Goal: Task Accomplishment & Management: Manage account settings

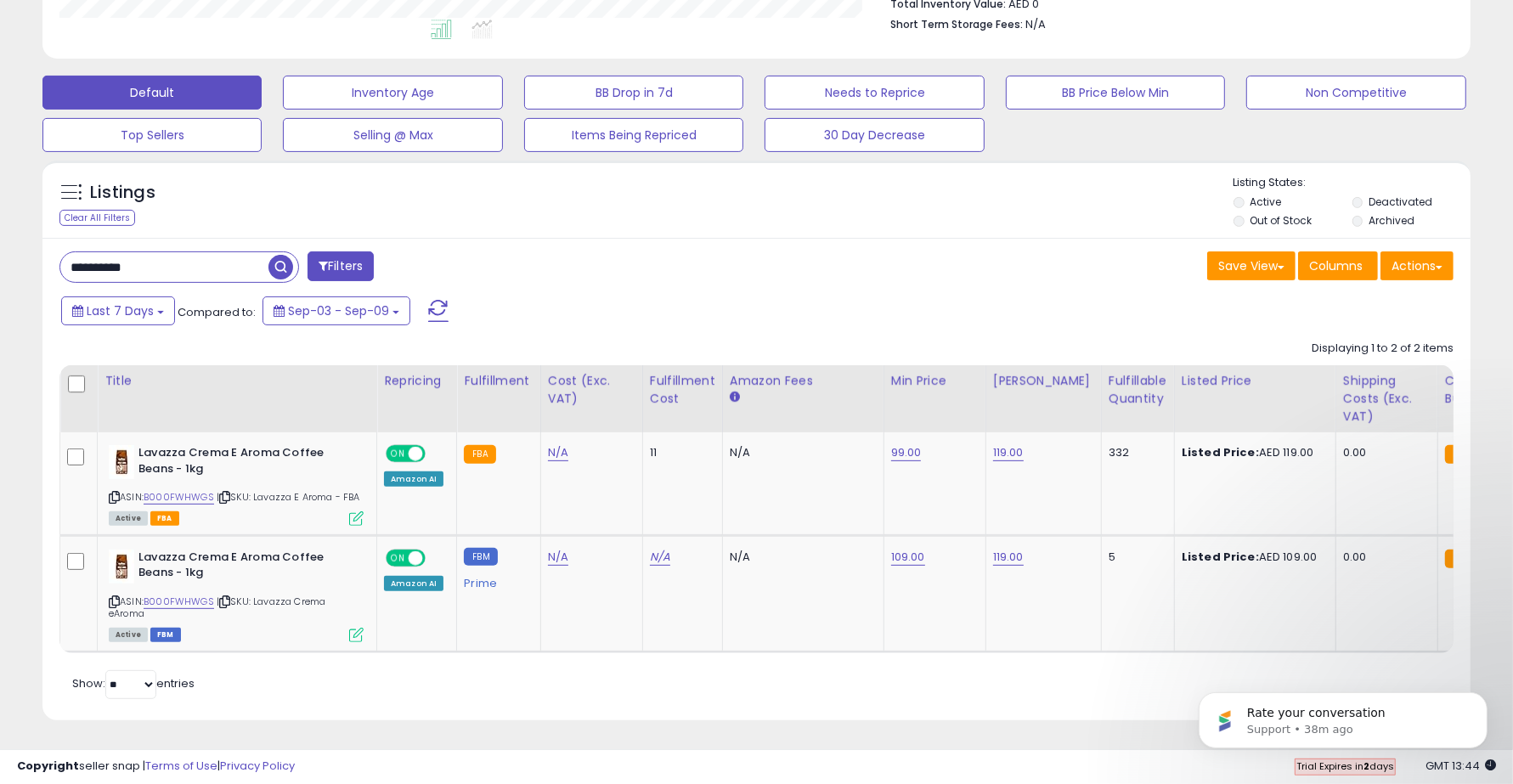
scroll to position [2, 0]
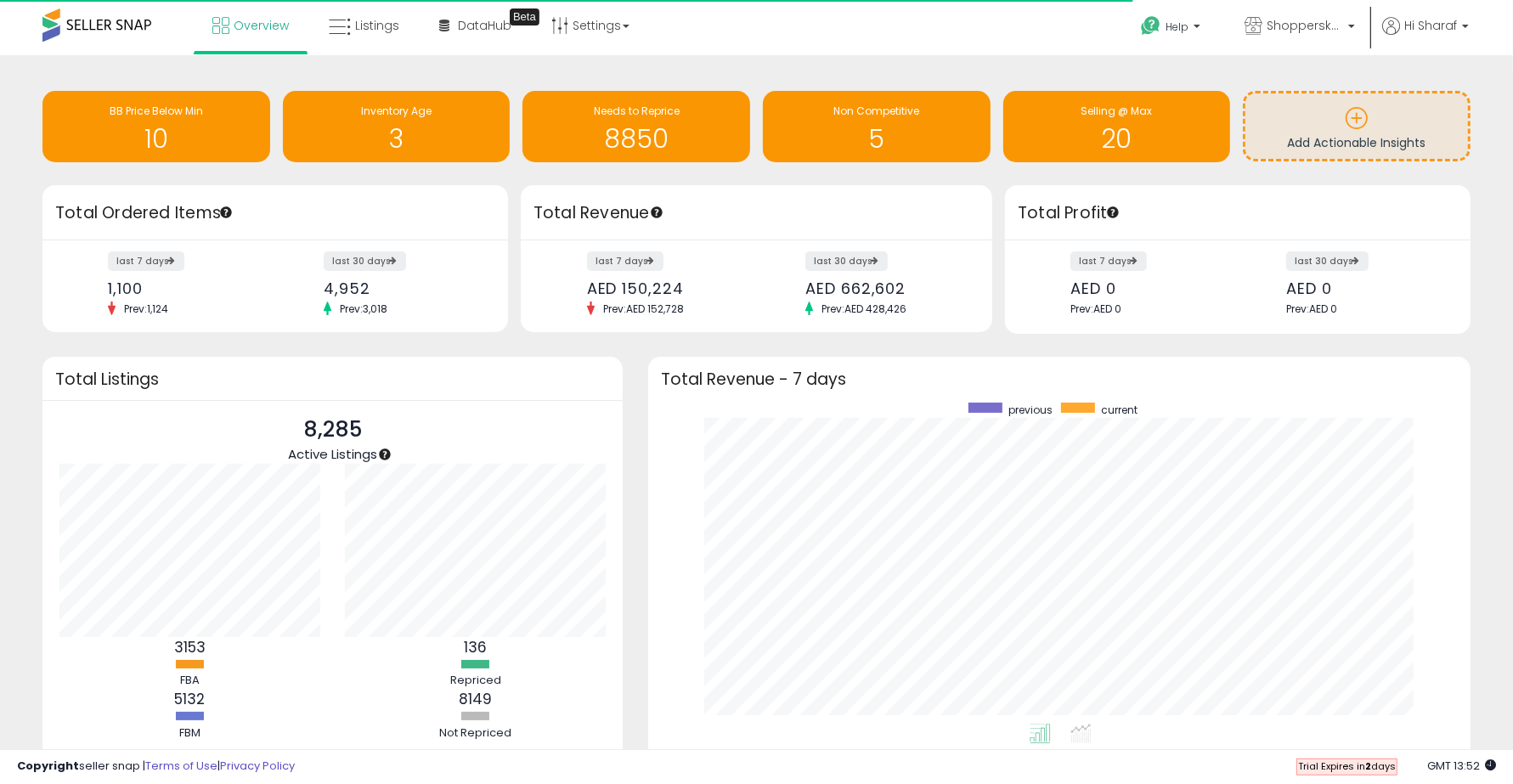
scroll to position [849301, 848825]
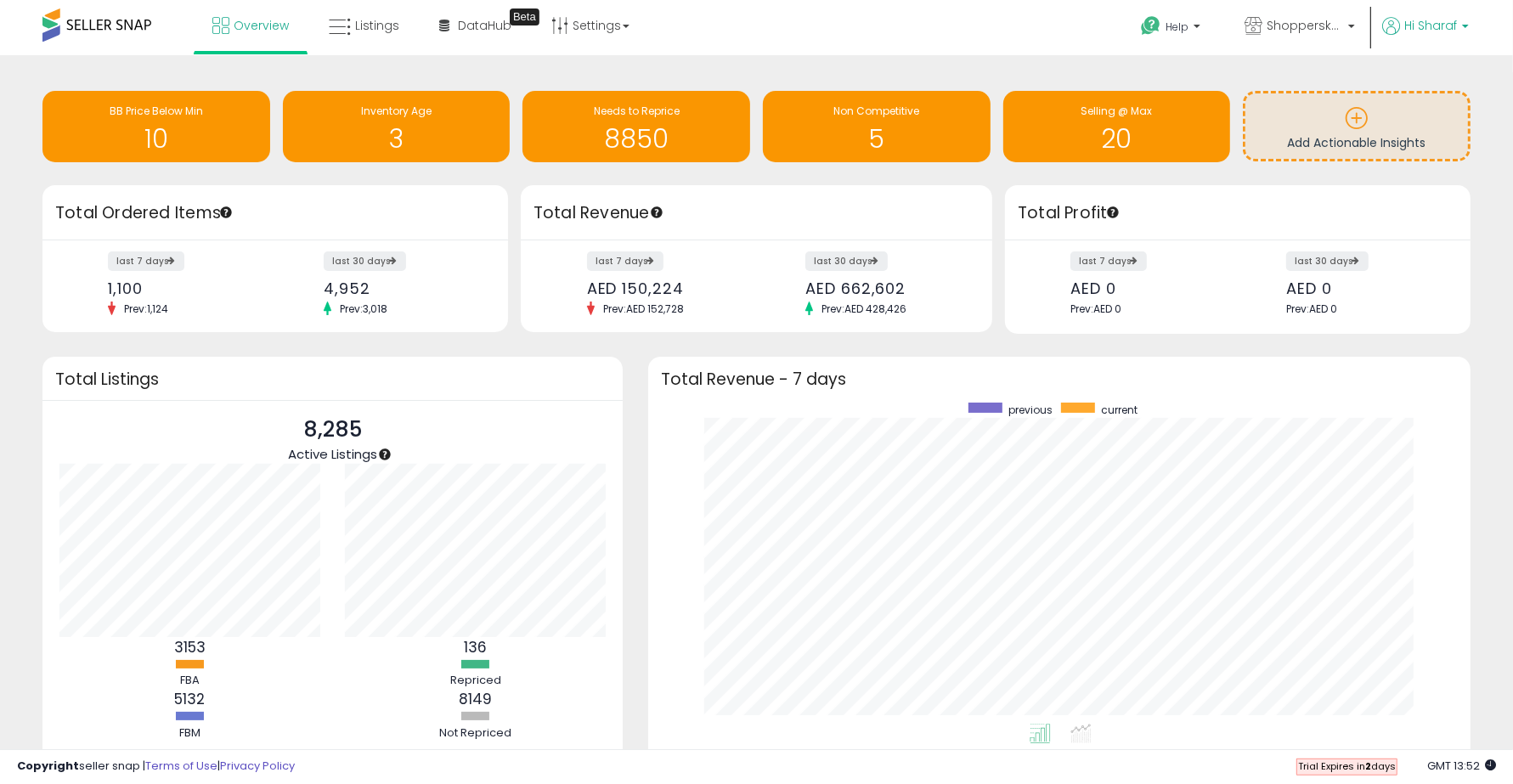
click at [1449, 17] on span "Hi Sharaf" at bounding box center [1431, 25] width 52 height 17
click at [1445, 82] on link "Account" at bounding box center [1430, 90] width 45 height 16
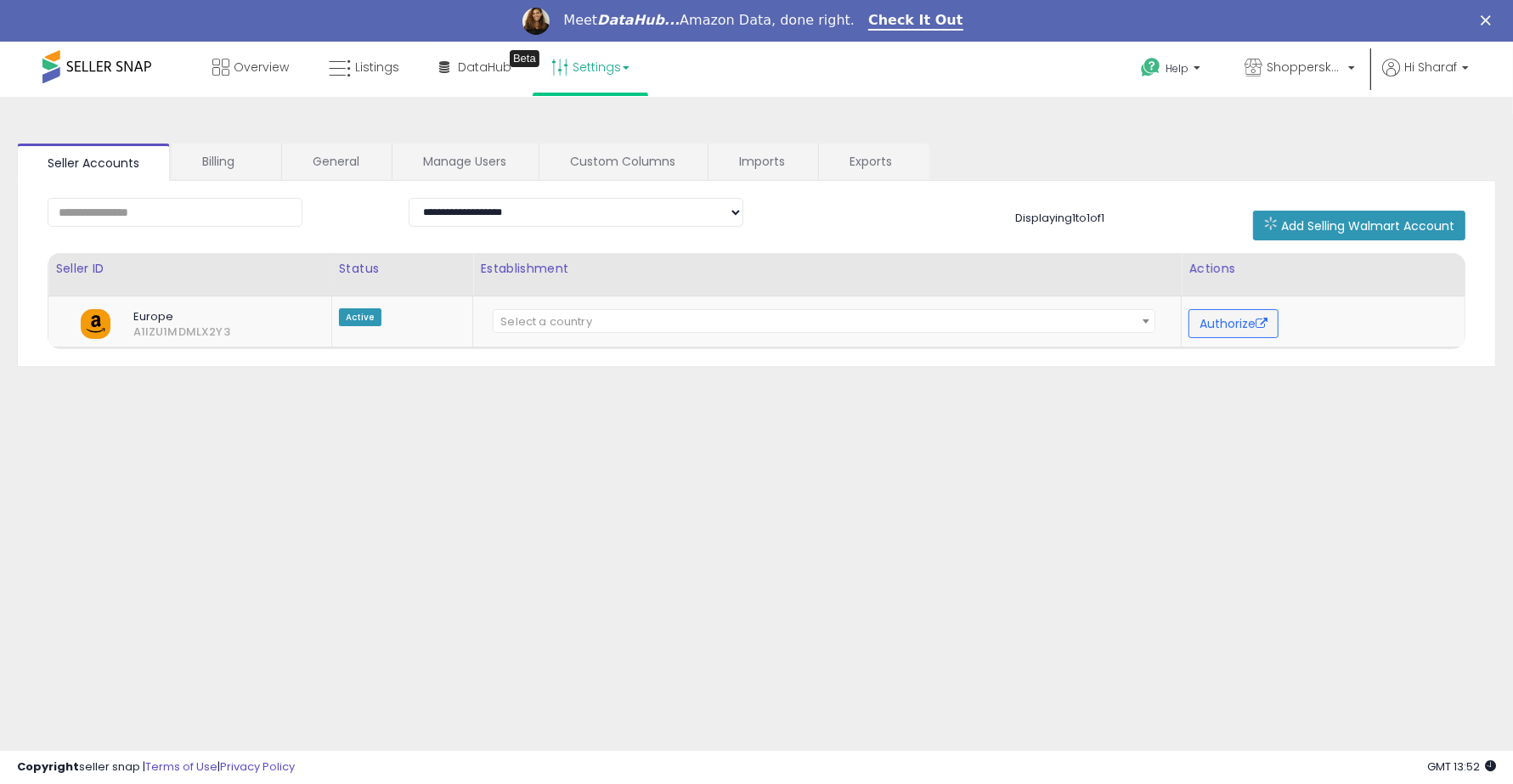
click at [603, 56] on link "Settings" at bounding box center [590, 67] width 104 height 51
click at [597, 121] on link "Store settings" at bounding box center [593, 128] width 76 height 16
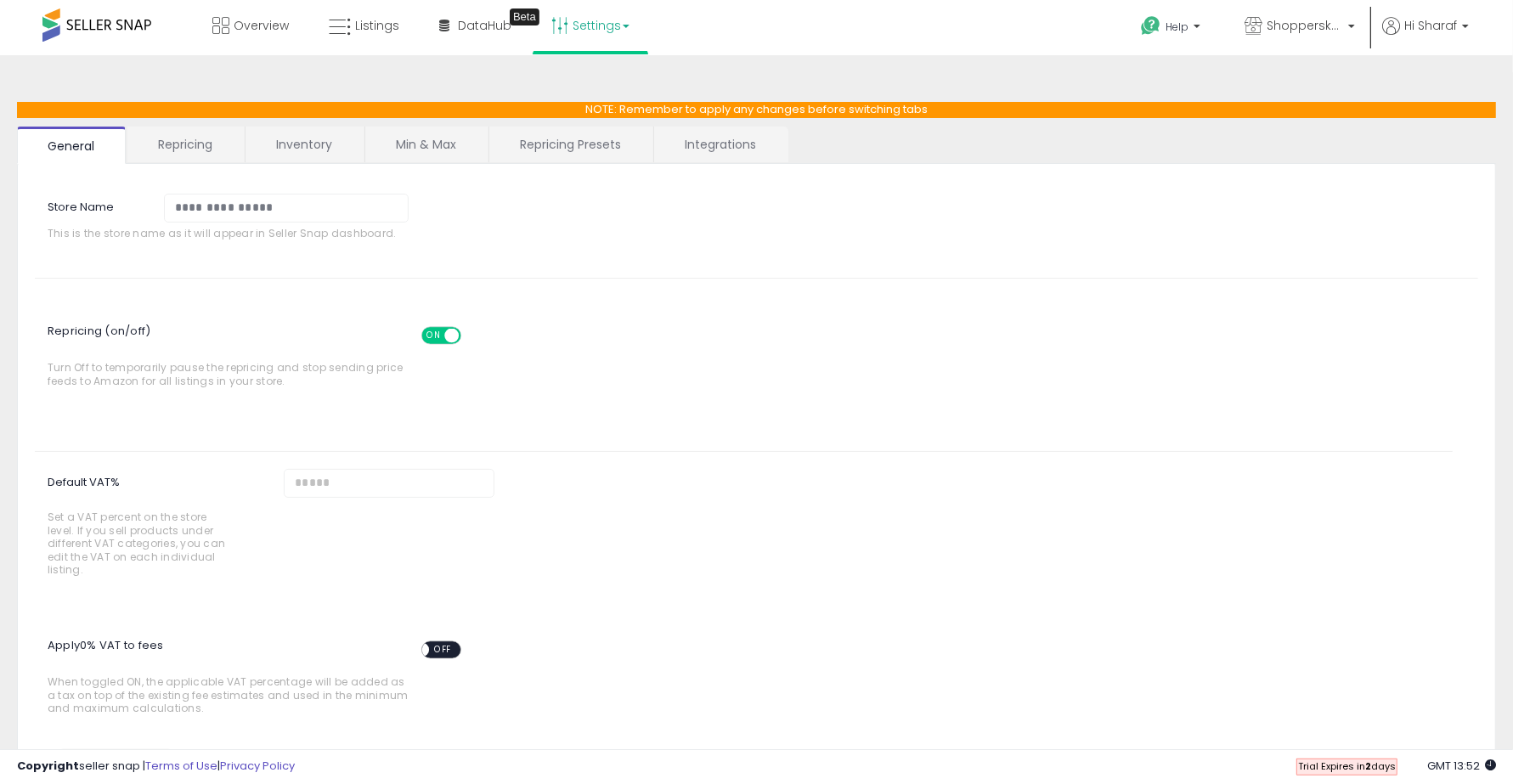
click at [187, 145] on link "Repricing" at bounding box center [185, 145] width 115 height 35
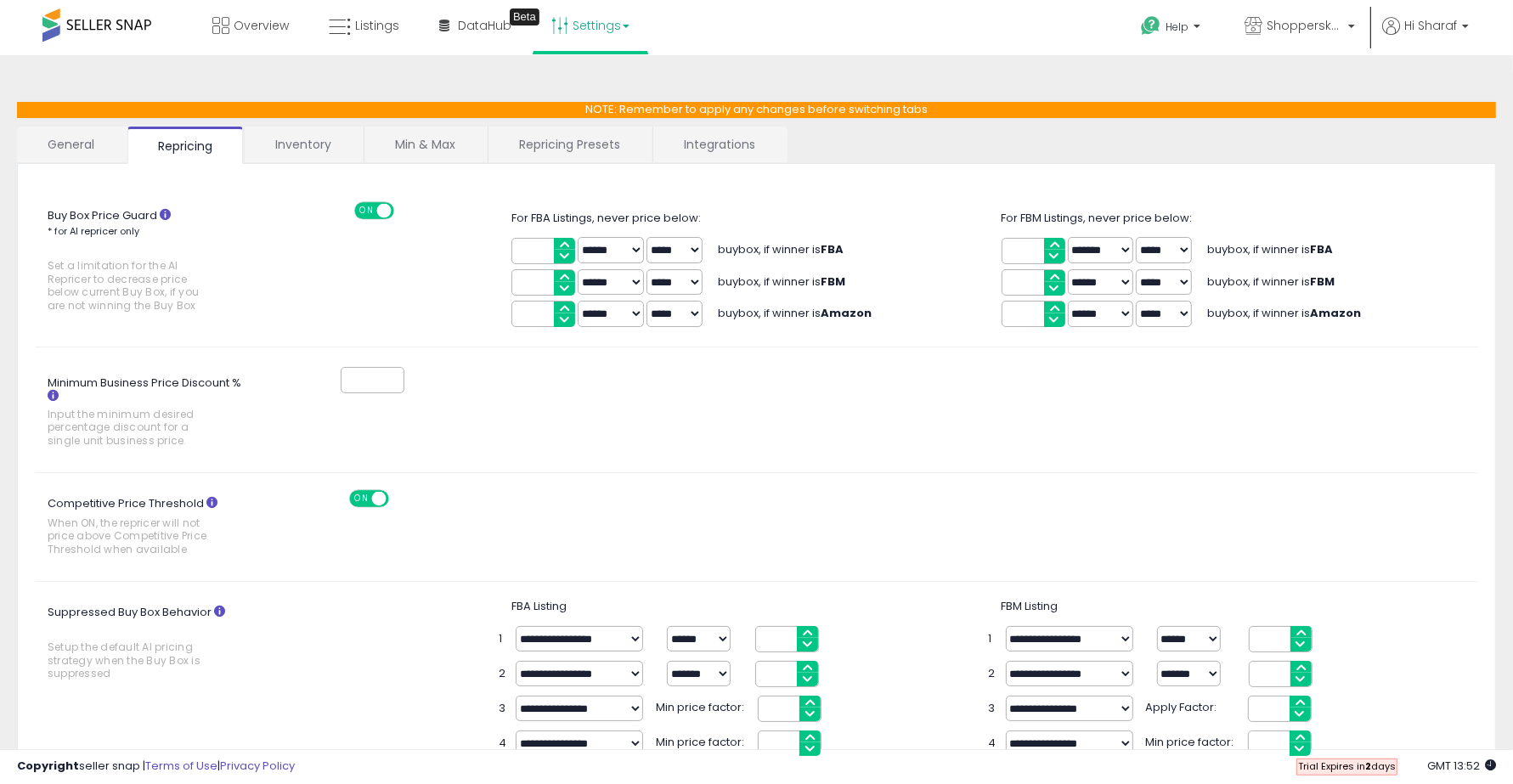
click at [680, 145] on link "Integrations" at bounding box center [719, 145] width 132 height 35
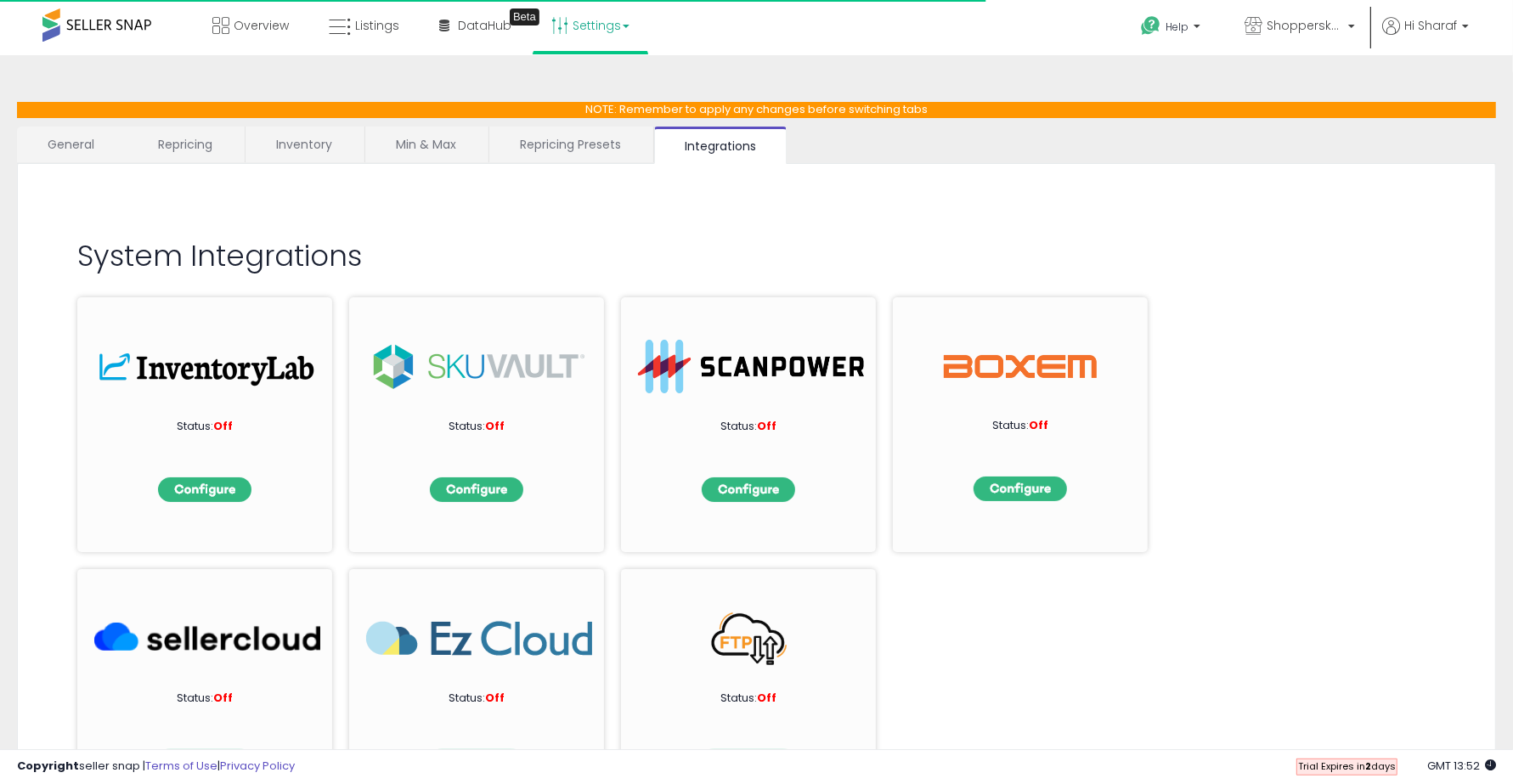
click at [615, 138] on link "Repricing Presets" at bounding box center [570, 145] width 162 height 35
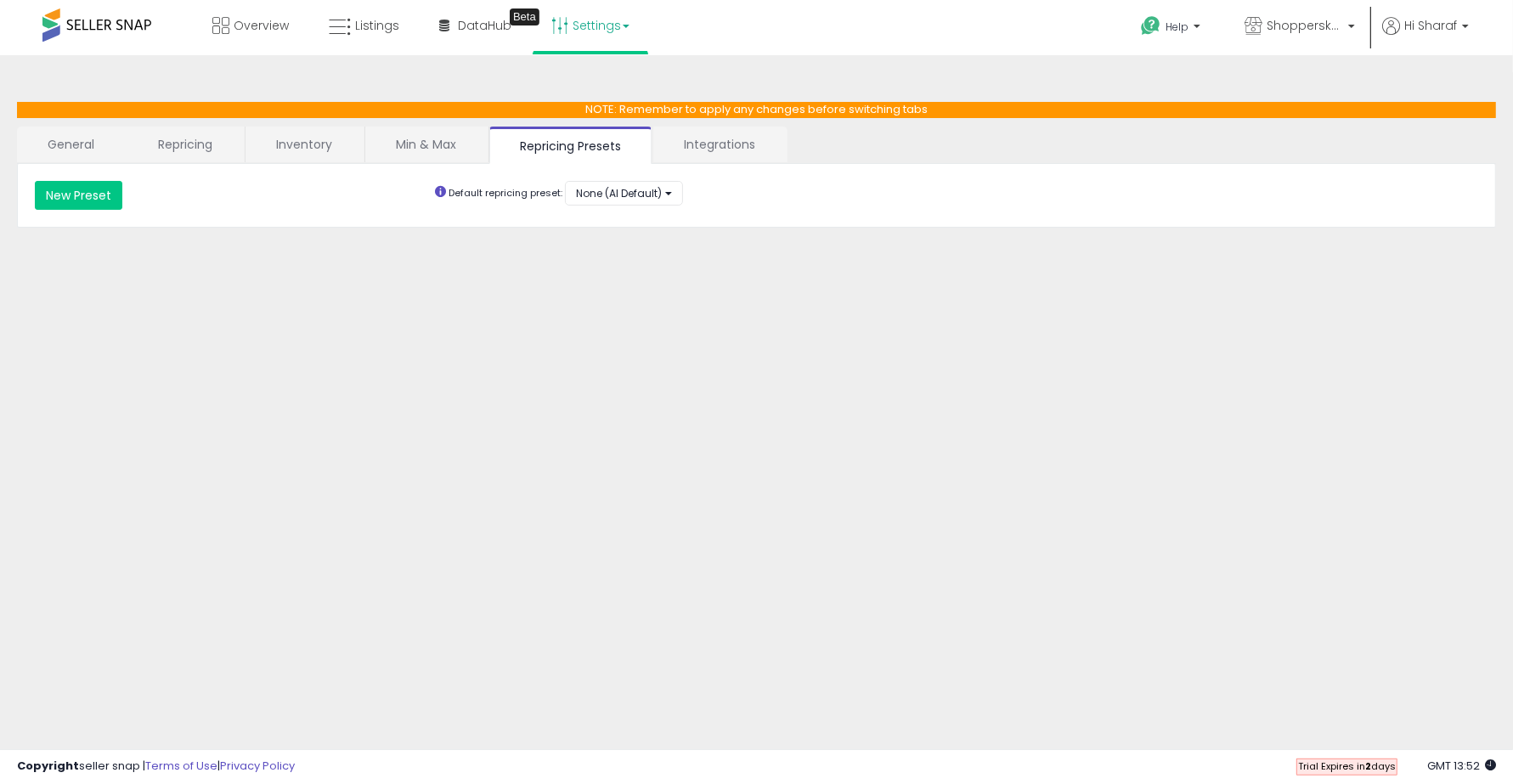
drag, startPoint x: 811, startPoint y: 125, endPoint x: 780, endPoint y: 131, distance: 31.6
click at [811, 127] on ul "General Repricing Inventory Min & Max Repricing Presets Integrations" at bounding box center [756, 145] width 1479 height 37
click at [738, 143] on link "Integrations" at bounding box center [719, 145] width 132 height 35
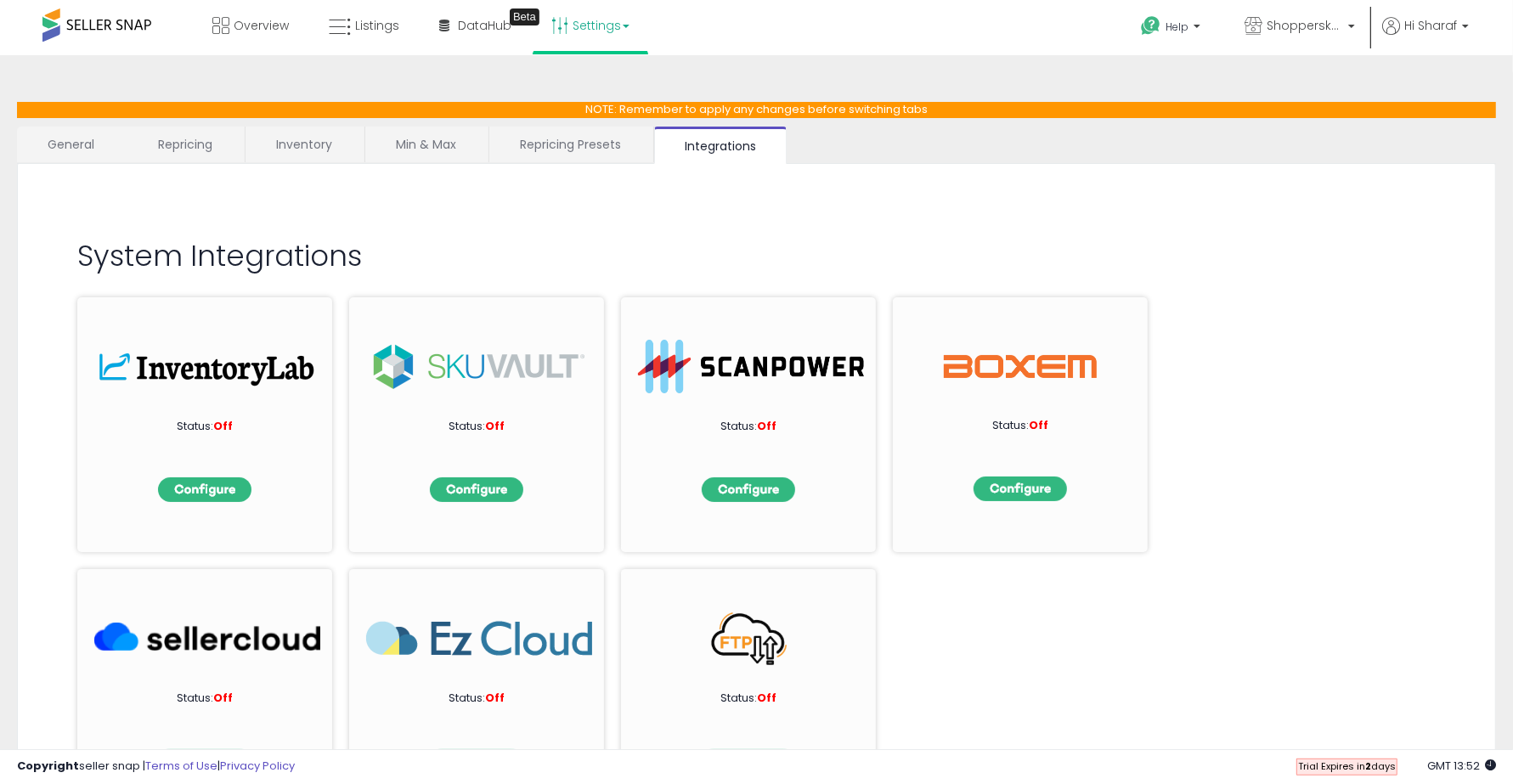
click at [427, 134] on link "Min & Max" at bounding box center [426, 145] width 122 height 35
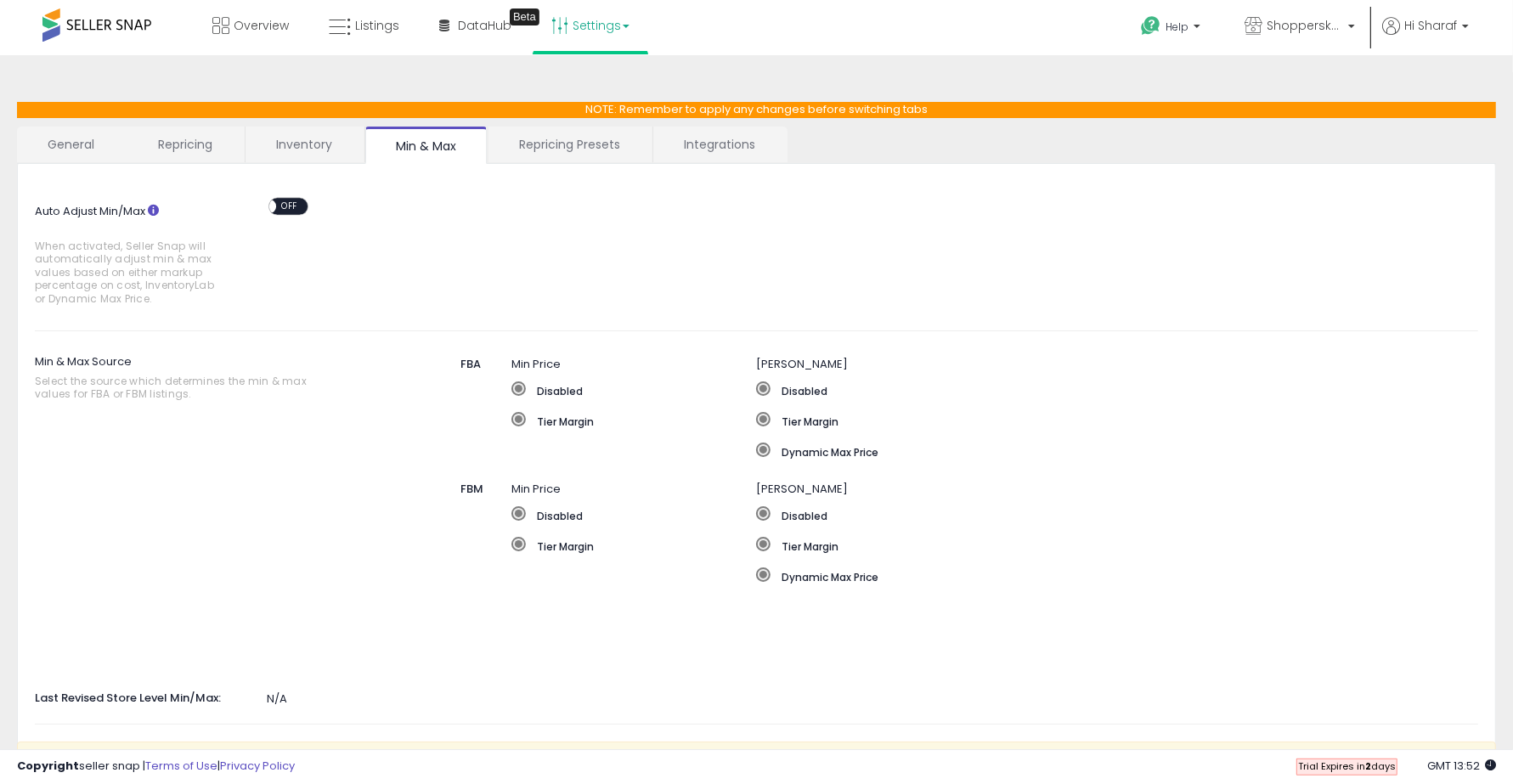
click at [302, 145] on link "Inventory" at bounding box center [304, 145] width 117 height 35
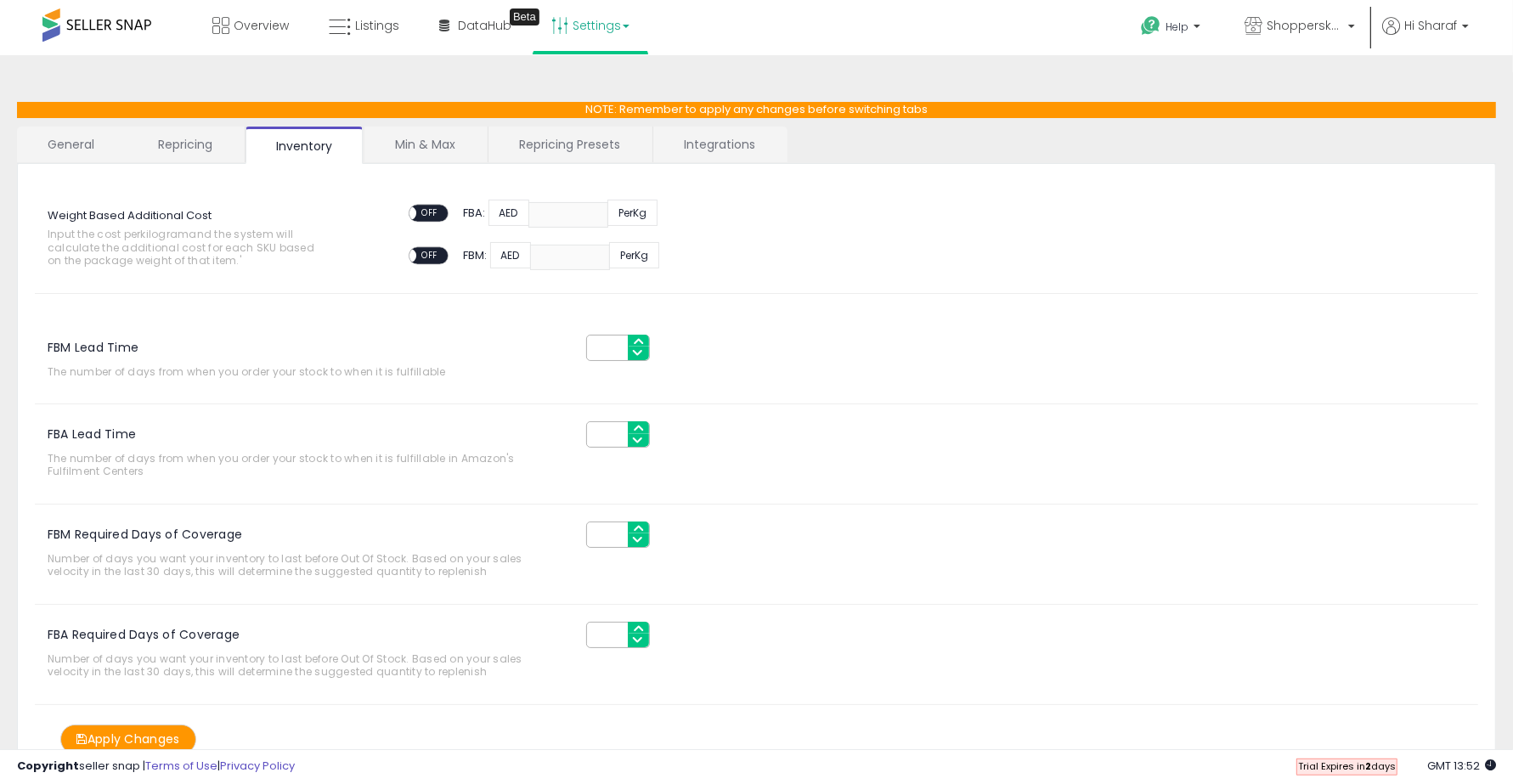
click at [197, 137] on link "Repricing" at bounding box center [185, 145] width 115 height 35
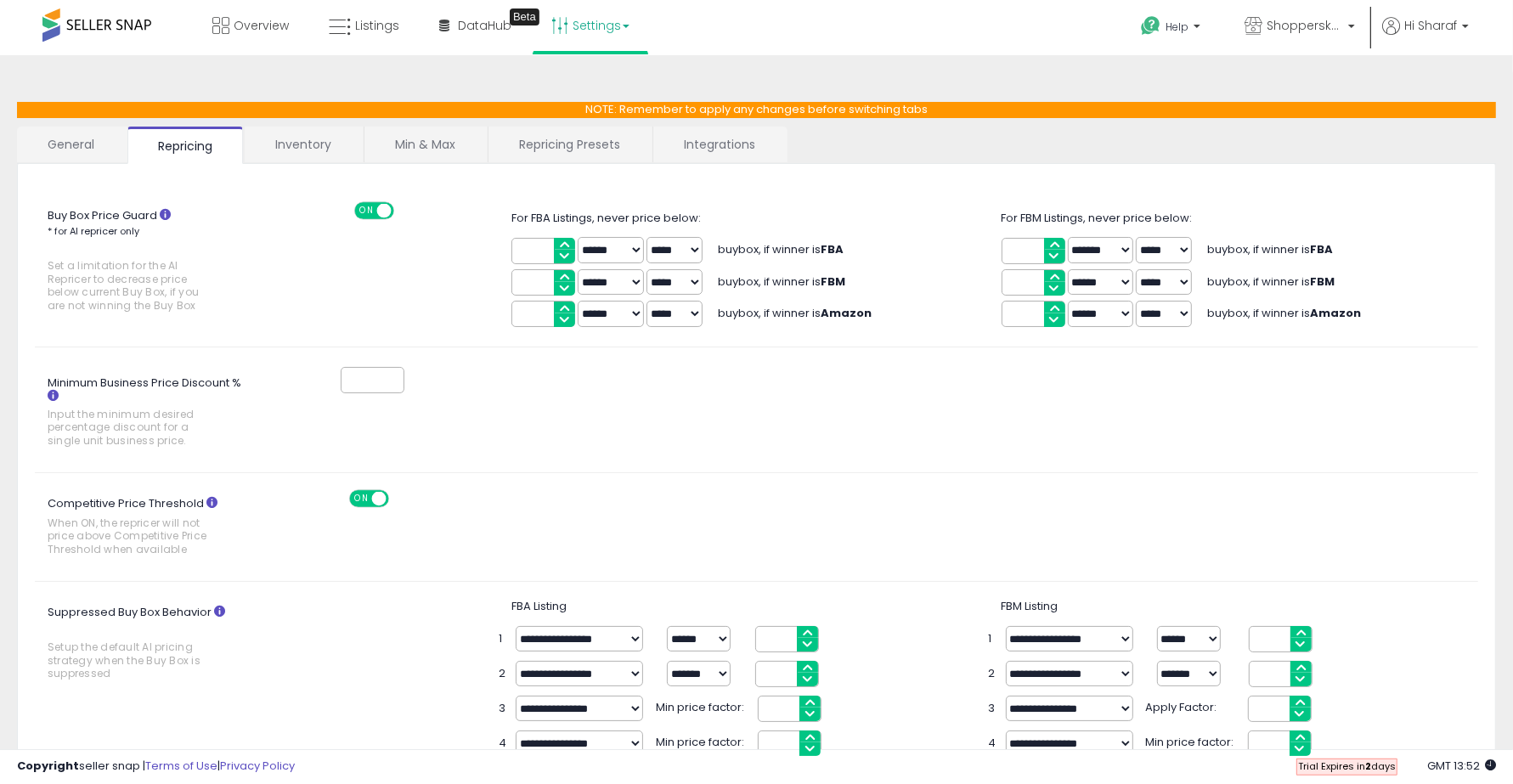
click at [366, 200] on div "Buy Box Price Guard * for AI repricer only Set a limitation for the AI Repricer…" at bounding box center [756, 791] width 1444 height 1221
click at [361, 213] on span "ON" at bounding box center [366, 210] width 21 height 14
click at [364, 498] on span "ON" at bounding box center [362, 499] width 21 height 14
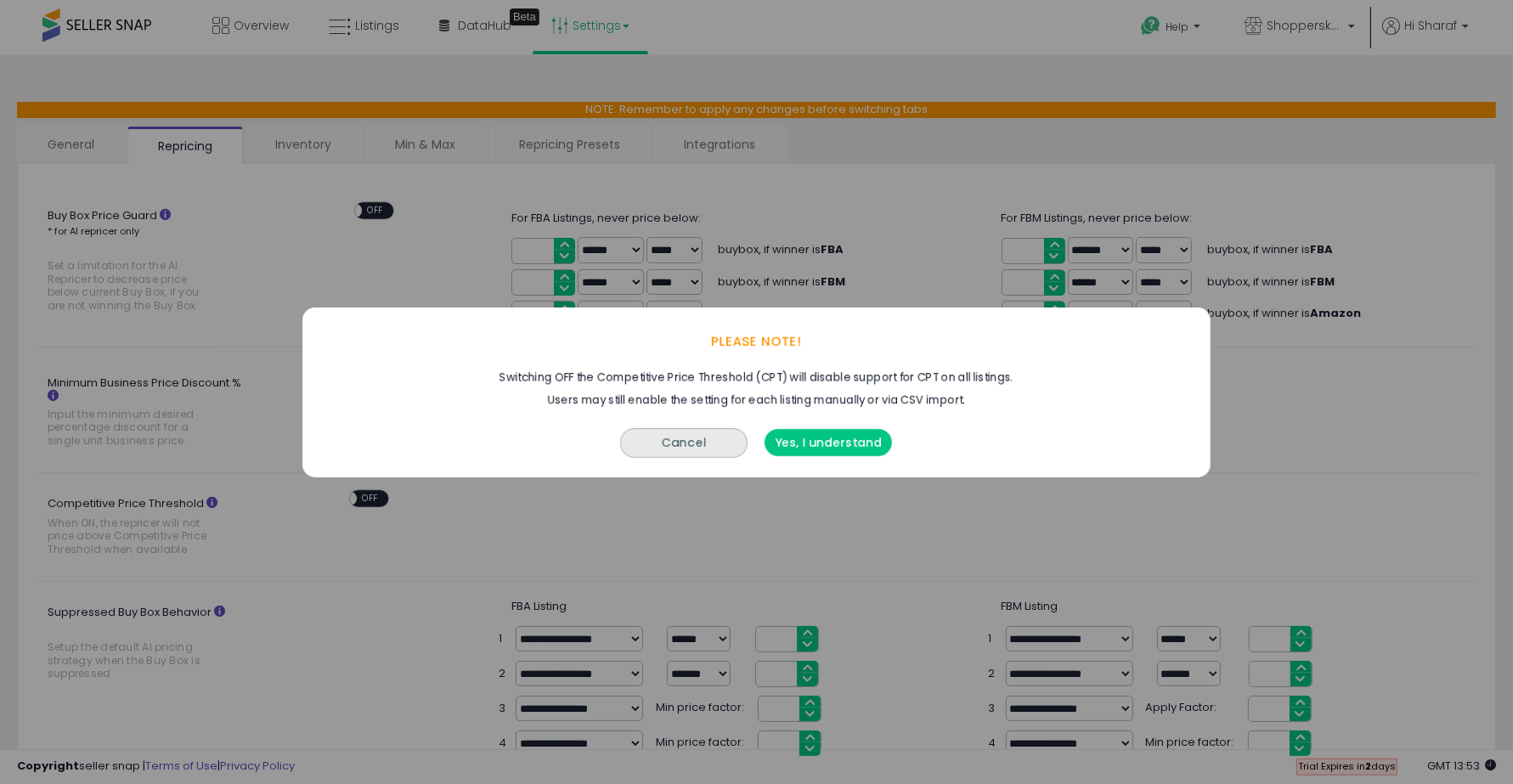
click at [814, 439] on button "Yes, I understand" at bounding box center [829, 443] width 128 height 27
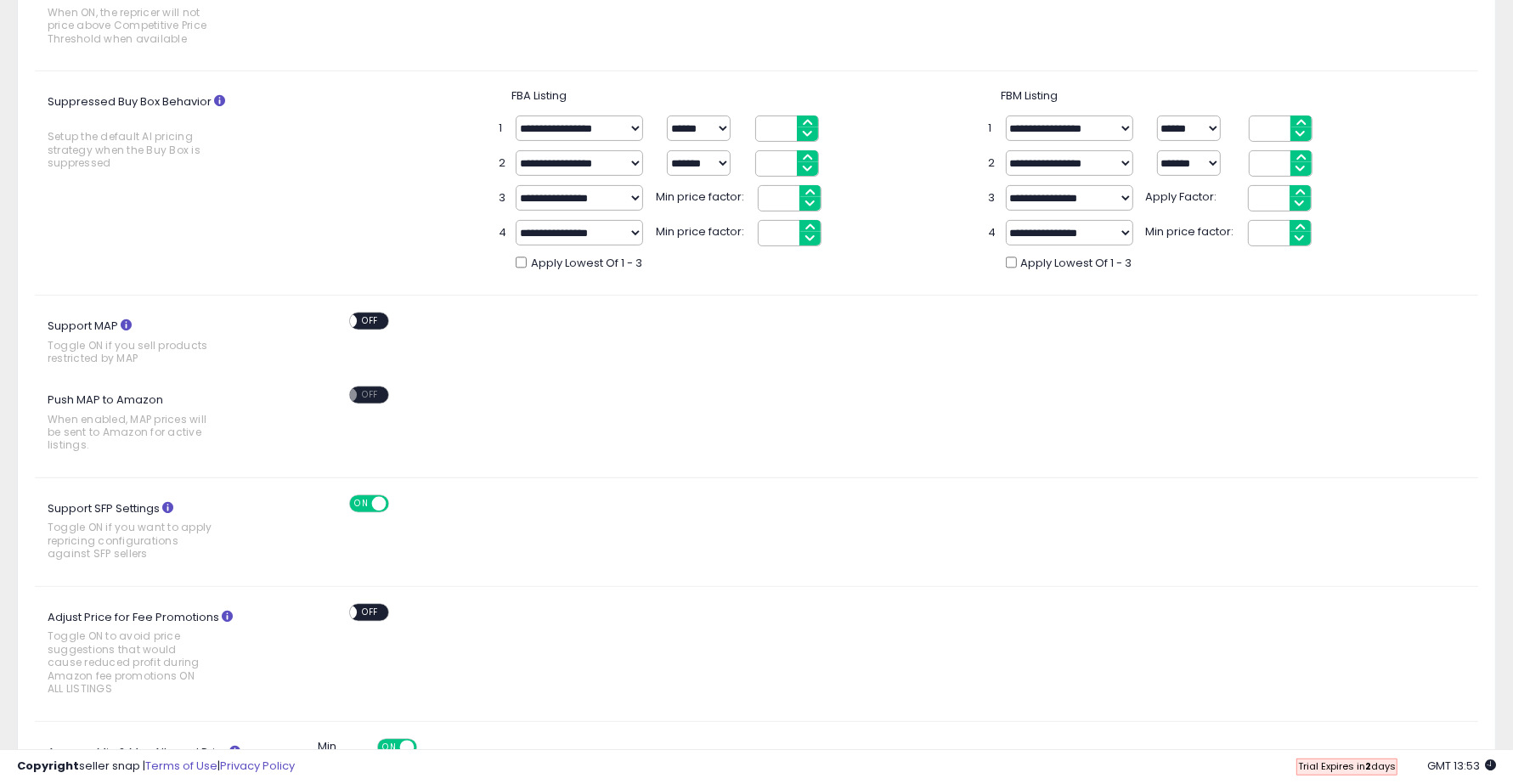
scroll to position [531, 0]
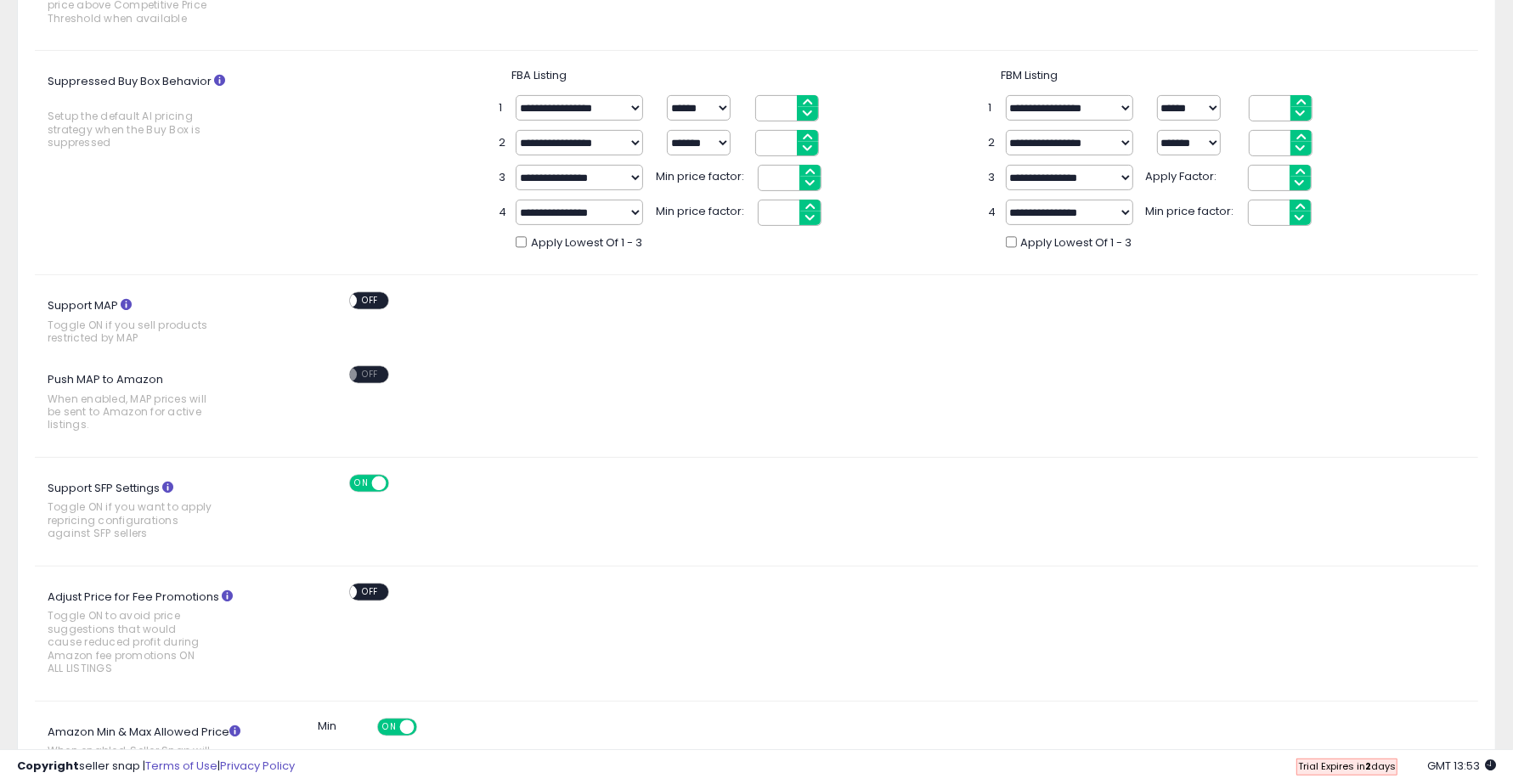
click at [372, 490] on div "ON OFF" at bounding box center [371, 483] width 40 height 14
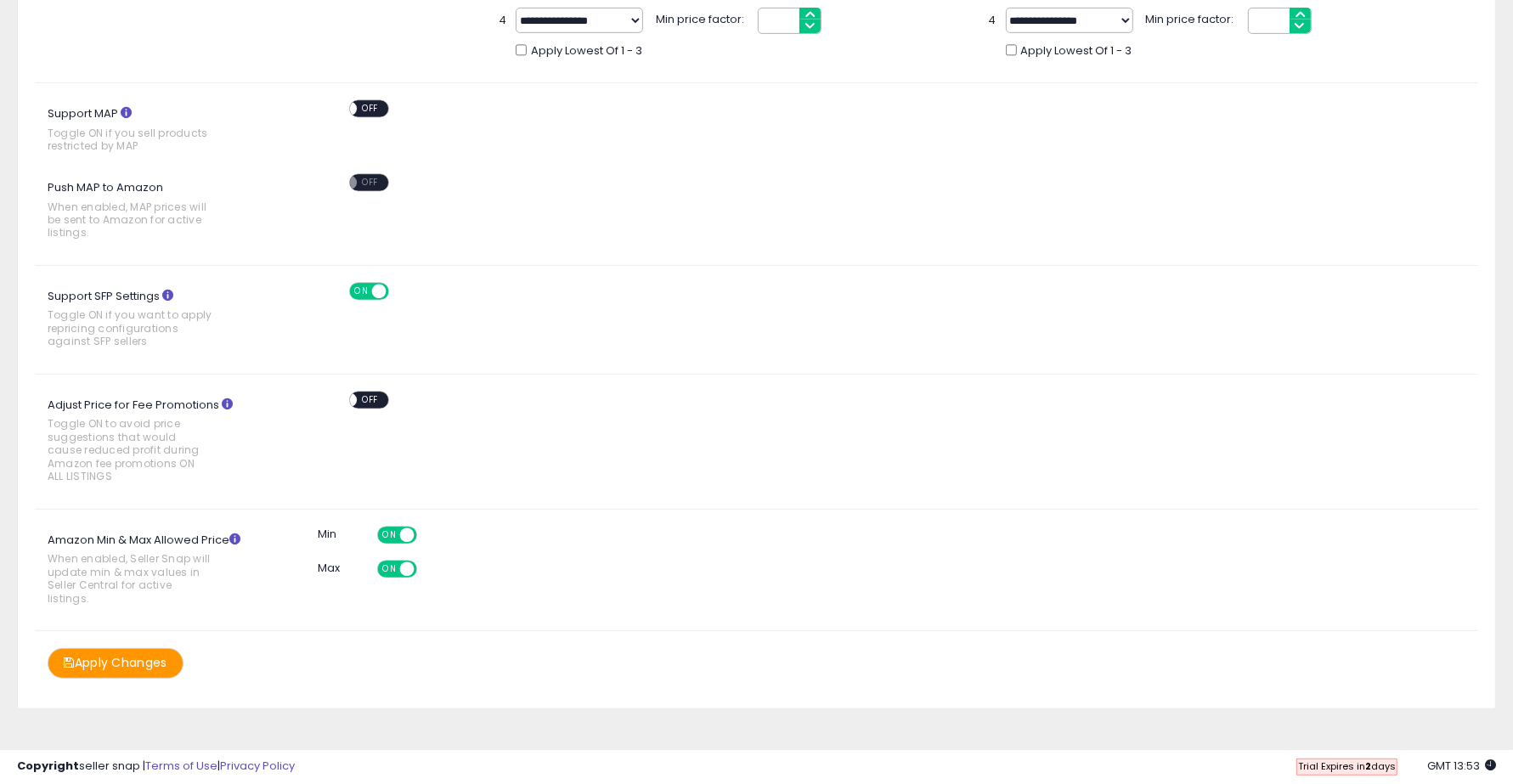
scroll to position [750, 0]
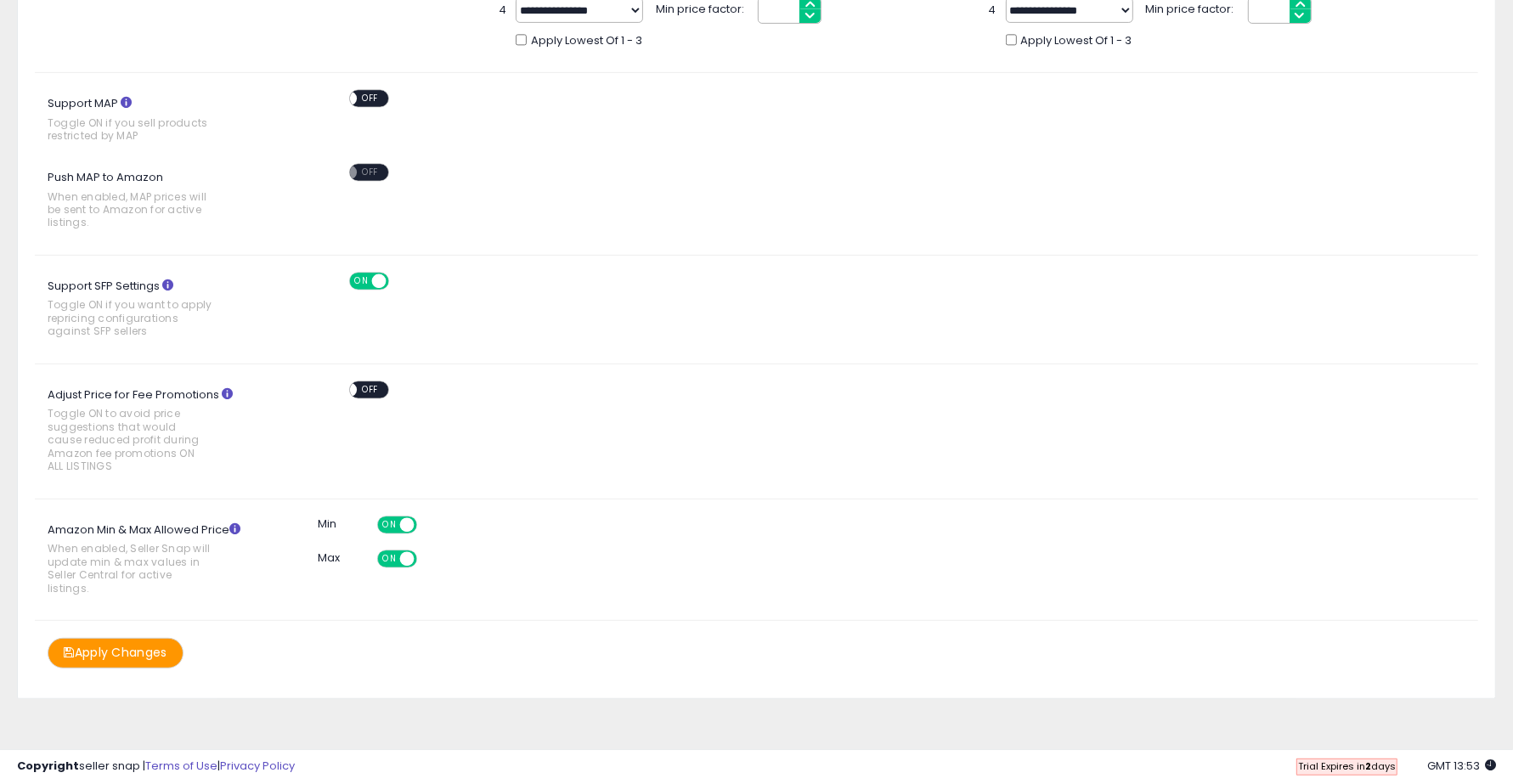
click at [389, 517] on span "ON" at bounding box center [389, 524] width 21 height 14
click at [397, 551] on div "ON OFF" at bounding box center [396, 559] width 40 height 18
click at [396, 552] on span "ON" at bounding box center [389, 559] width 21 height 14
click at [130, 643] on button "Apply Changes" at bounding box center [115, 653] width 136 height 30
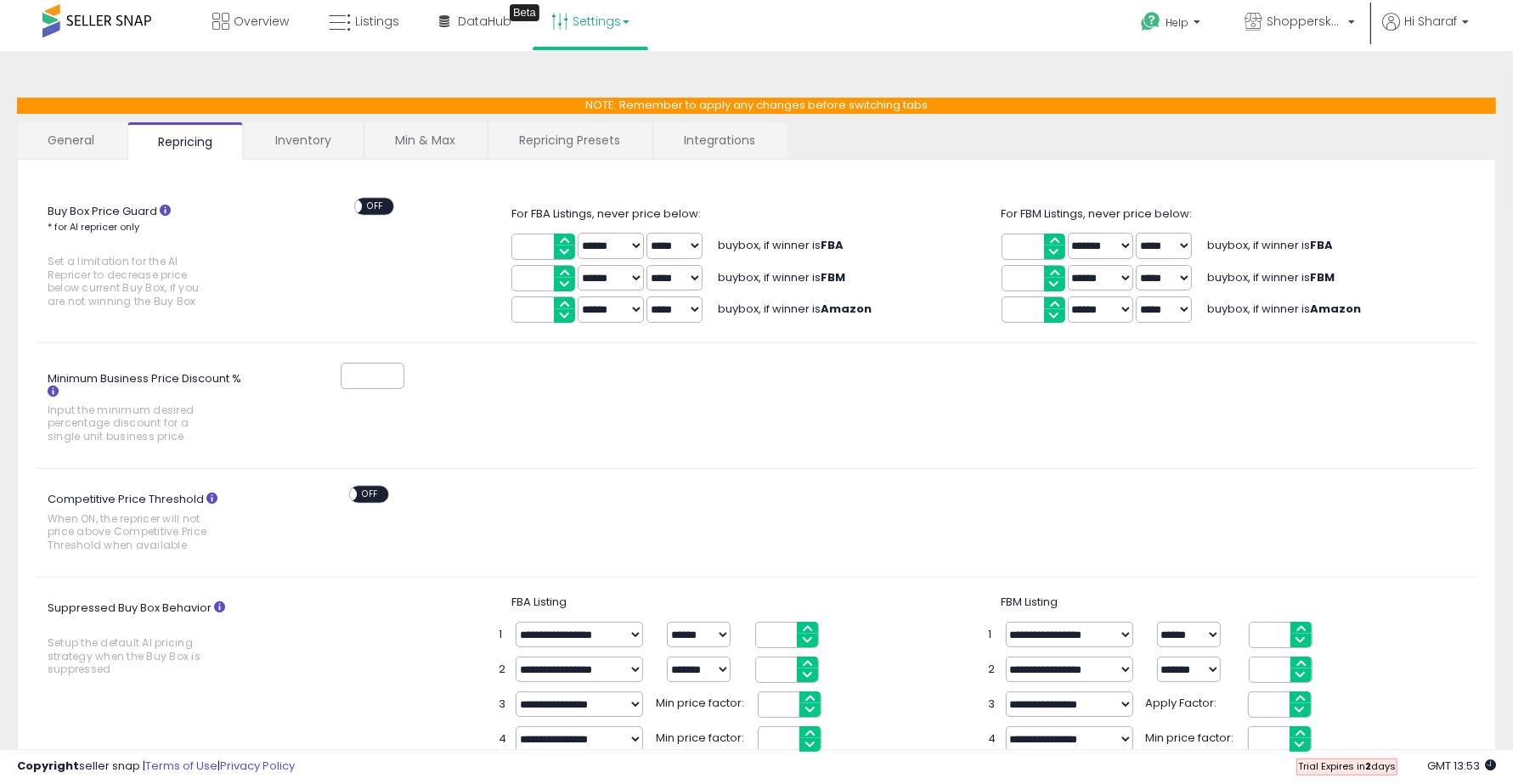
scroll to position [0, 0]
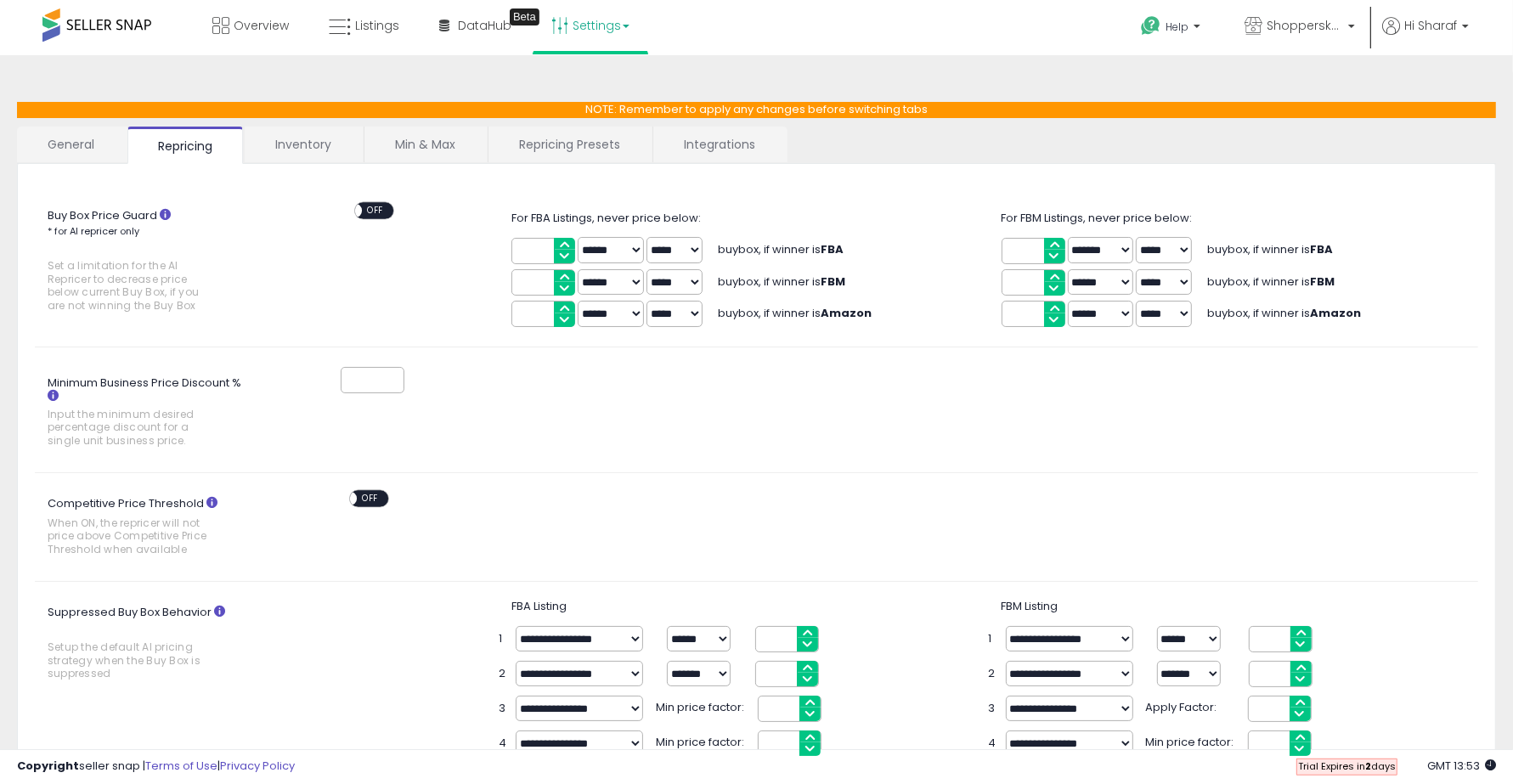
click at [72, 145] on link "General" at bounding box center [71, 145] width 109 height 35
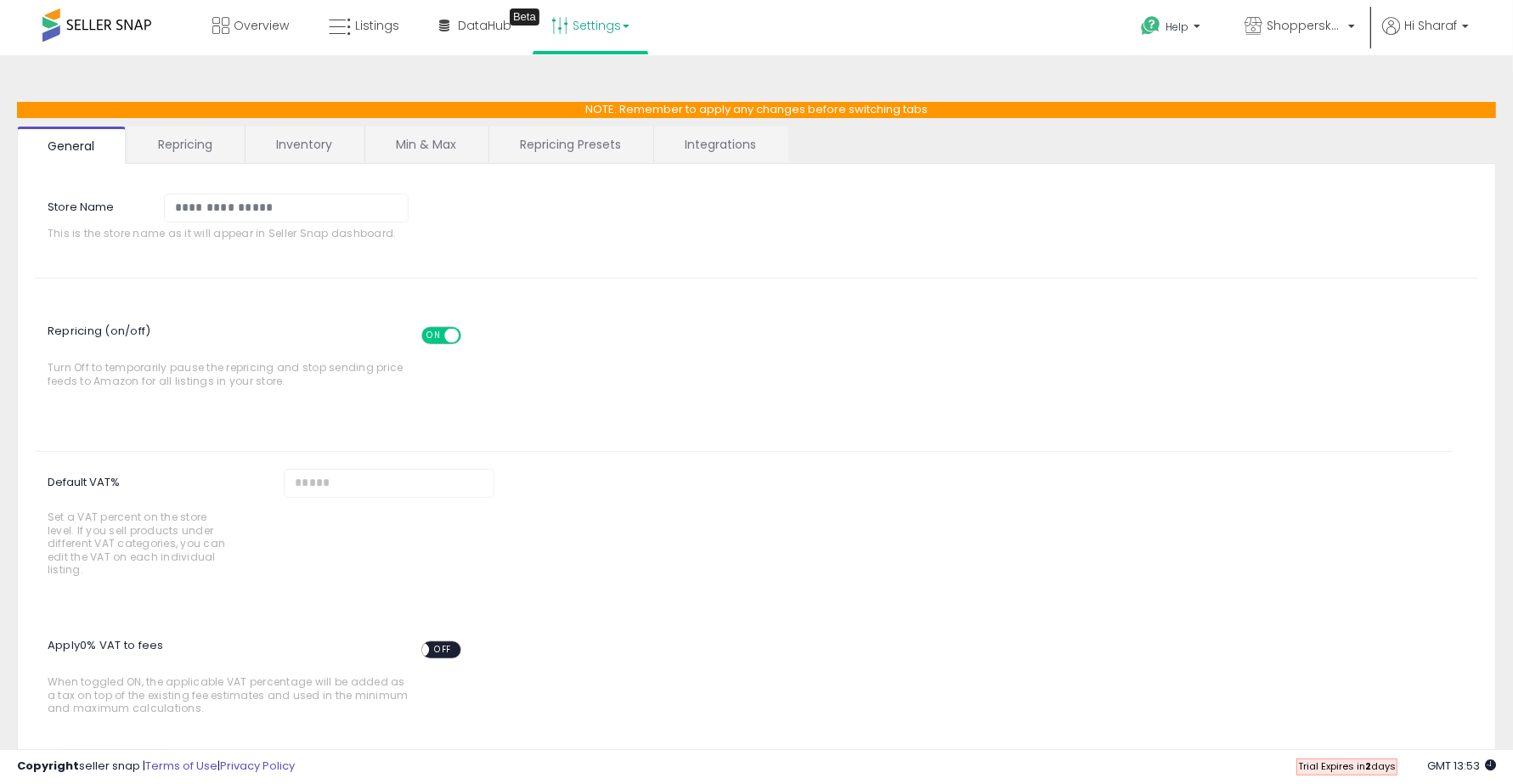
click at [431, 333] on span "ON" at bounding box center [434, 336] width 21 height 14
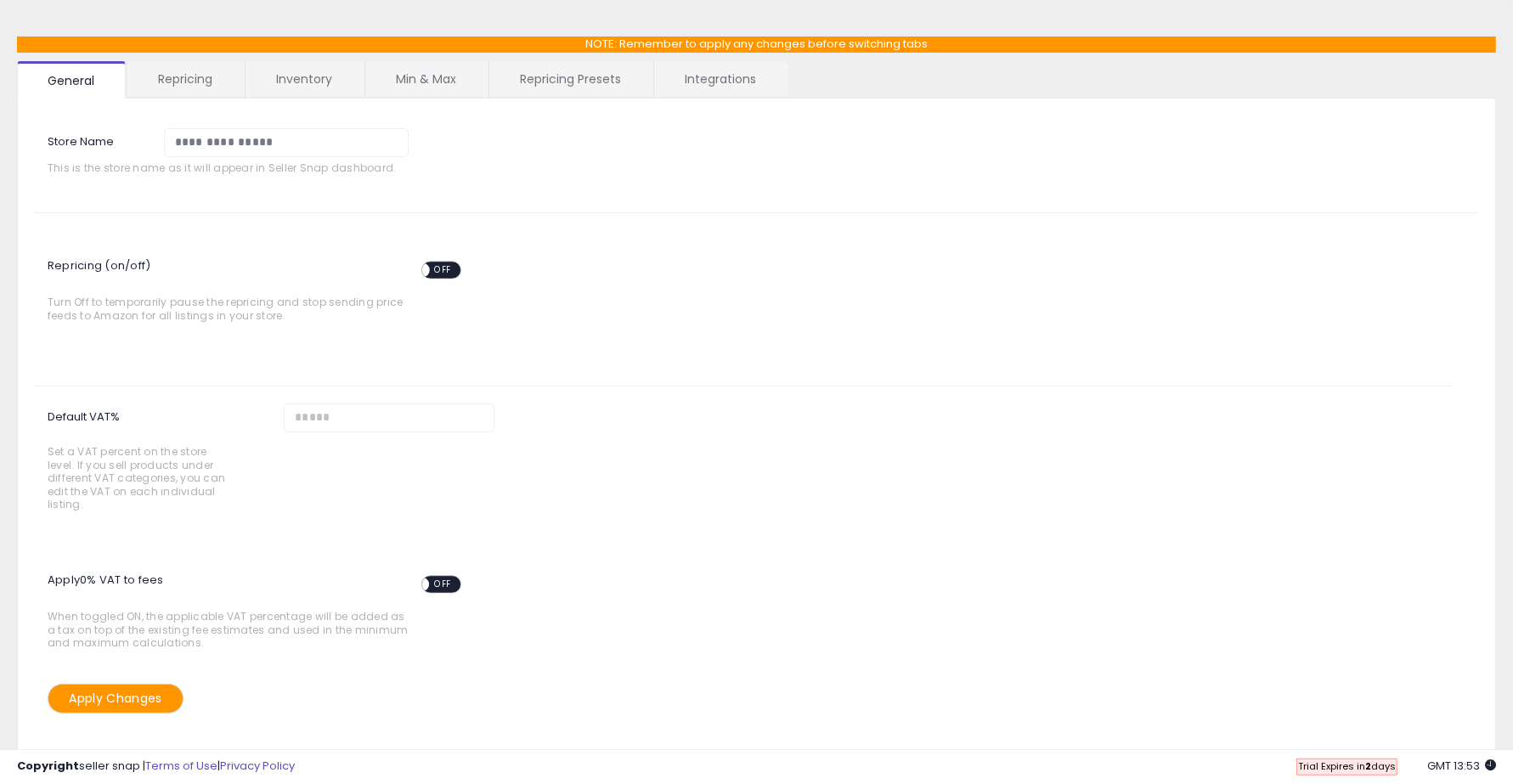
scroll to position [125, 0]
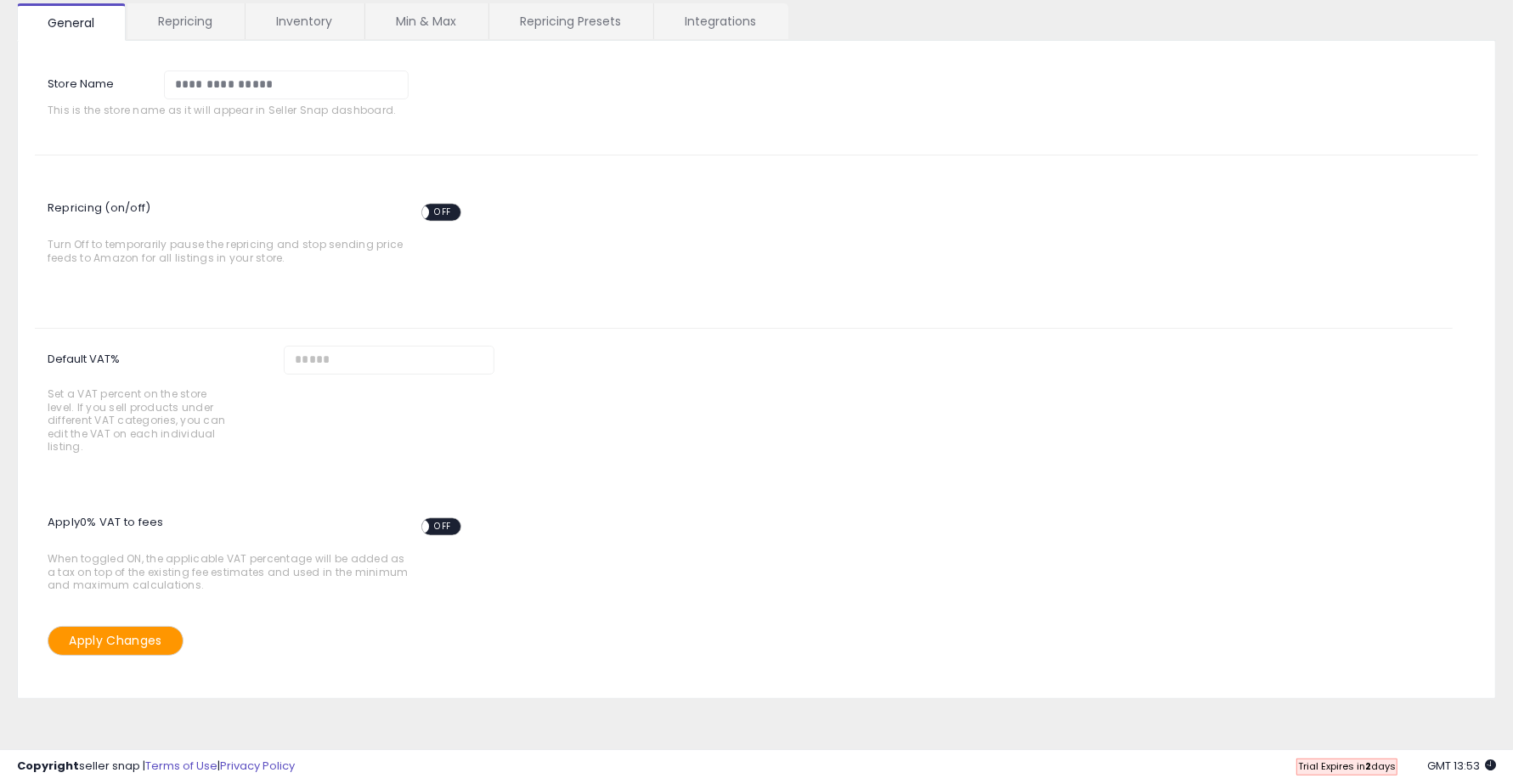
click at [137, 624] on div "Apply Changes" at bounding box center [756, 483] width 1469 height 371
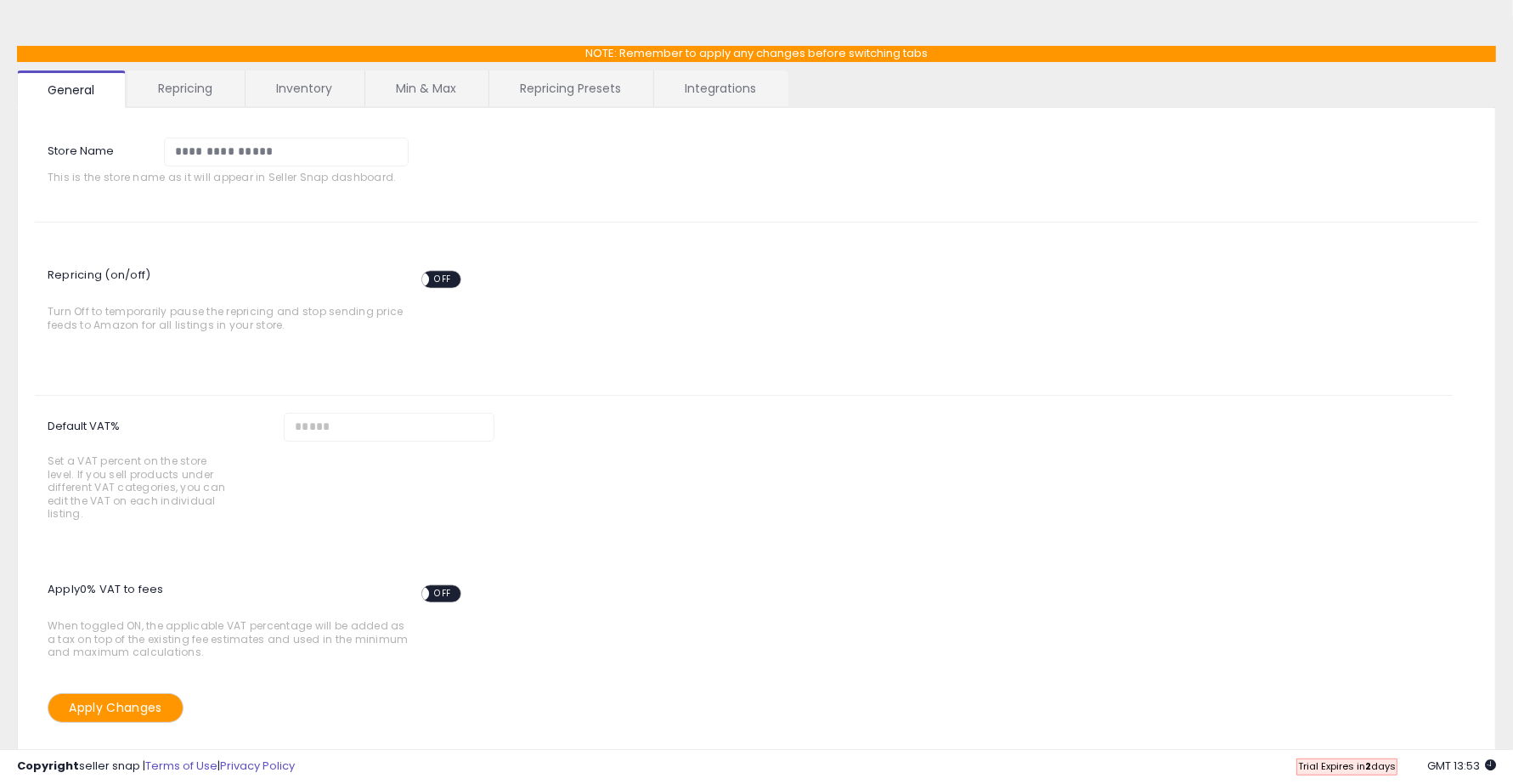
scroll to position [0, 0]
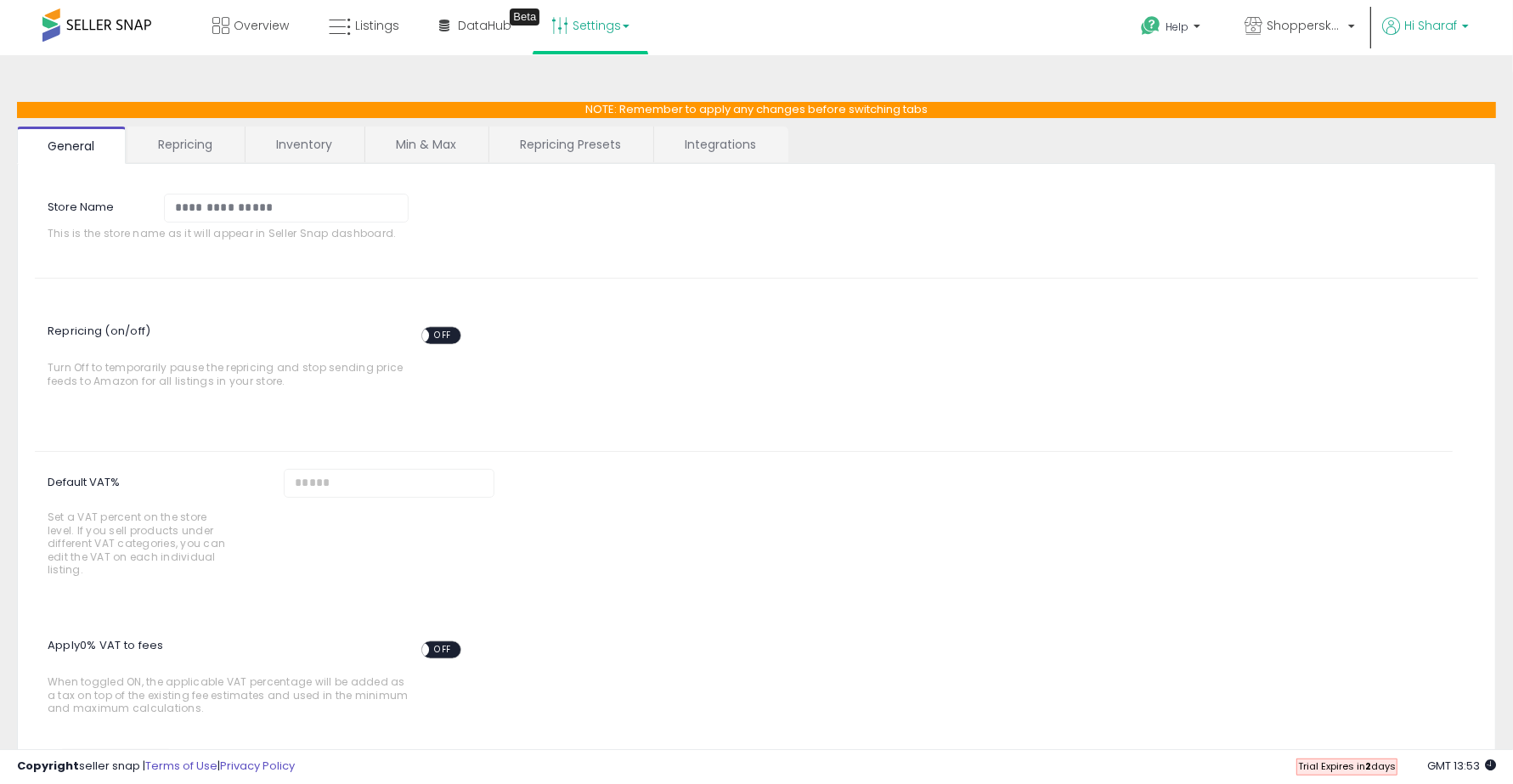
click at [1434, 23] on span "Hi Sharaf" at bounding box center [1431, 25] width 52 height 17
click at [1430, 132] on link "Profile" at bounding box center [1431, 136] width 34 height 16
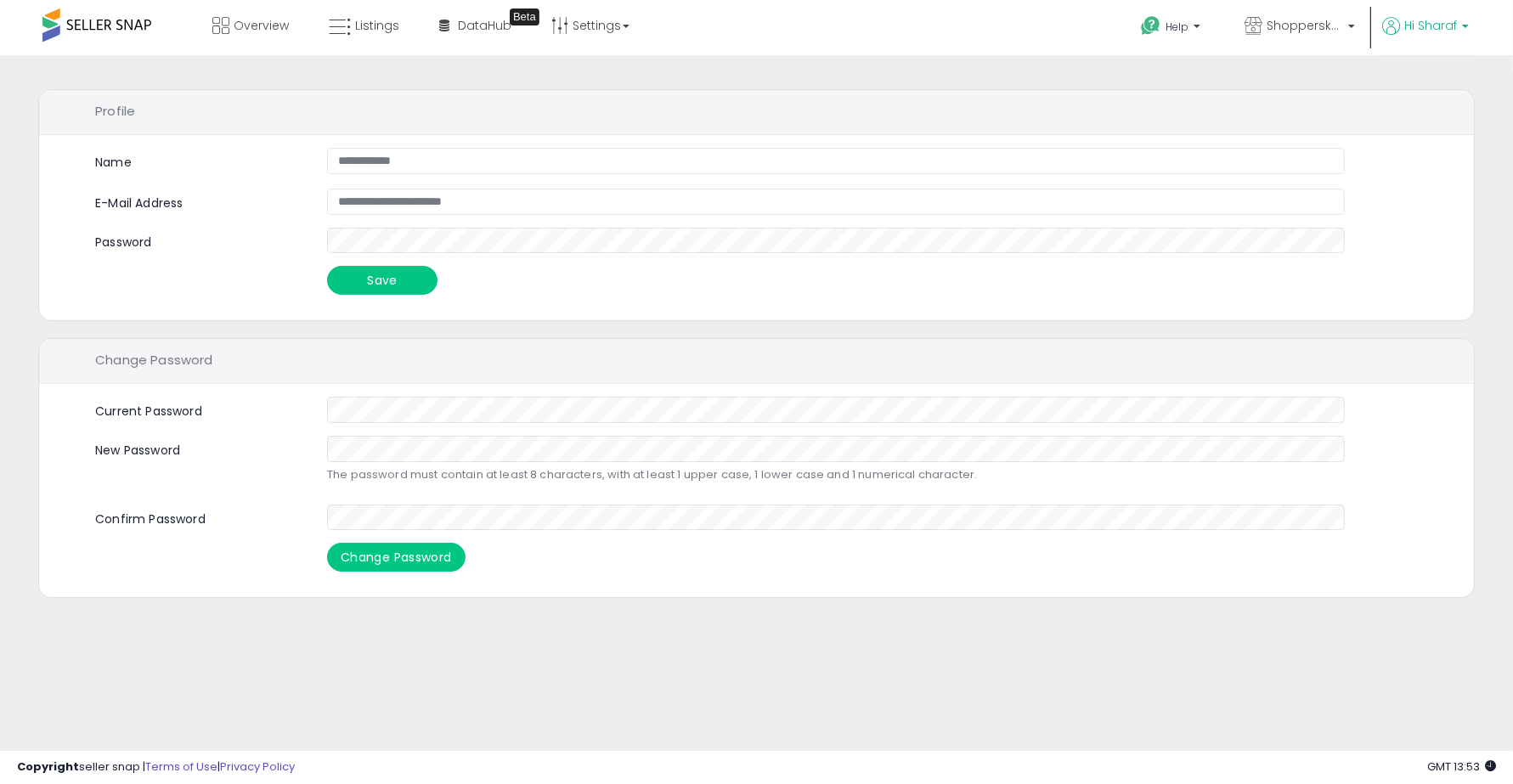
click at [1434, 19] on span "Hi Sharaf" at bounding box center [1431, 25] width 52 height 17
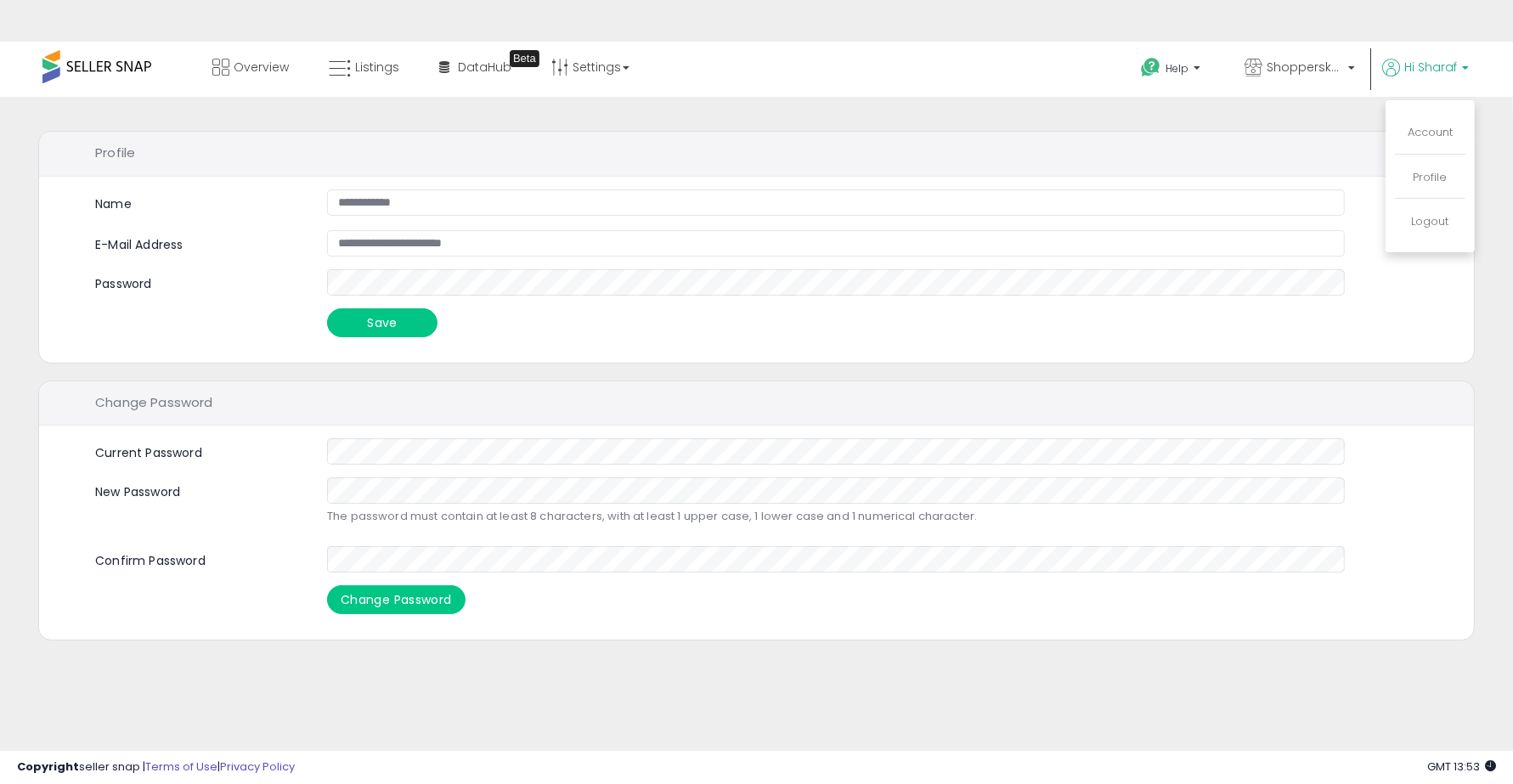
click at [1416, 91] on li "Hi Sharaf Account Profile Logout" at bounding box center [1425, 79] width 98 height 42
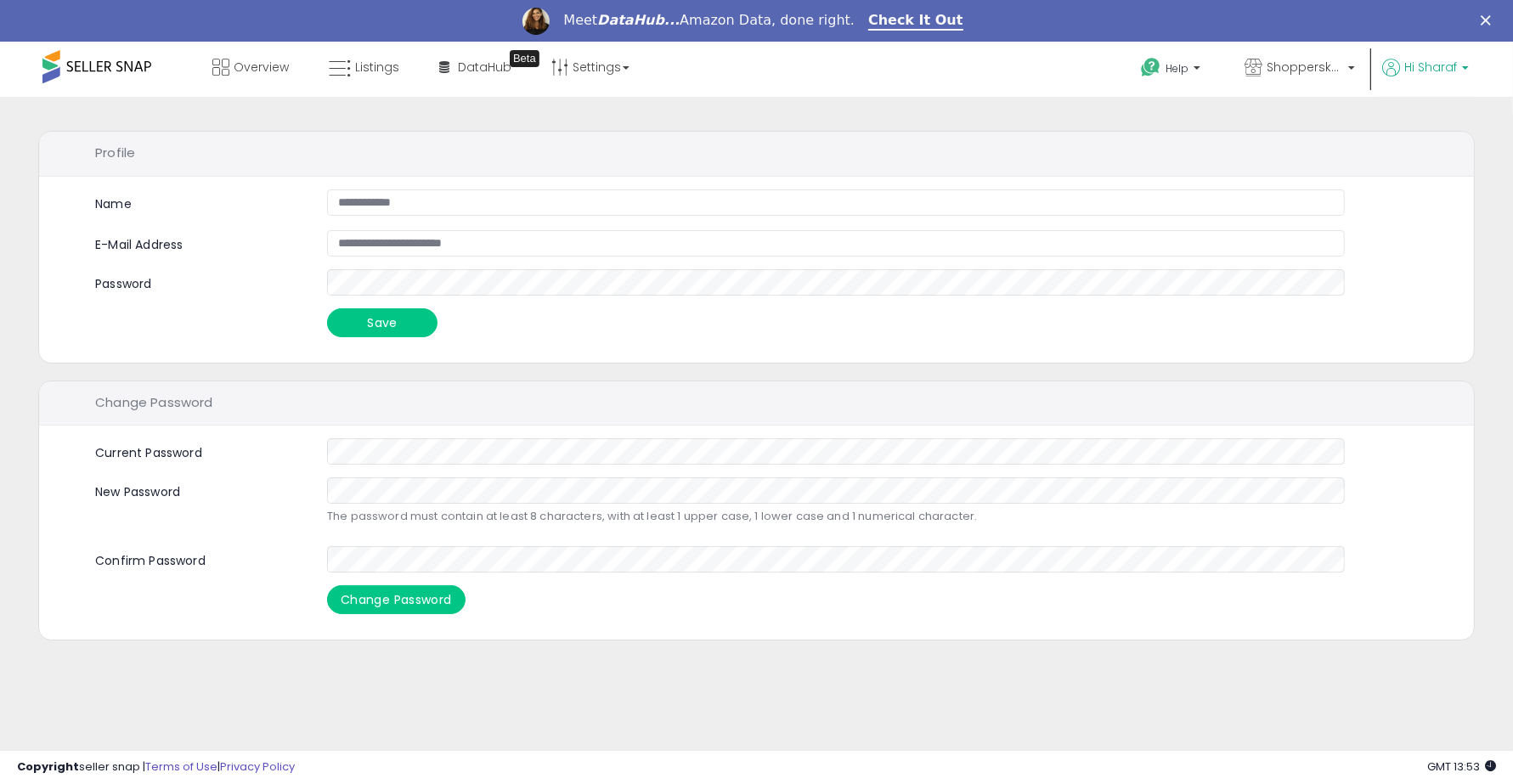
click at [1427, 67] on span "Hi Sharaf" at bounding box center [1431, 67] width 52 height 17
click at [1422, 126] on link "Account" at bounding box center [1430, 132] width 45 height 16
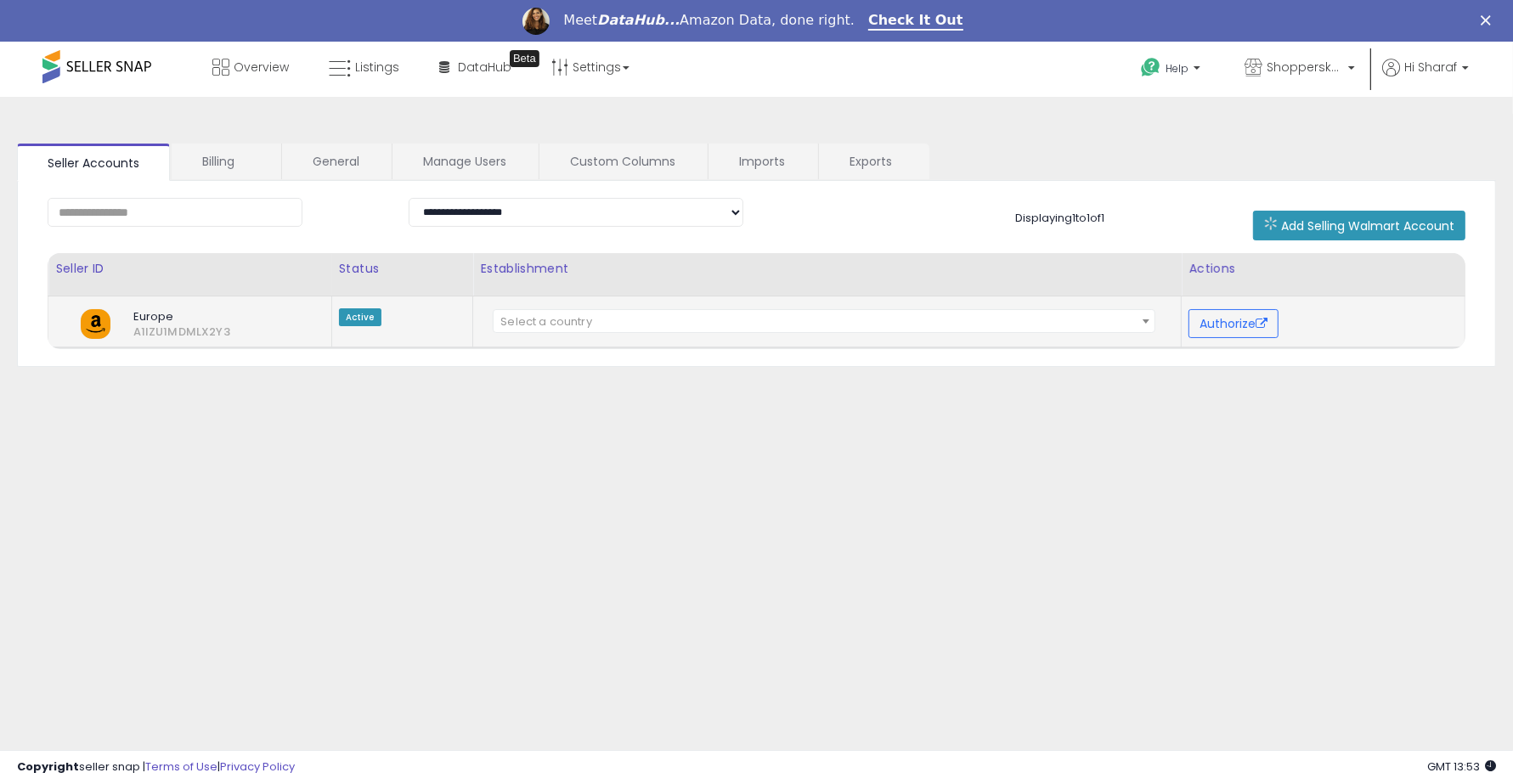
click at [796, 324] on span "Select a country" at bounding box center [824, 322] width 661 height 24
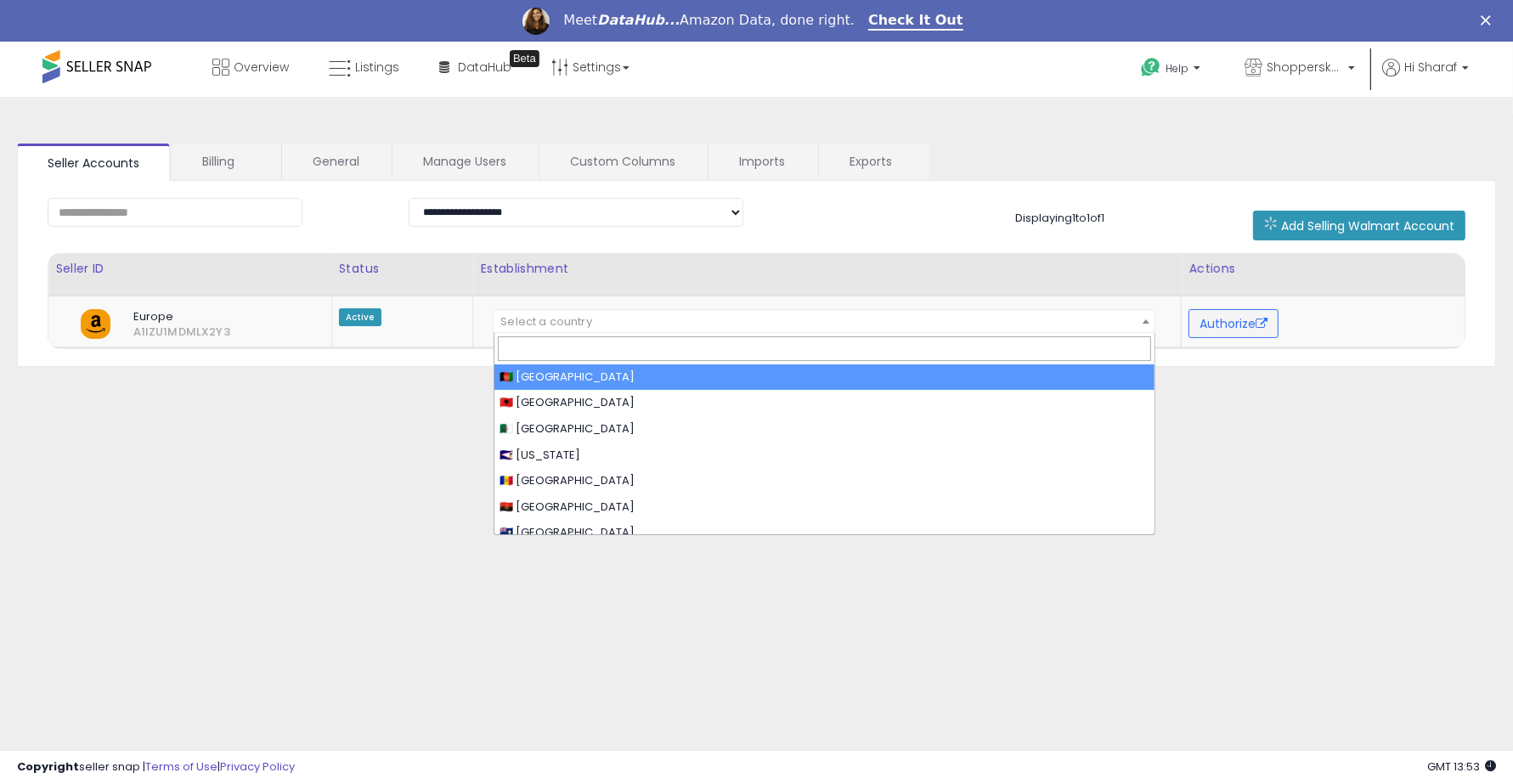
click at [1228, 384] on div "**********" at bounding box center [756, 466] width 1496 height 705
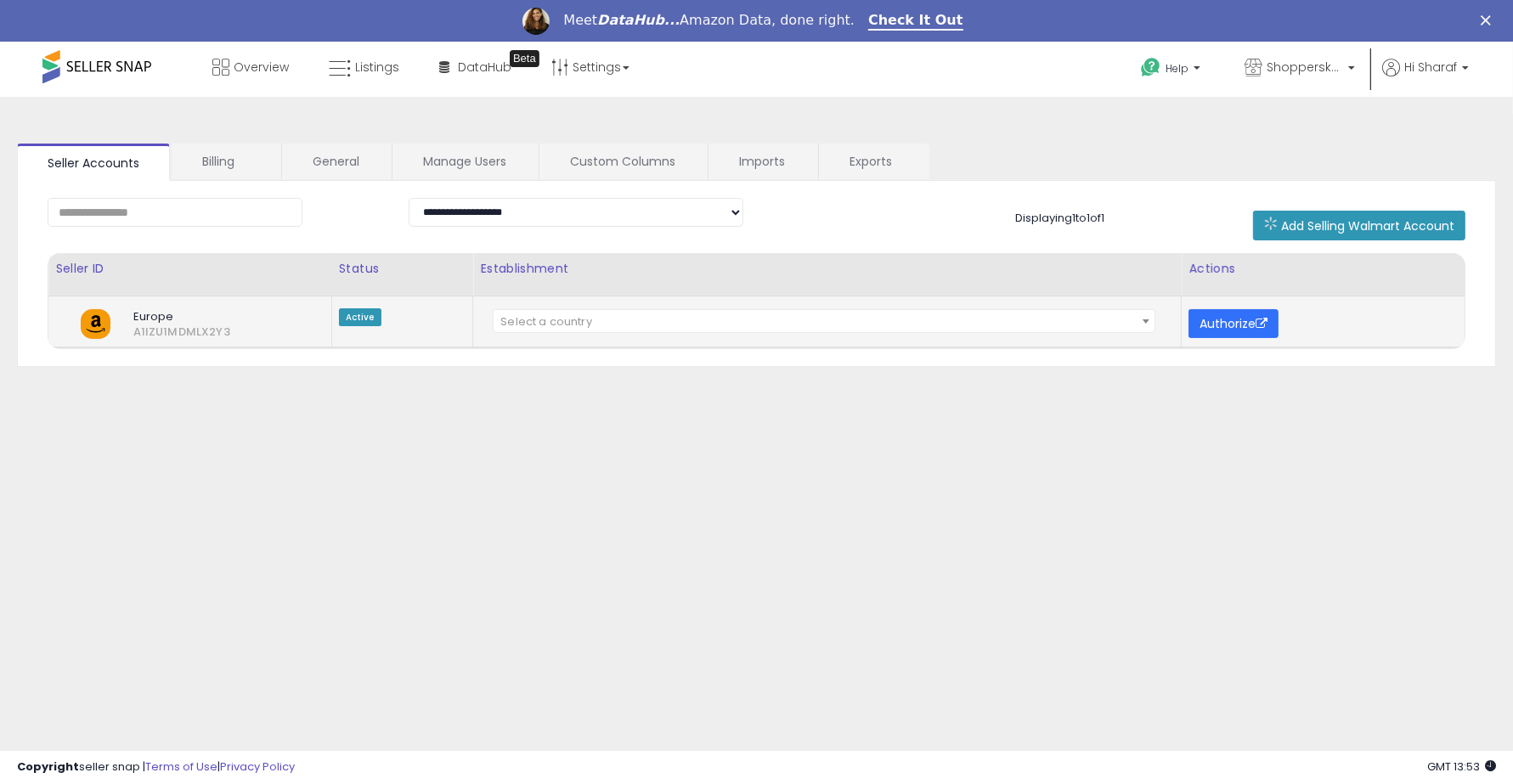
click at [1253, 321] on button "Authorize" at bounding box center [1234, 324] width 90 height 29
click at [347, 73] on icon at bounding box center [340, 68] width 22 height 22
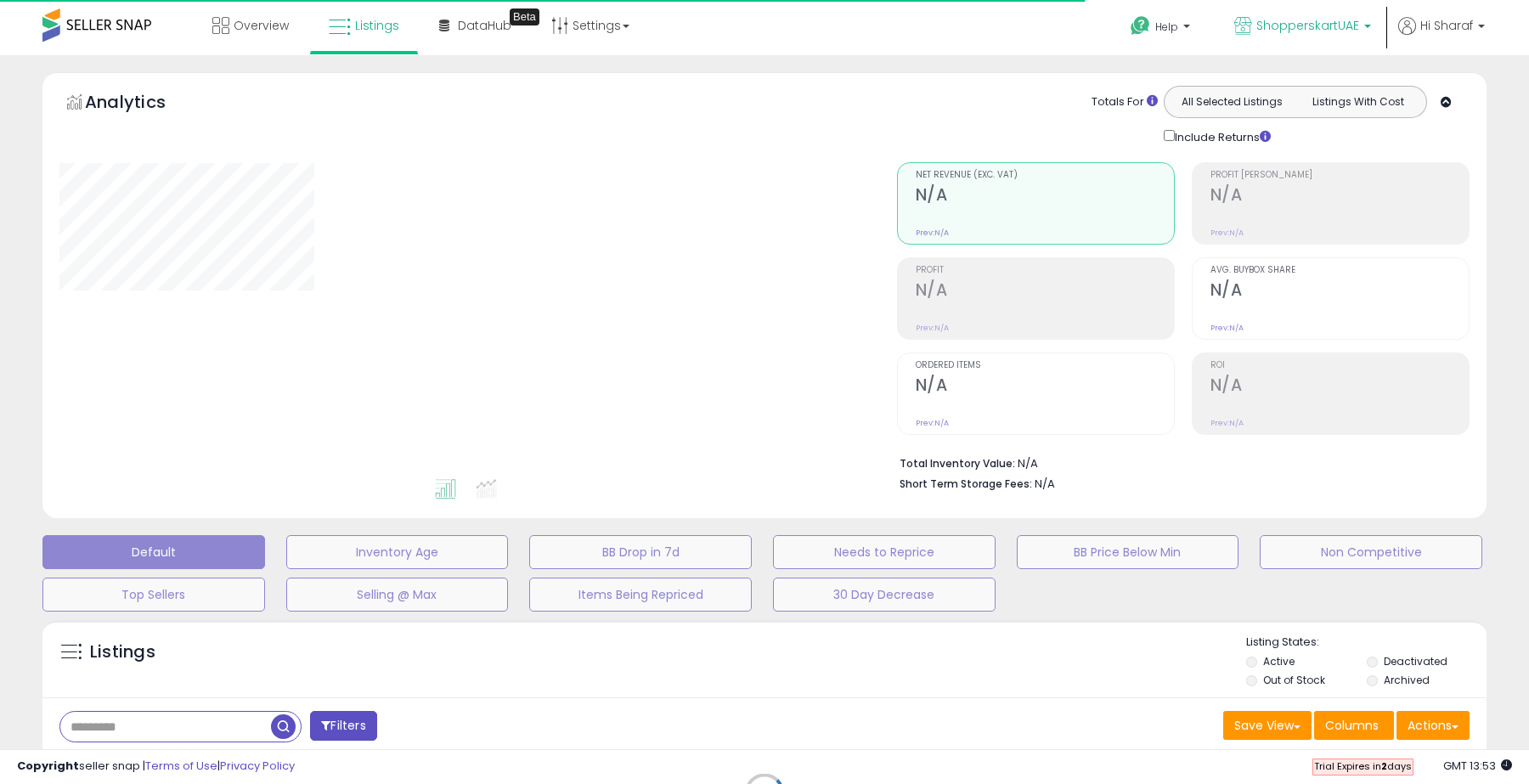
click at [1370, 22] on p "ShopperskartUAE" at bounding box center [1303, 27] width 137 height 21
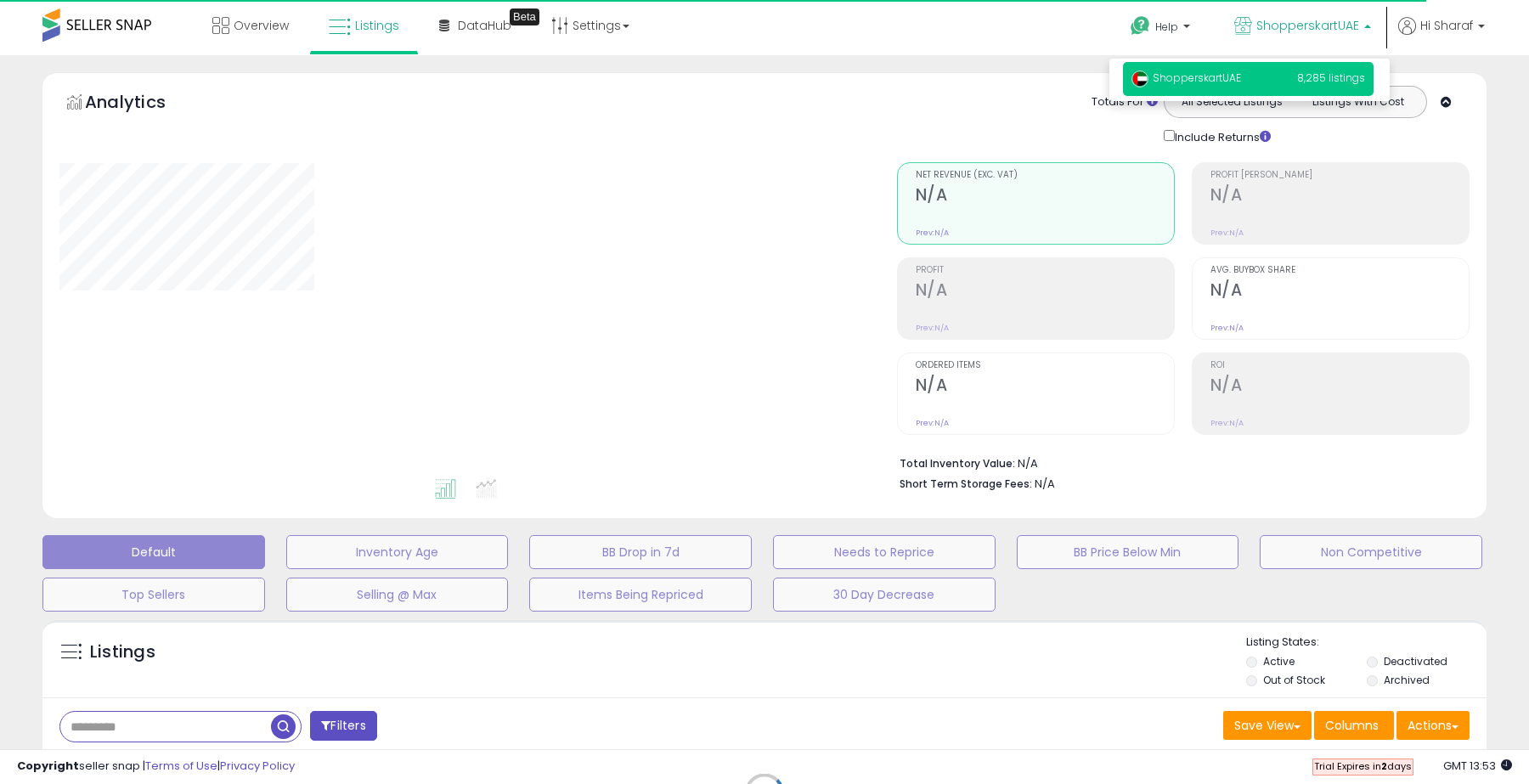
click at [1361, 77] on span "8,285 listings" at bounding box center [1331, 78] width 68 height 14
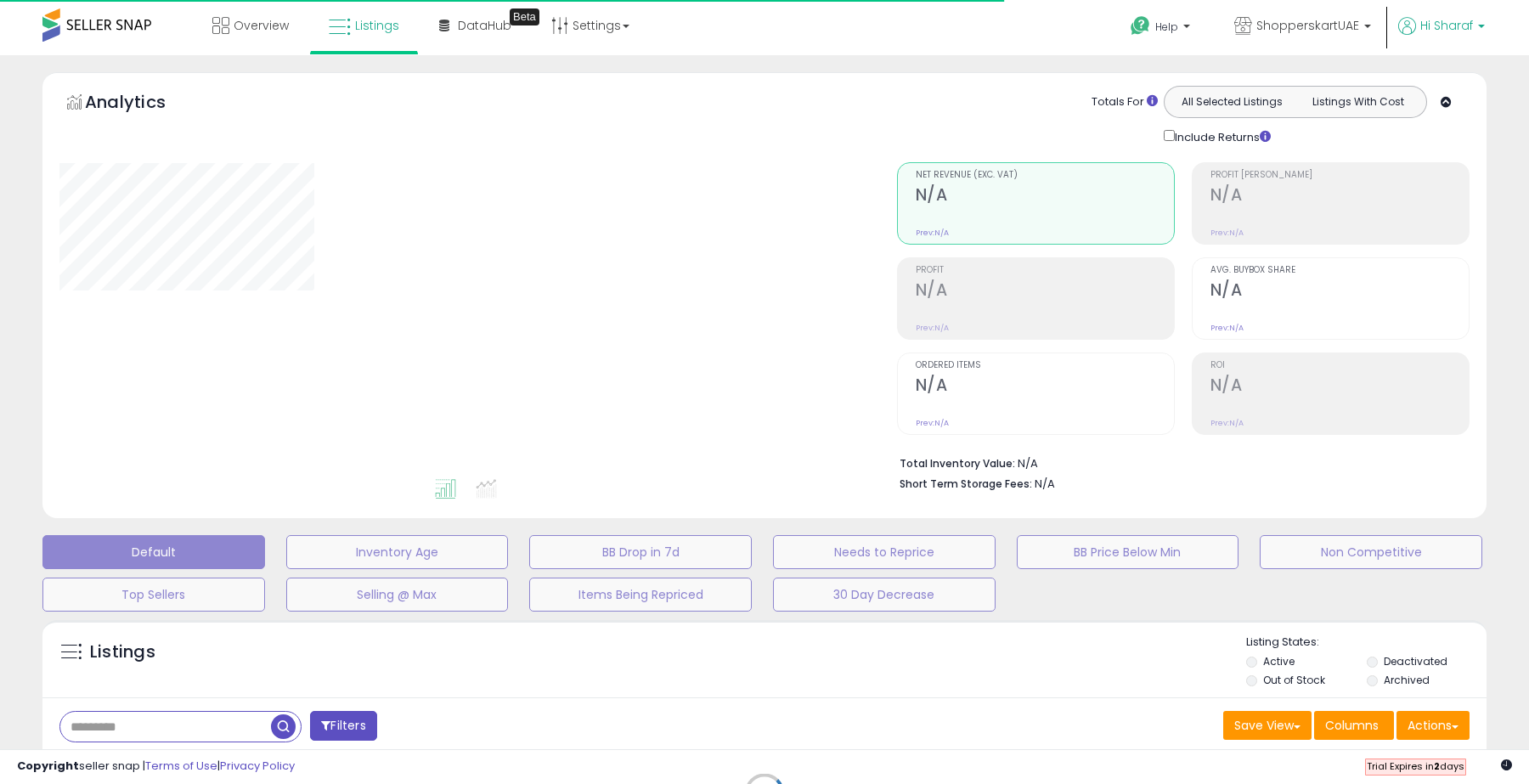
click at [1447, 27] on span "Hi Sharaf" at bounding box center [1447, 25] width 52 height 17
click at [1439, 94] on link "Account" at bounding box center [1447, 90] width 45 height 16
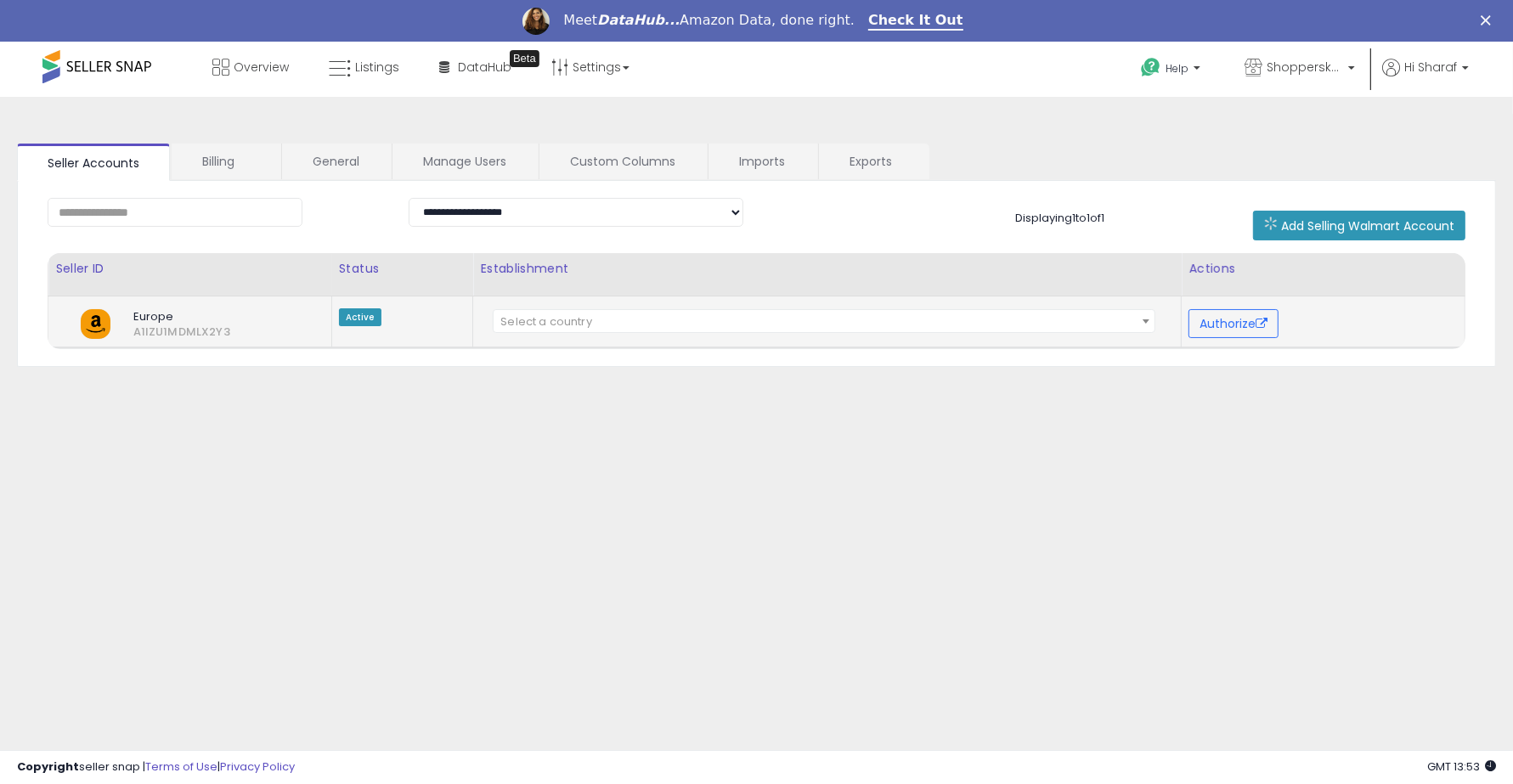
click at [342, 329] on td "Active" at bounding box center [403, 321] width 142 height 51
click at [359, 311] on span "Active" at bounding box center [360, 318] width 43 height 18
click at [349, 288] on div at bounding box center [349, 288] width 0 height 0
click at [112, 323] on span "Europe A1IZU1MDMLX2Y3" at bounding box center [207, 325] width 198 height 30
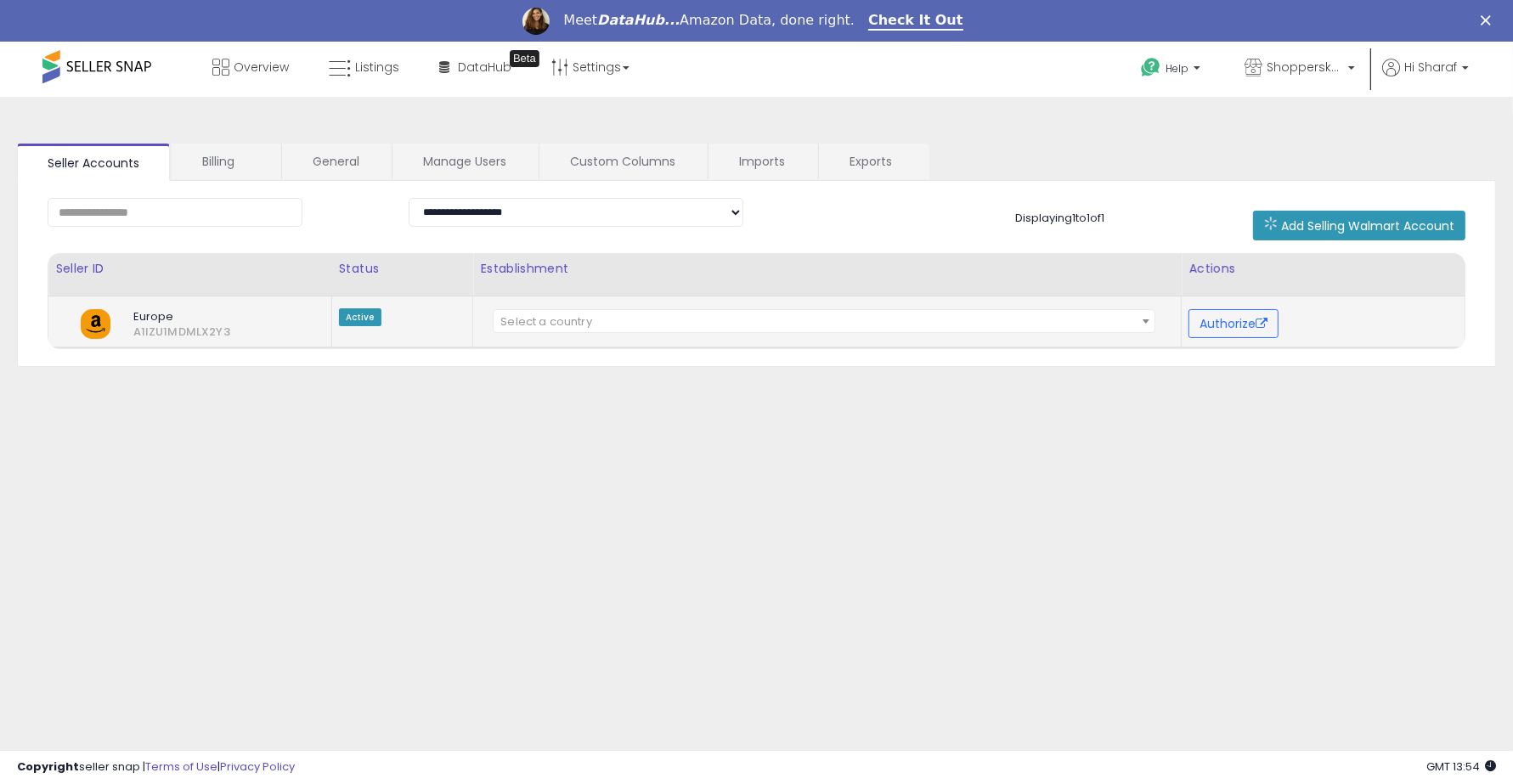
click at [98, 323] on img at bounding box center [96, 325] width 30 height 30
click at [200, 310] on span "Europe" at bounding box center [207, 317] width 172 height 15
click at [579, 78] on link "Settings" at bounding box center [590, 67] width 104 height 51
click at [579, 117] on li "Store settings" at bounding box center [605, 129] width 126 height 43
click at [609, 48] on link "Settings" at bounding box center [590, 67] width 104 height 51
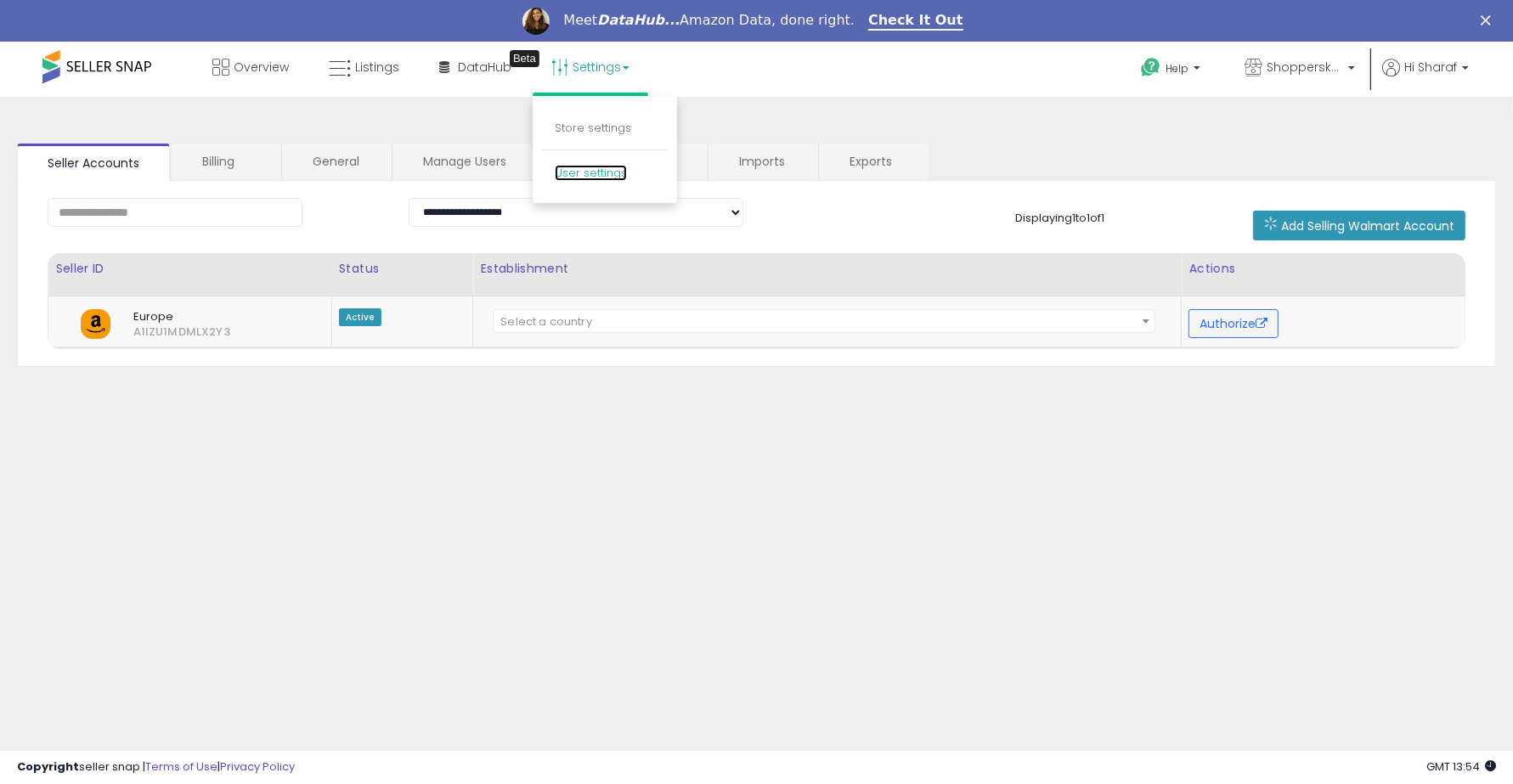
click at [608, 168] on link "User settings" at bounding box center [591, 173] width 72 height 16
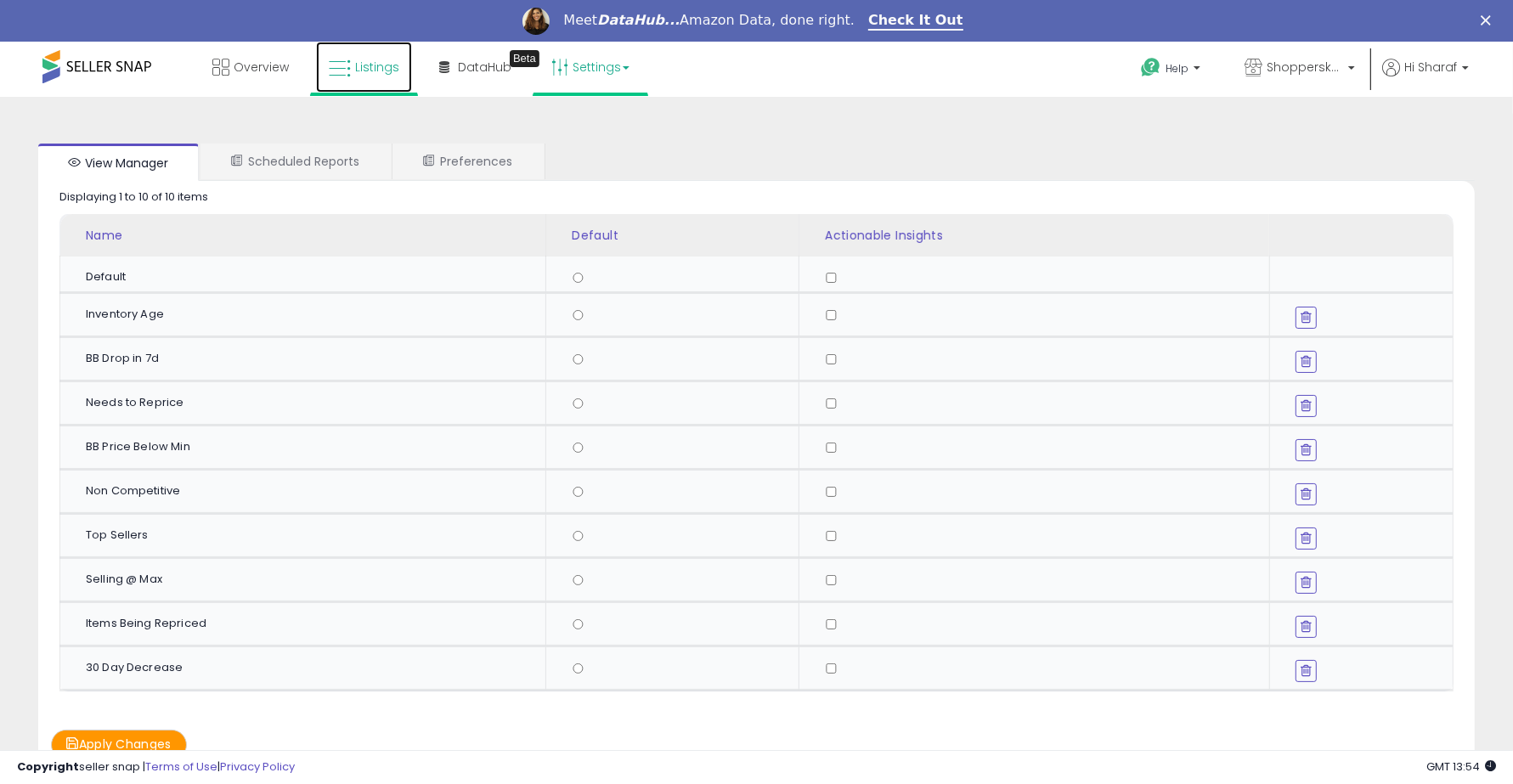
click at [375, 61] on span "Listings" at bounding box center [377, 67] width 44 height 17
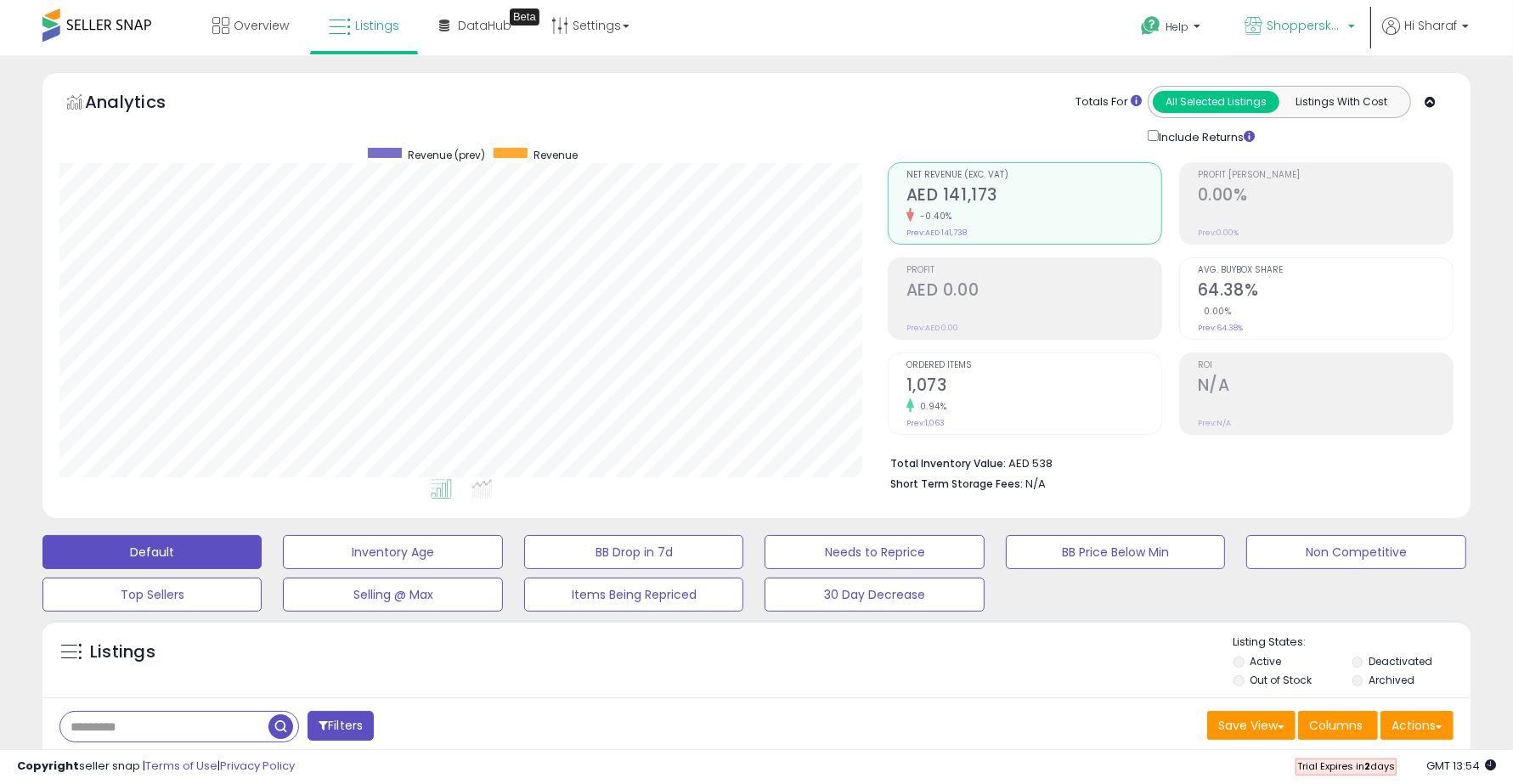
click at [1318, 30] on span "ShopperskartUAE" at bounding box center [1305, 25] width 76 height 17
click at [1449, 18] on span "Hi Sharaf" at bounding box center [1431, 25] width 52 height 17
click at [1429, 81] on li "Account" at bounding box center [1431, 92] width 71 height 43
click at [1429, 90] on link "Account" at bounding box center [1430, 90] width 45 height 16
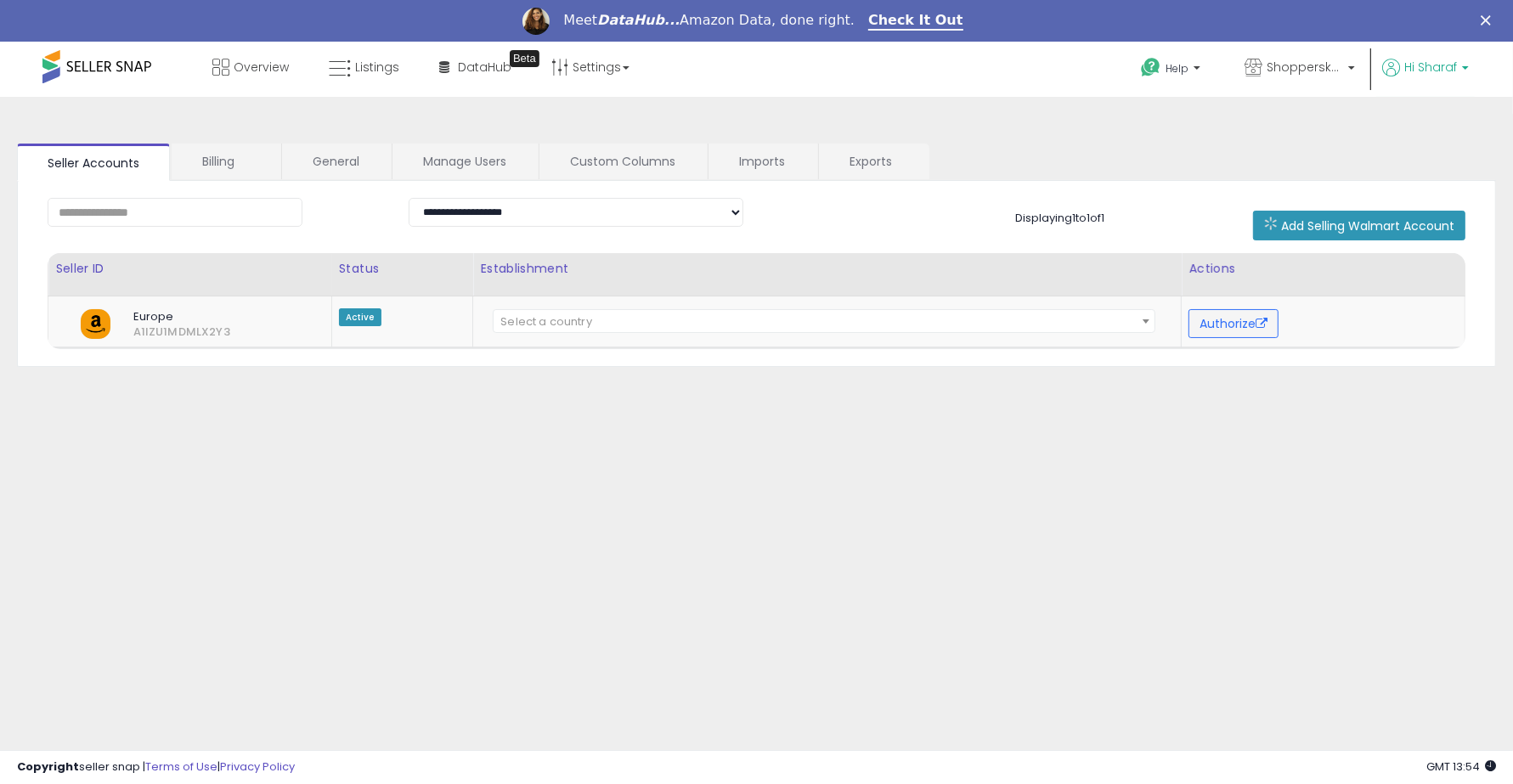
click at [1436, 72] on span "Hi Sharaf" at bounding box center [1431, 67] width 52 height 17
click at [1443, 176] on link "Profile" at bounding box center [1431, 177] width 34 height 16
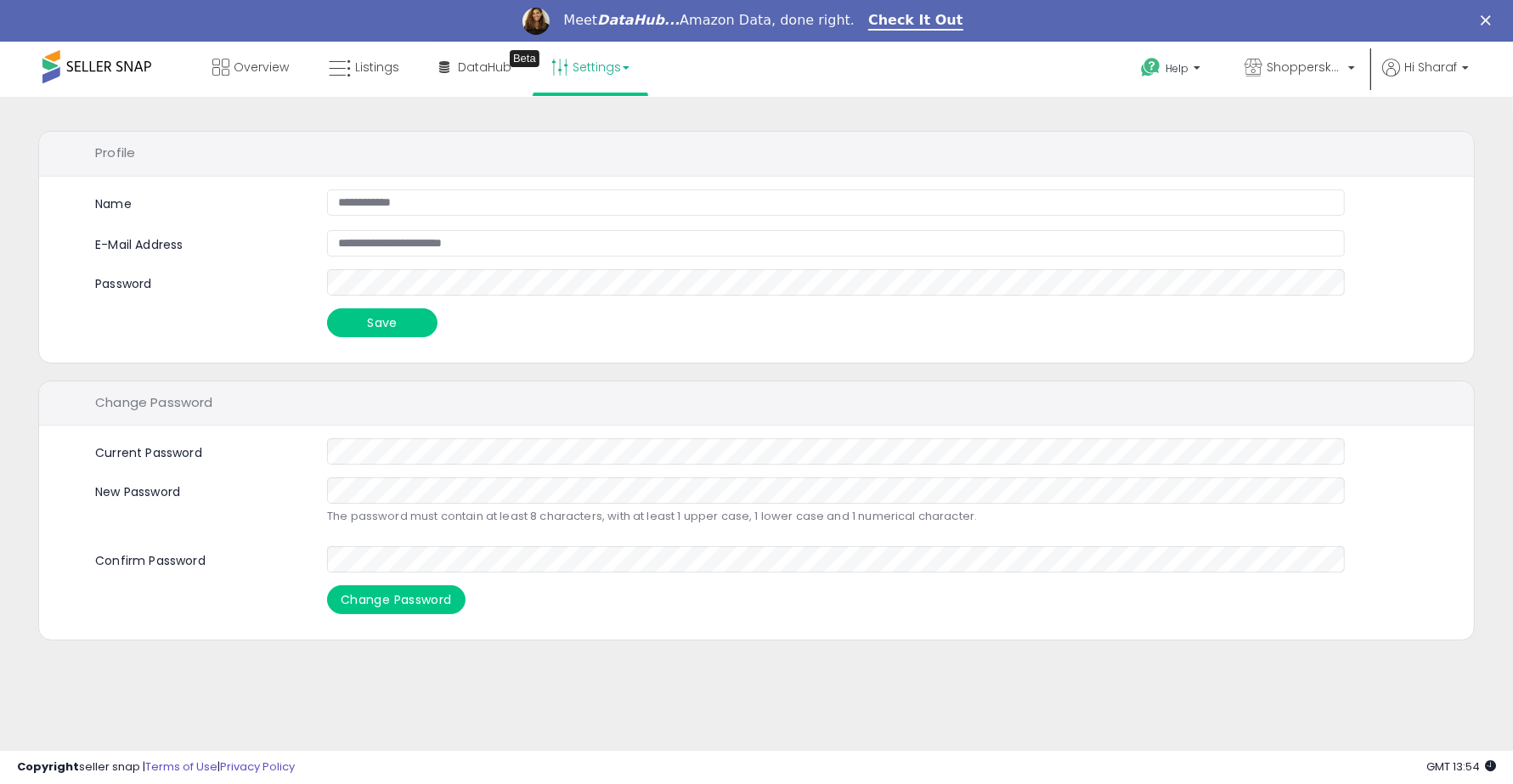
click at [552, 67] on icon at bounding box center [560, 67] width 17 height 17
click at [591, 129] on link "Store settings" at bounding box center [593, 128] width 76 height 16
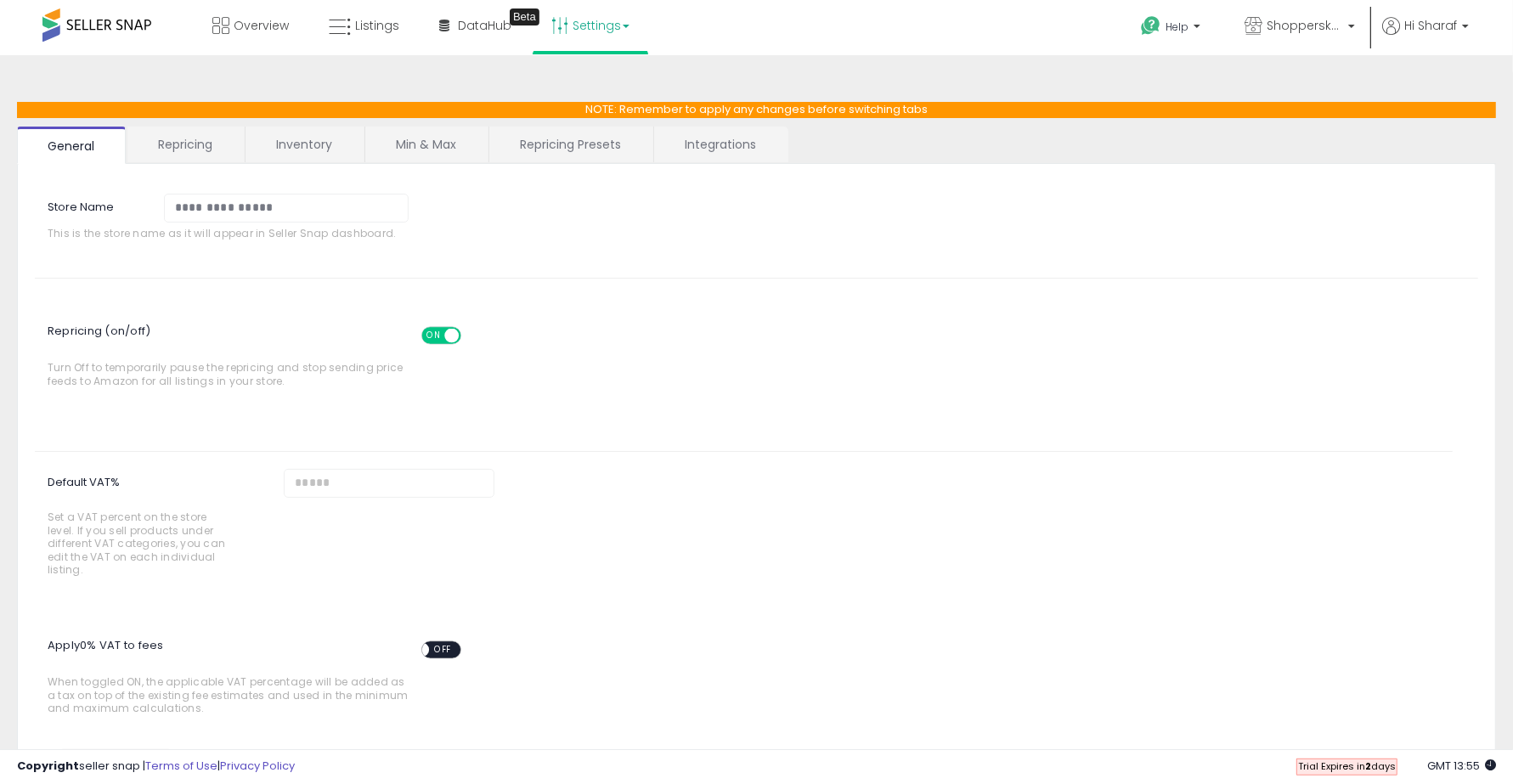
click at [192, 138] on link "Repricing" at bounding box center [185, 145] width 115 height 35
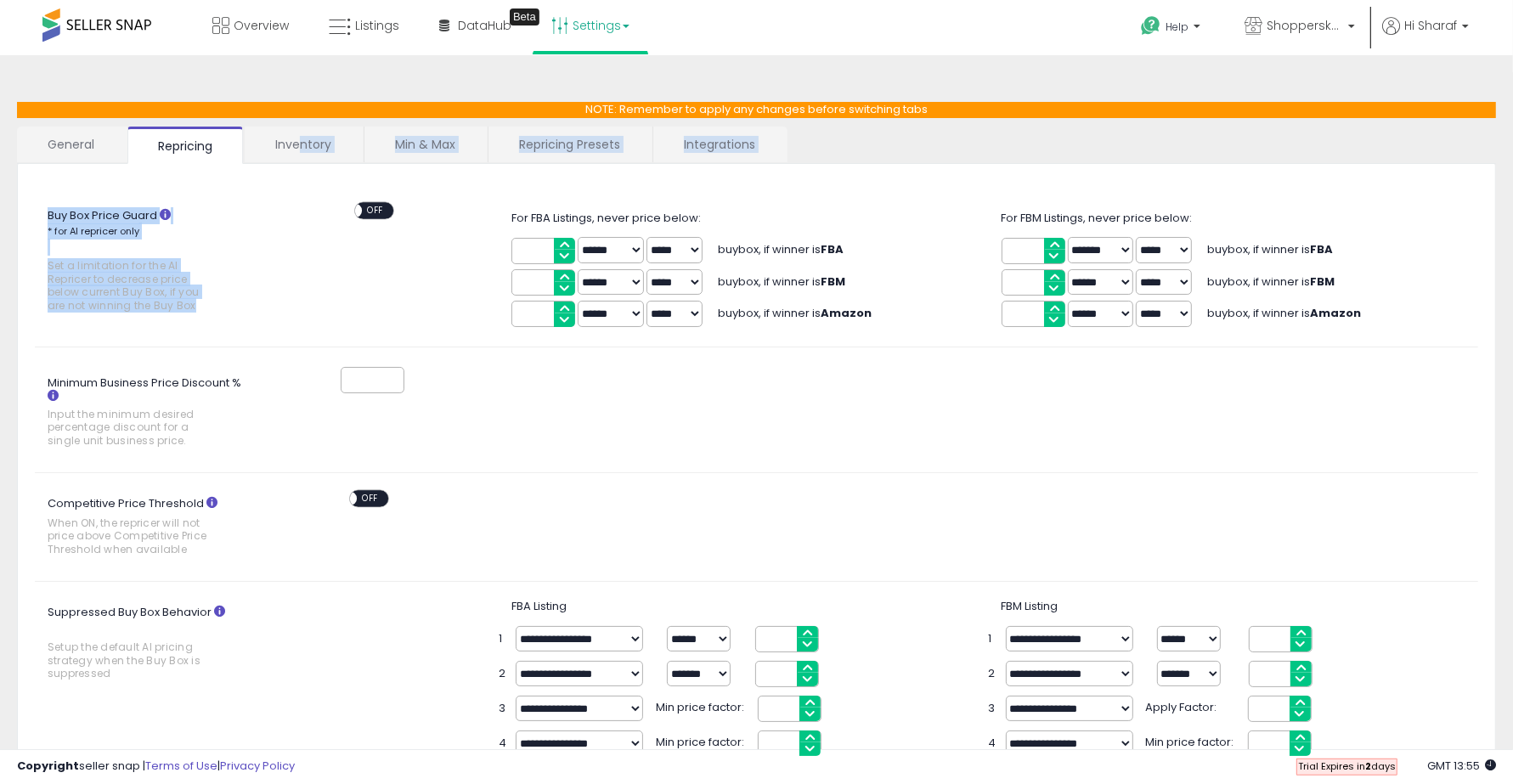
click at [304, 162] on div "**********" at bounding box center [756, 767] width 1479 height 1330
click at [302, 145] on link "Inventory" at bounding box center [303, 145] width 117 height 35
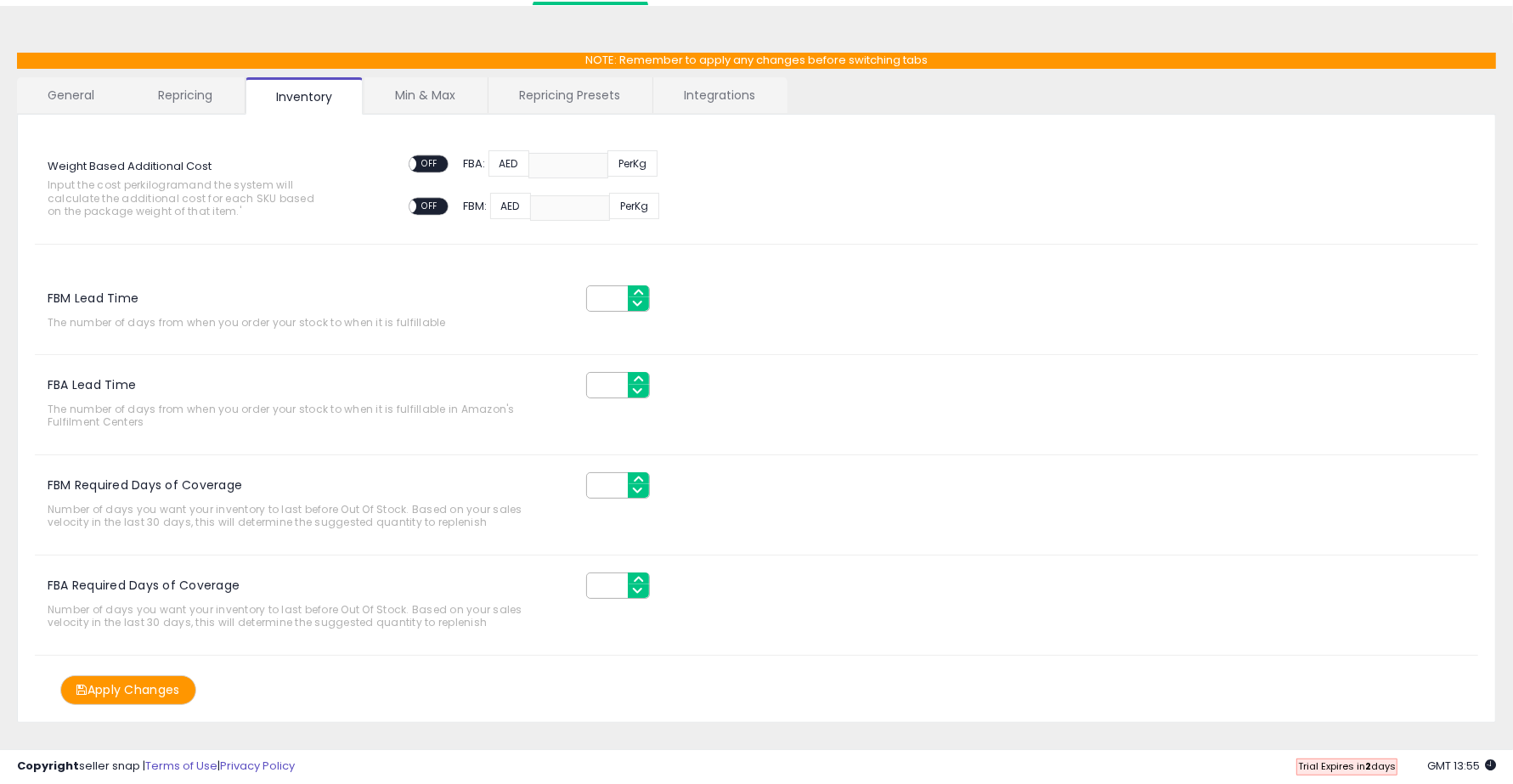
scroll to position [74, 0]
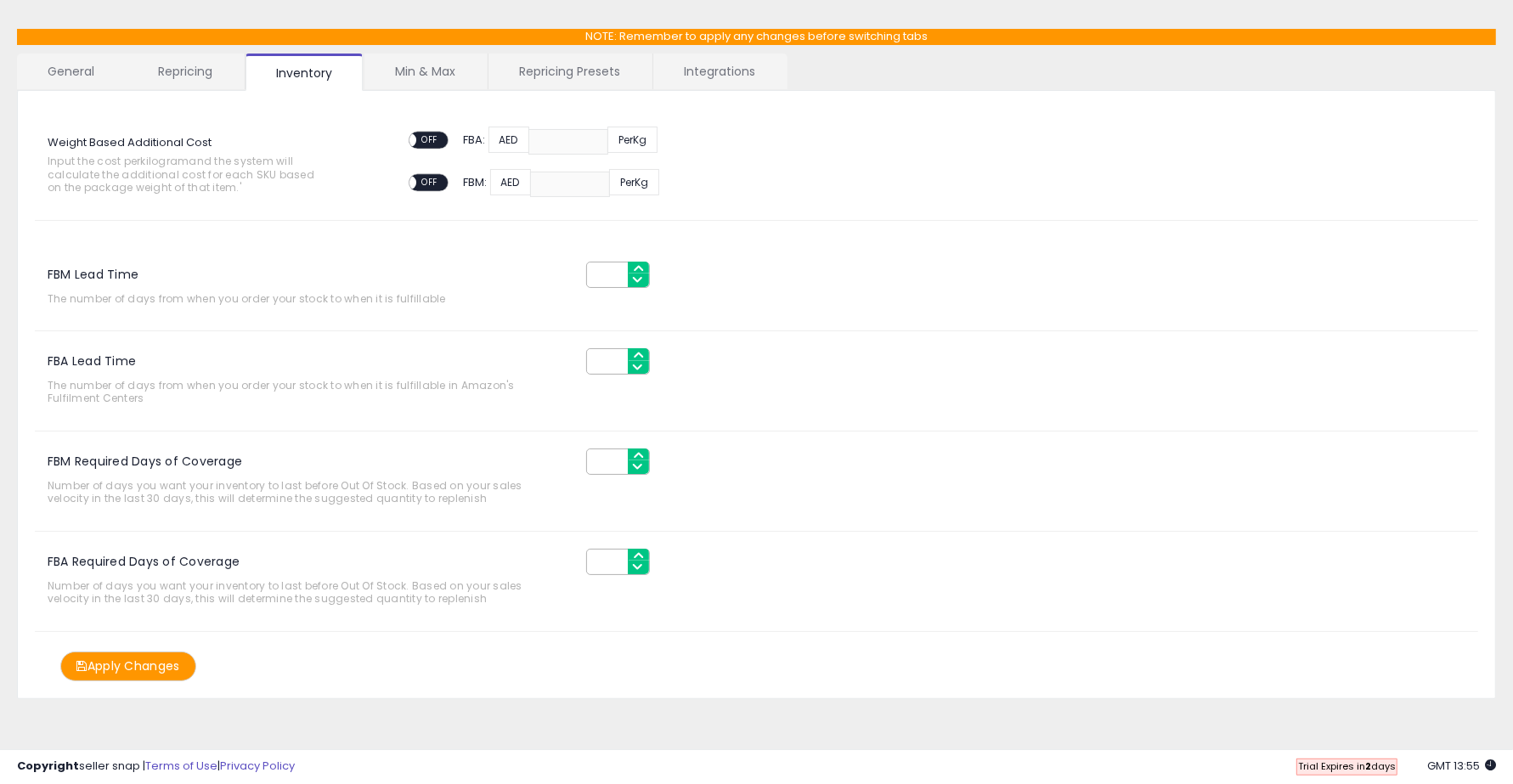
click at [440, 74] on link "Min & Max" at bounding box center [425, 71] width 122 height 35
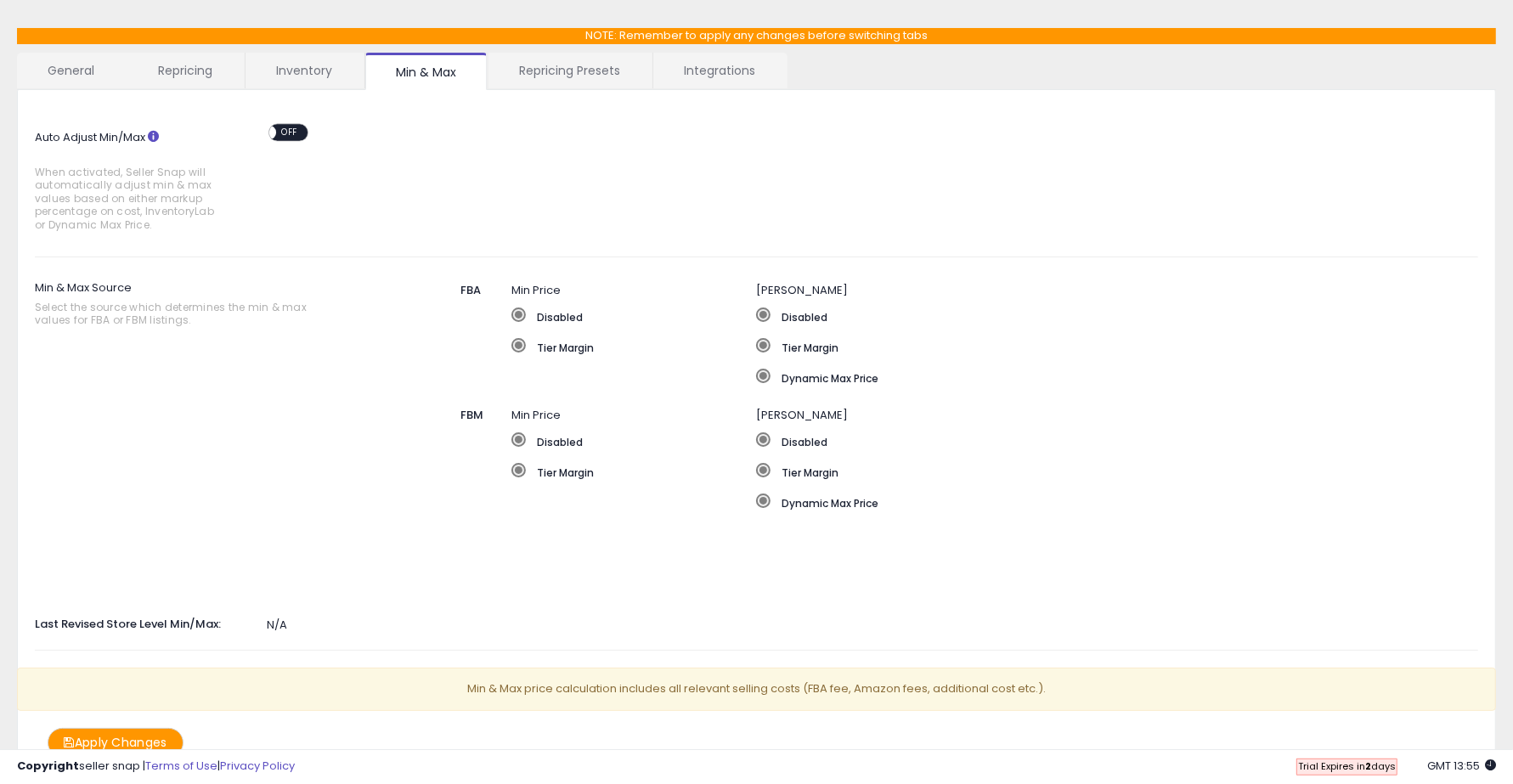
click at [556, 61] on link "Repricing Presets" at bounding box center [569, 70] width 162 height 35
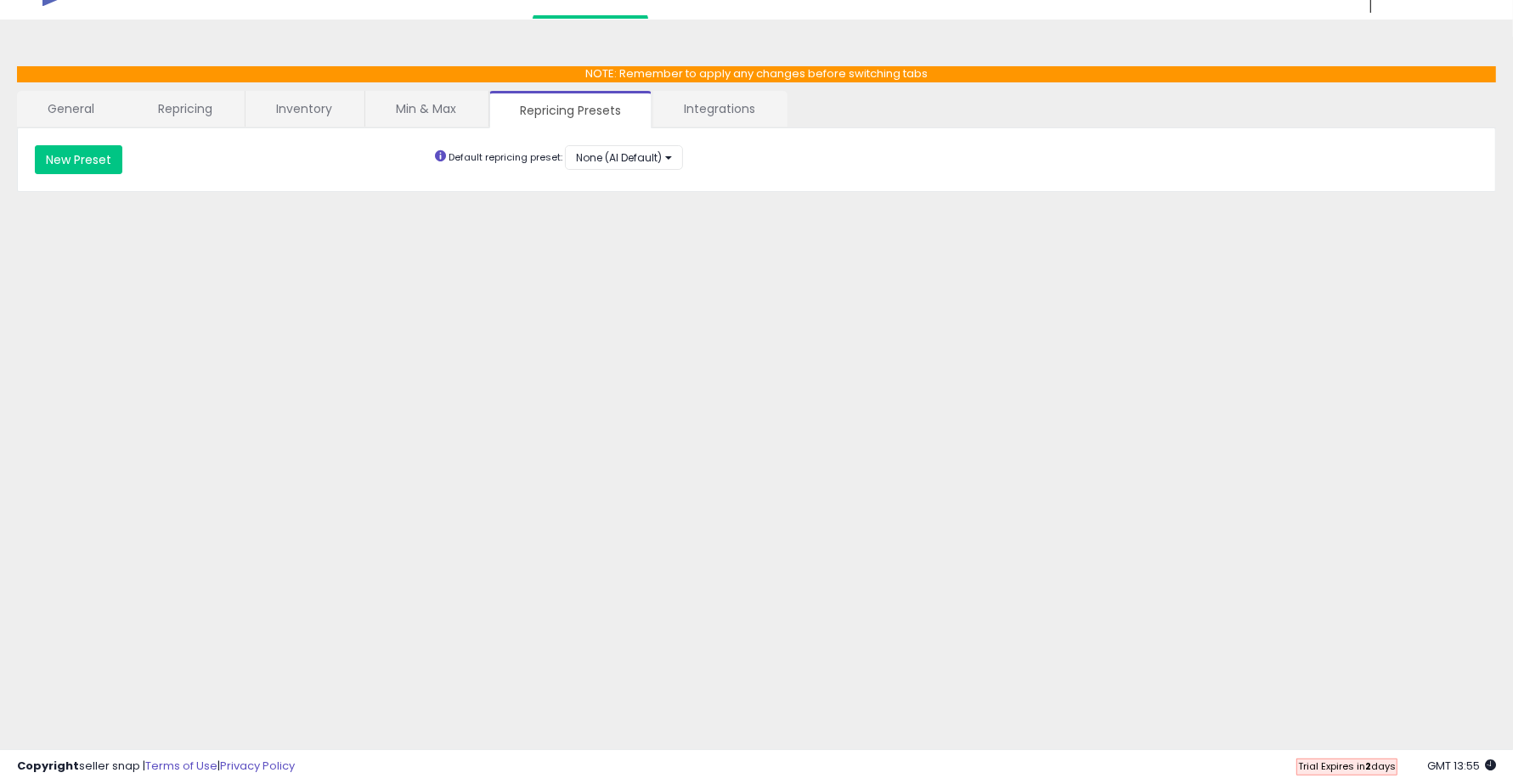
scroll to position [35, 0]
click at [727, 109] on link "Integrations" at bounding box center [719, 109] width 132 height 35
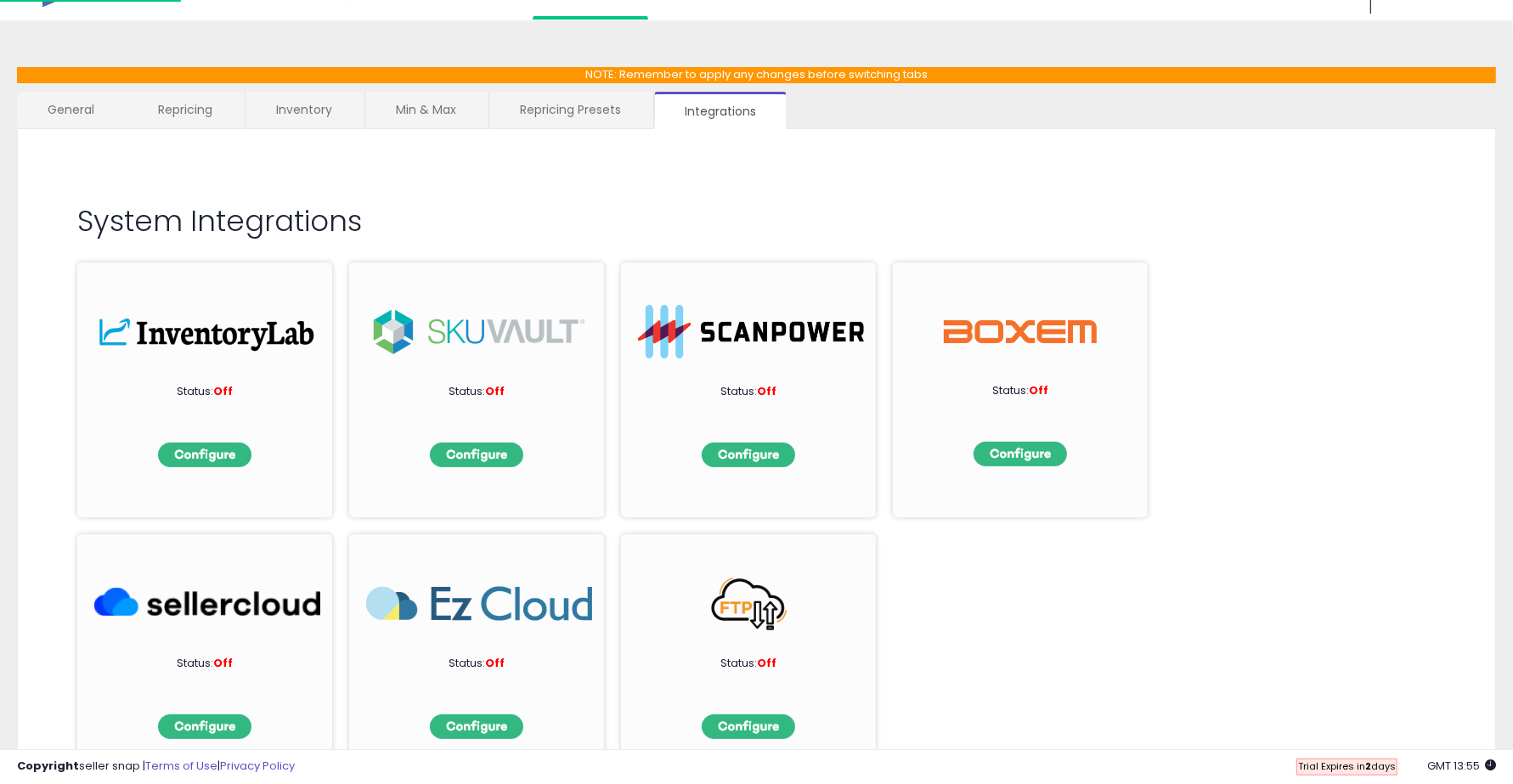
scroll to position [74, 0]
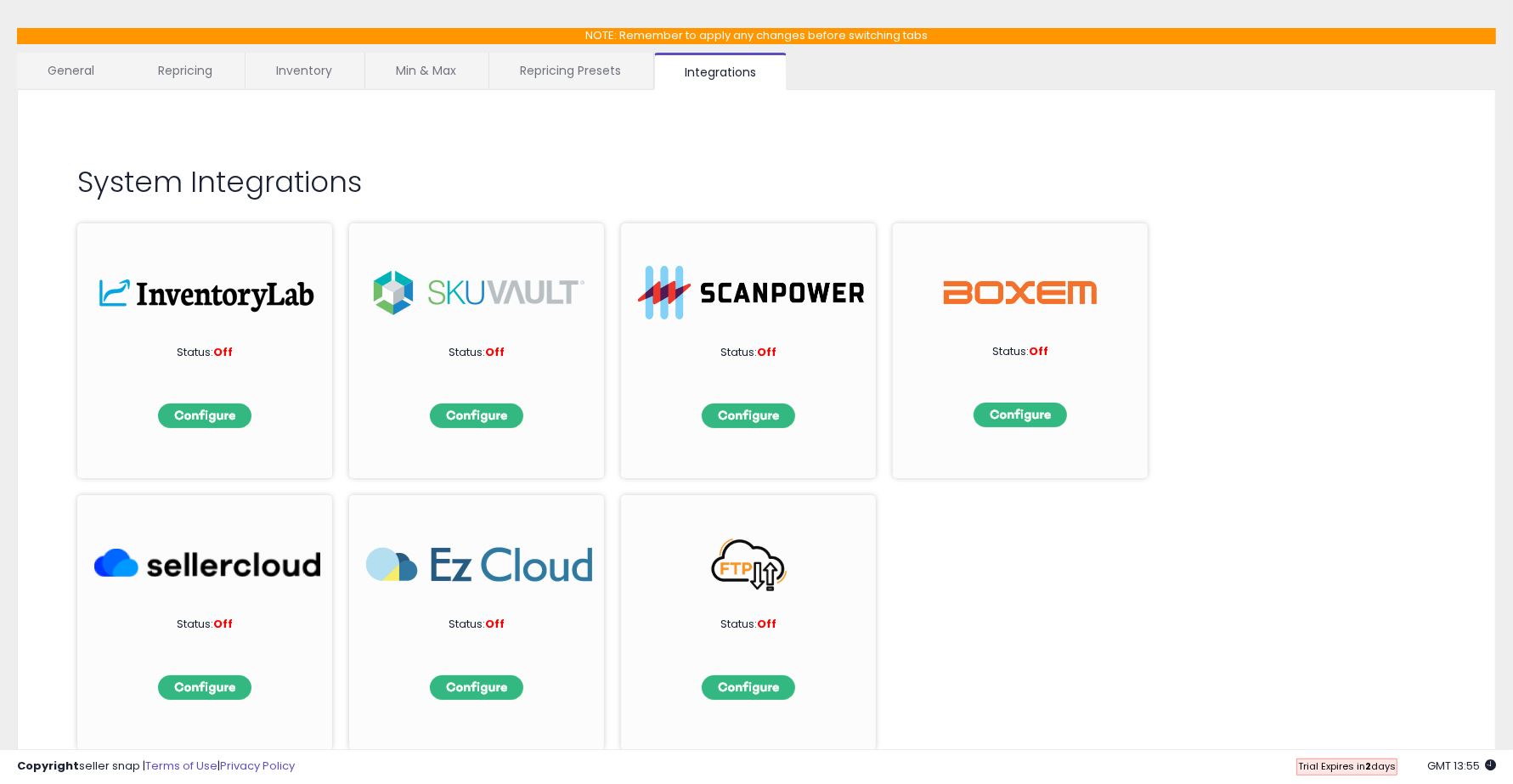
click at [570, 66] on link "Repricing Presets" at bounding box center [570, 70] width 162 height 35
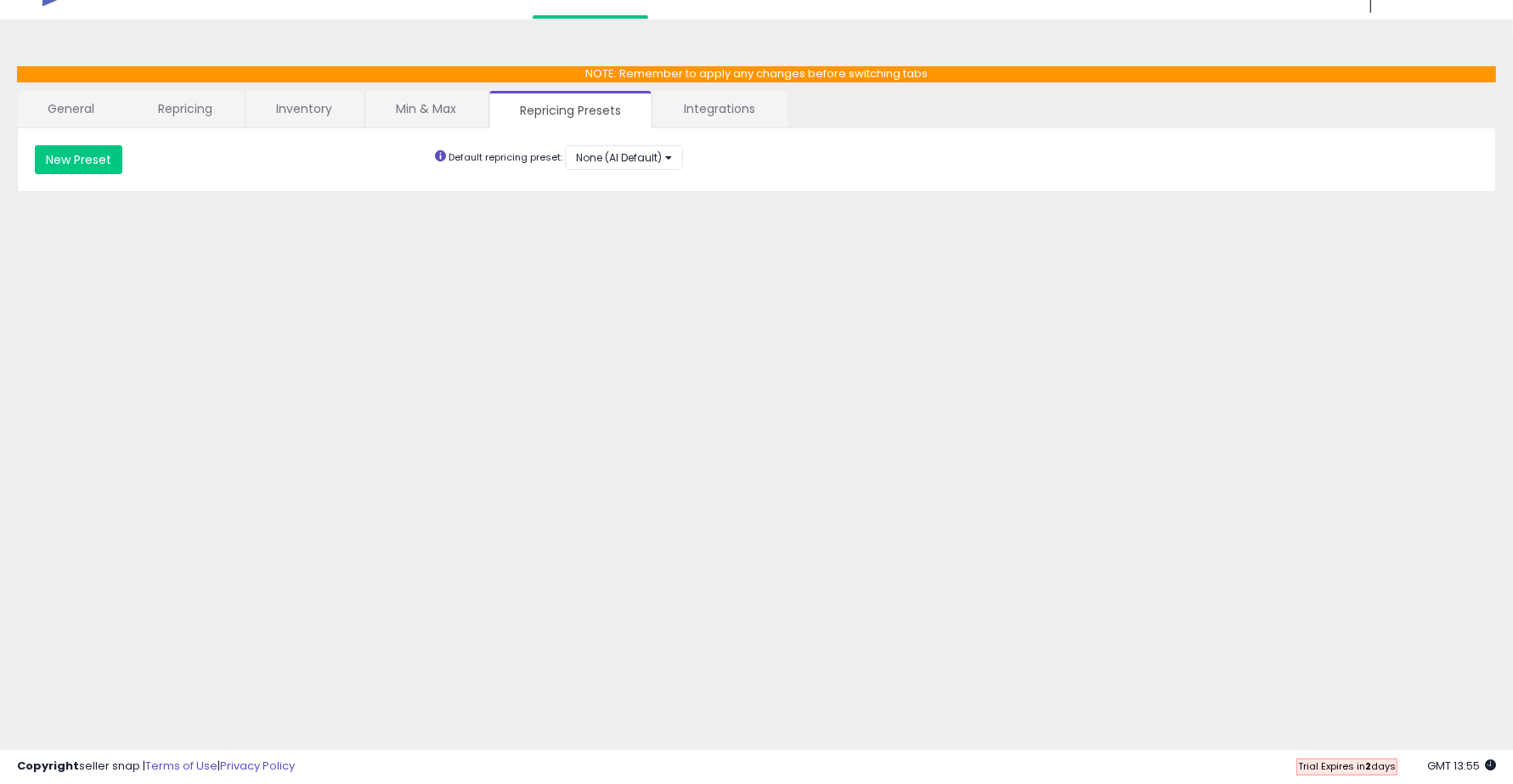
scroll to position [35, 0]
click at [414, 105] on link "Min & Max" at bounding box center [426, 109] width 122 height 35
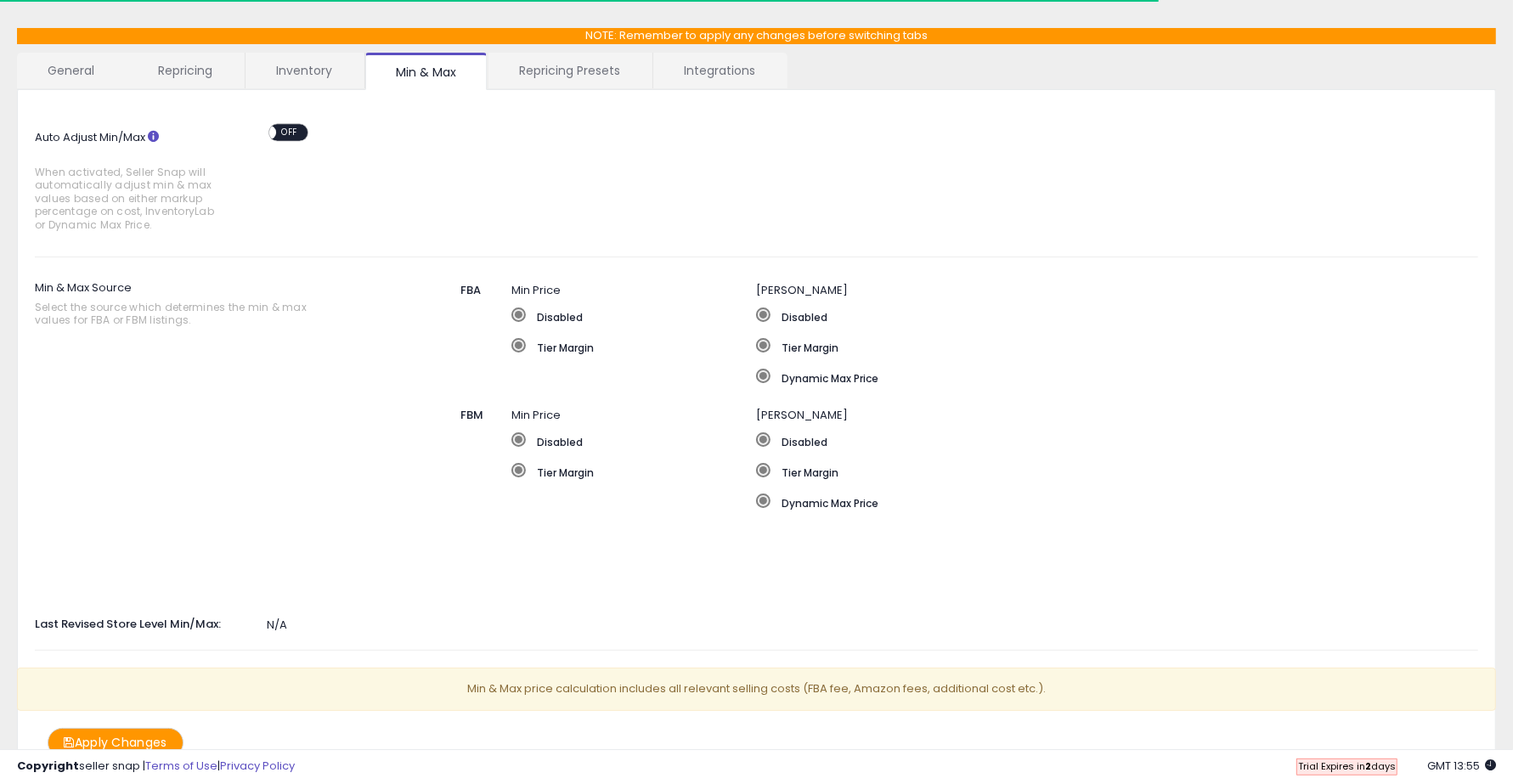
click at [303, 82] on link "Inventory" at bounding box center [304, 70] width 117 height 35
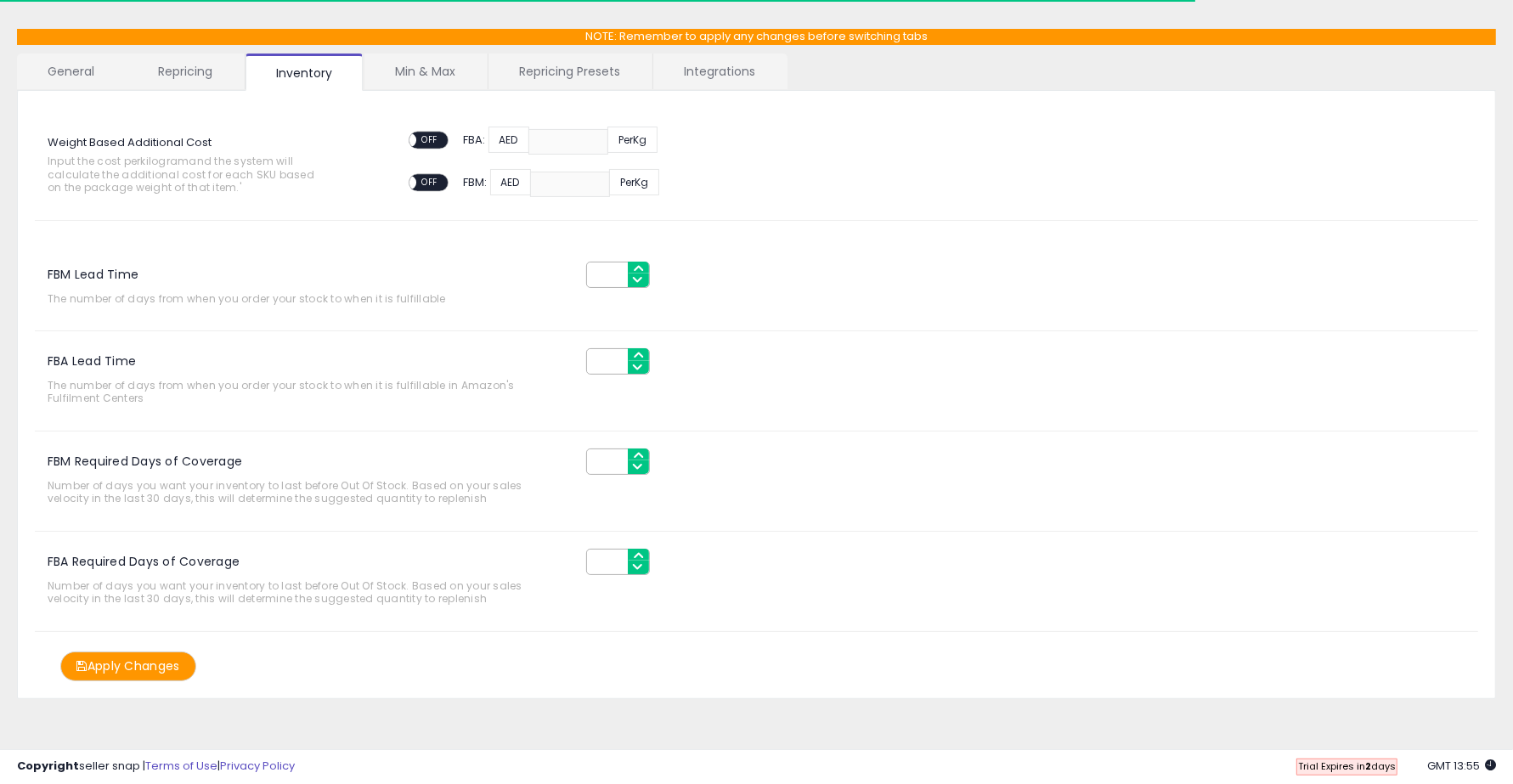
click at [179, 76] on link "Repricing" at bounding box center [185, 71] width 115 height 35
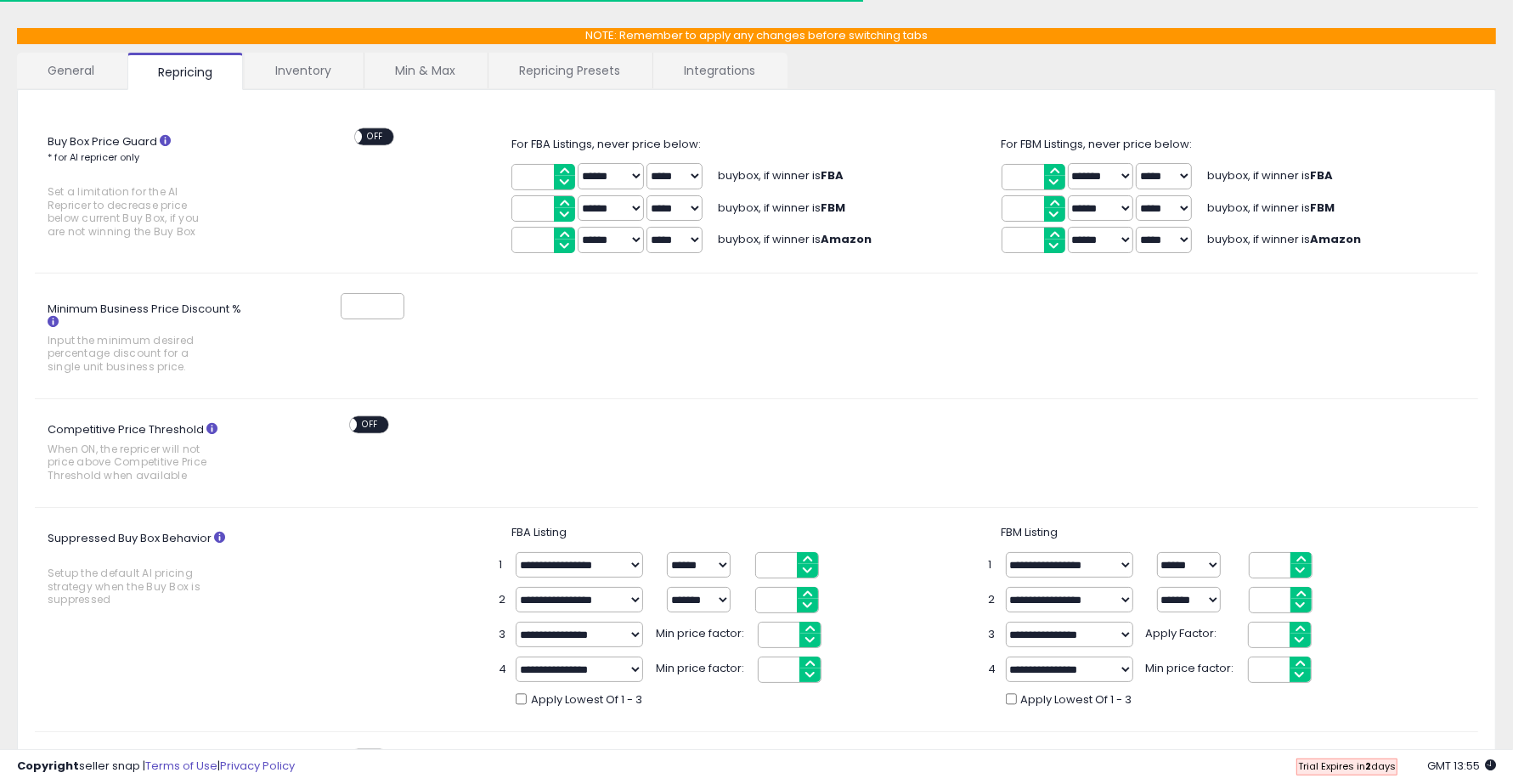
click at [60, 65] on link "General" at bounding box center [71, 70] width 109 height 35
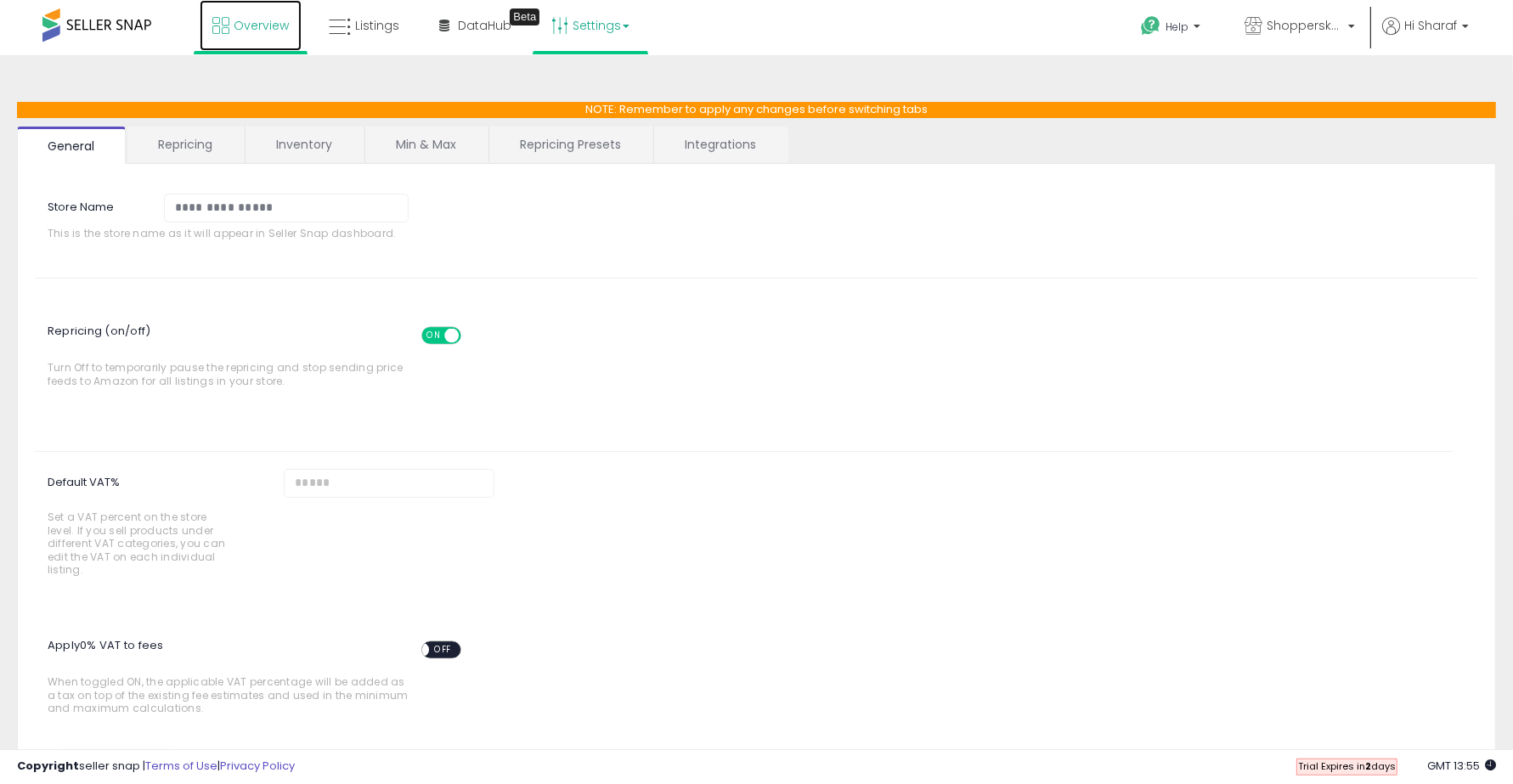
click at [230, 44] on link "Overview" at bounding box center [250, 25] width 102 height 51
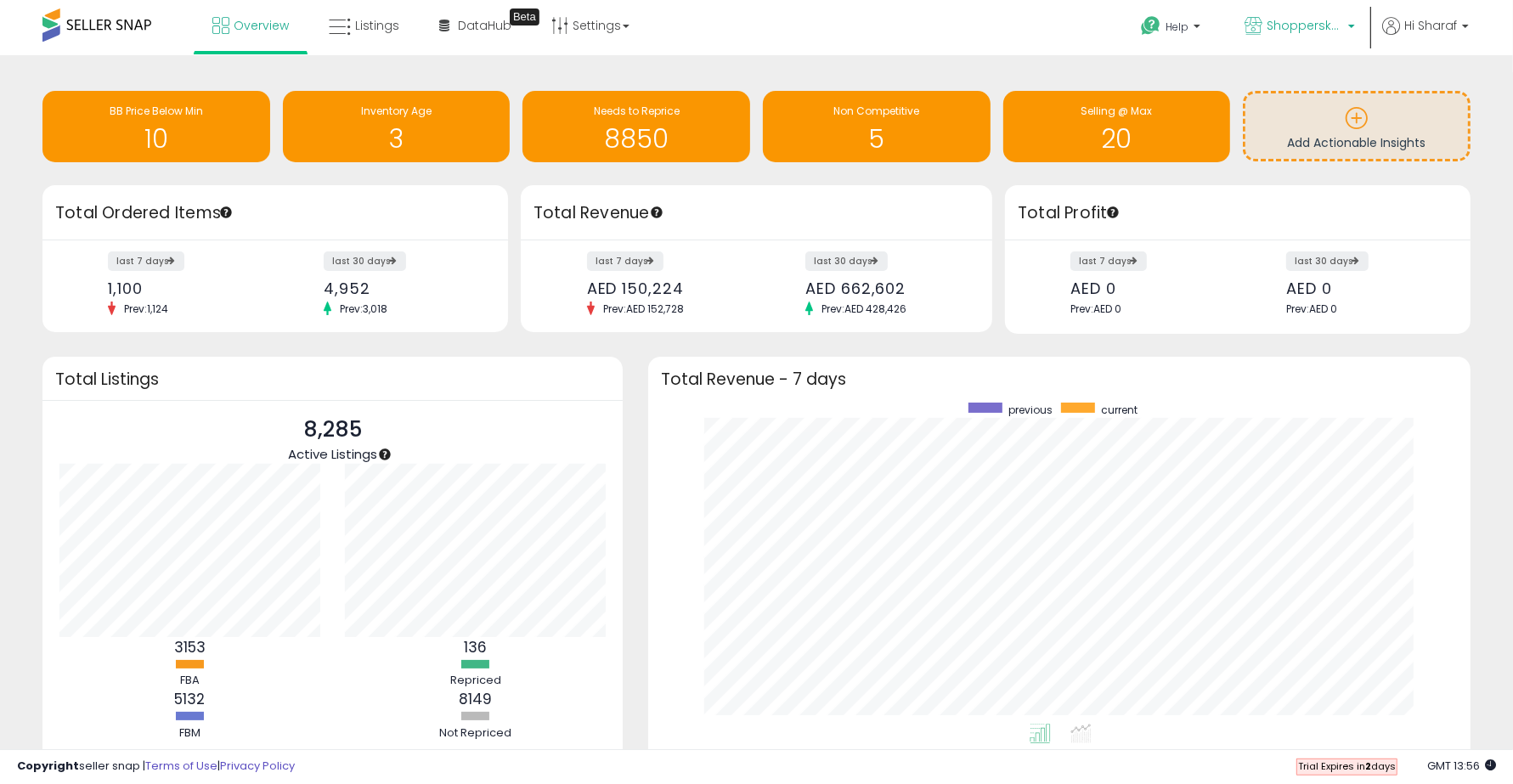
click at [1303, 21] on span "ShopperskartUAE" at bounding box center [1305, 25] width 76 height 17
click at [1165, 28] on span "Help" at bounding box center [1177, 27] width 23 height 14
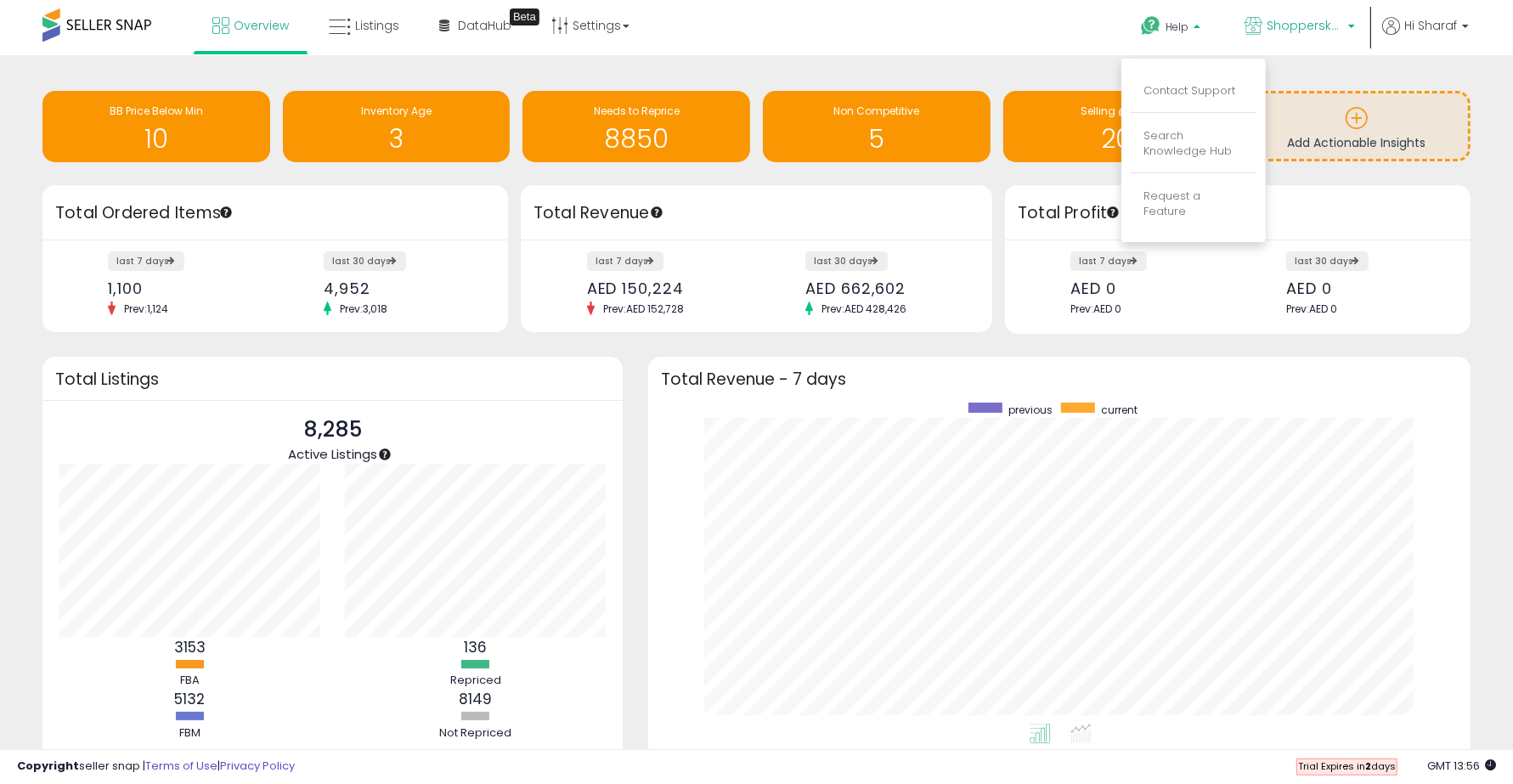
click at [1313, 23] on span "ShopperskartUAE" at bounding box center [1305, 25] width 76 height 17
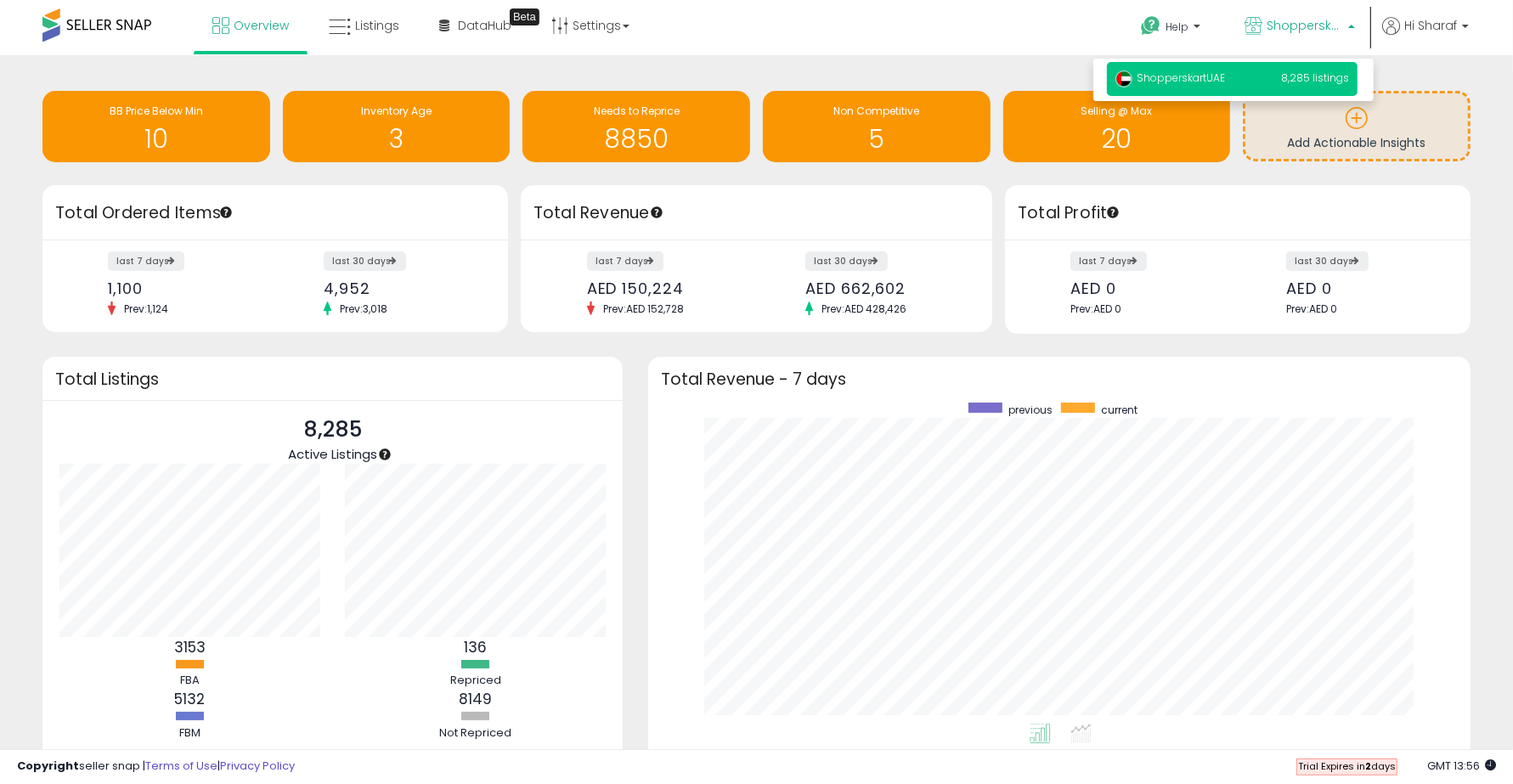
click at [1453, 12] on ul "Help Contact Support Search Knowledge Hub Request a Feature ShopperskartUAE Hi …" at bounding box center [1298, 29] width 354 height 59
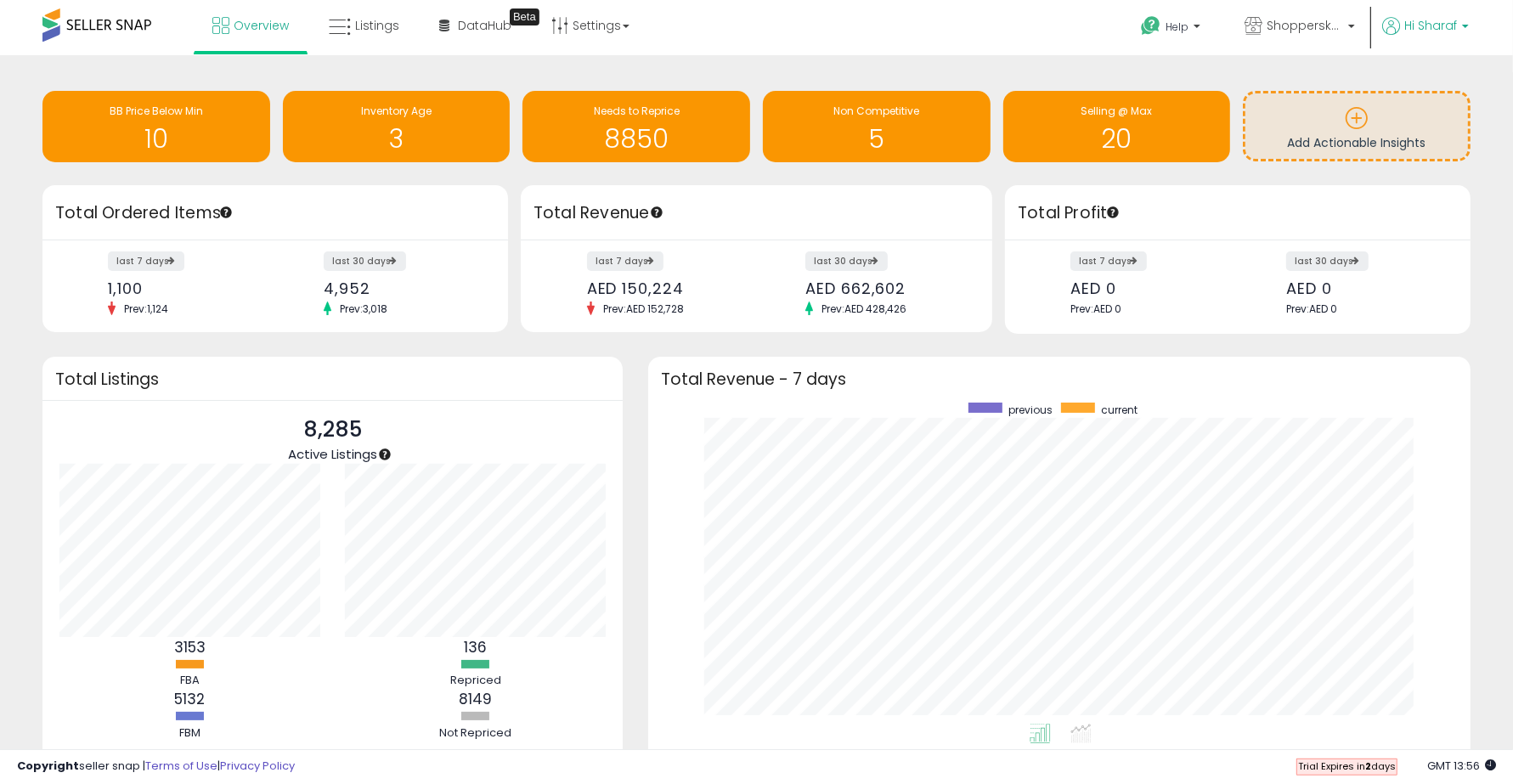
click at [1454, 19] on span "Hi Sharaf" at bounding box center [1431, 25] width 52 height 17
click at [1445, 85] on link "Account" at bounding box center [1430, 90] width 45 height 16
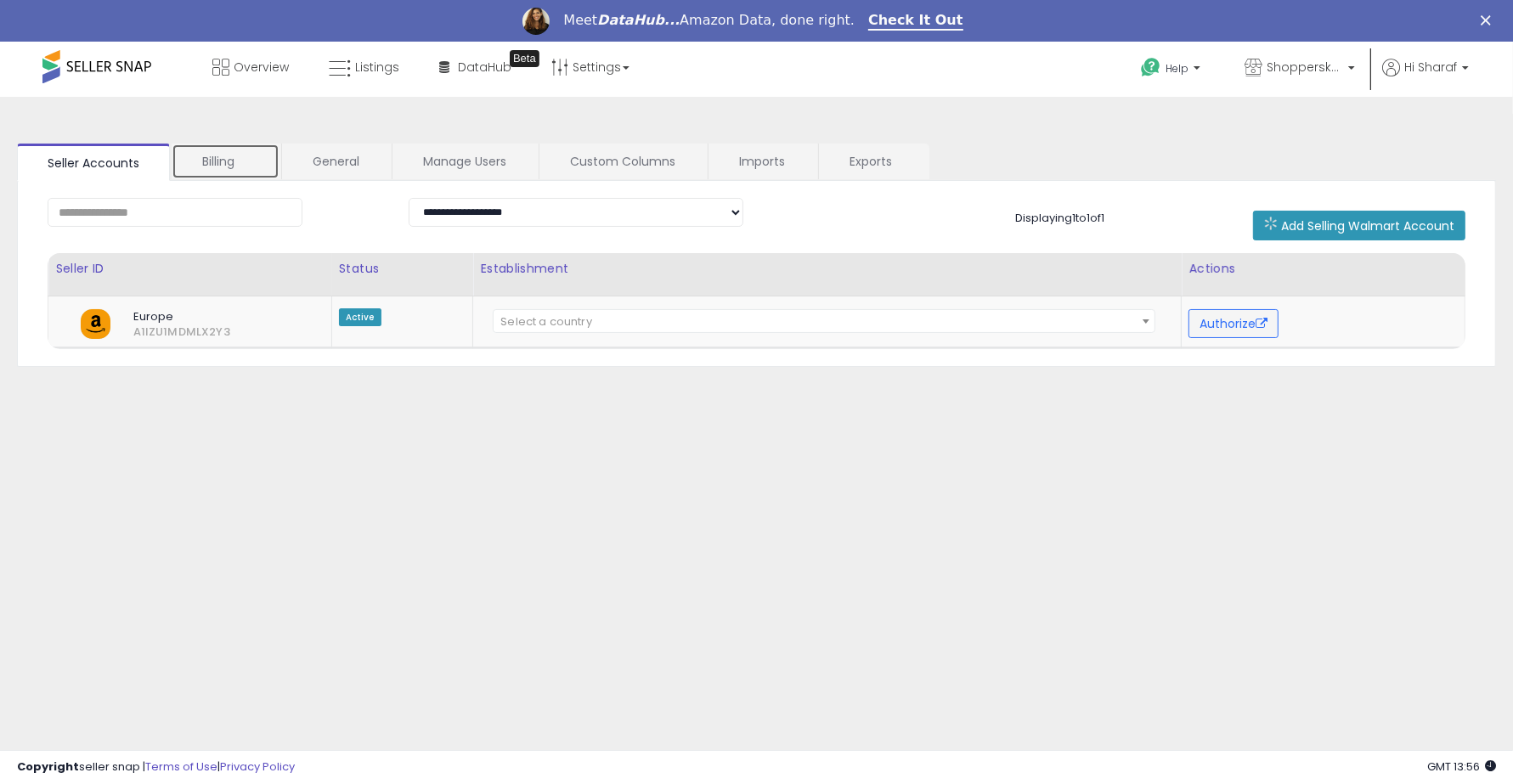
click at [212, 161] on link "Billing" at bounding box center [226, 161] width 108 height 35
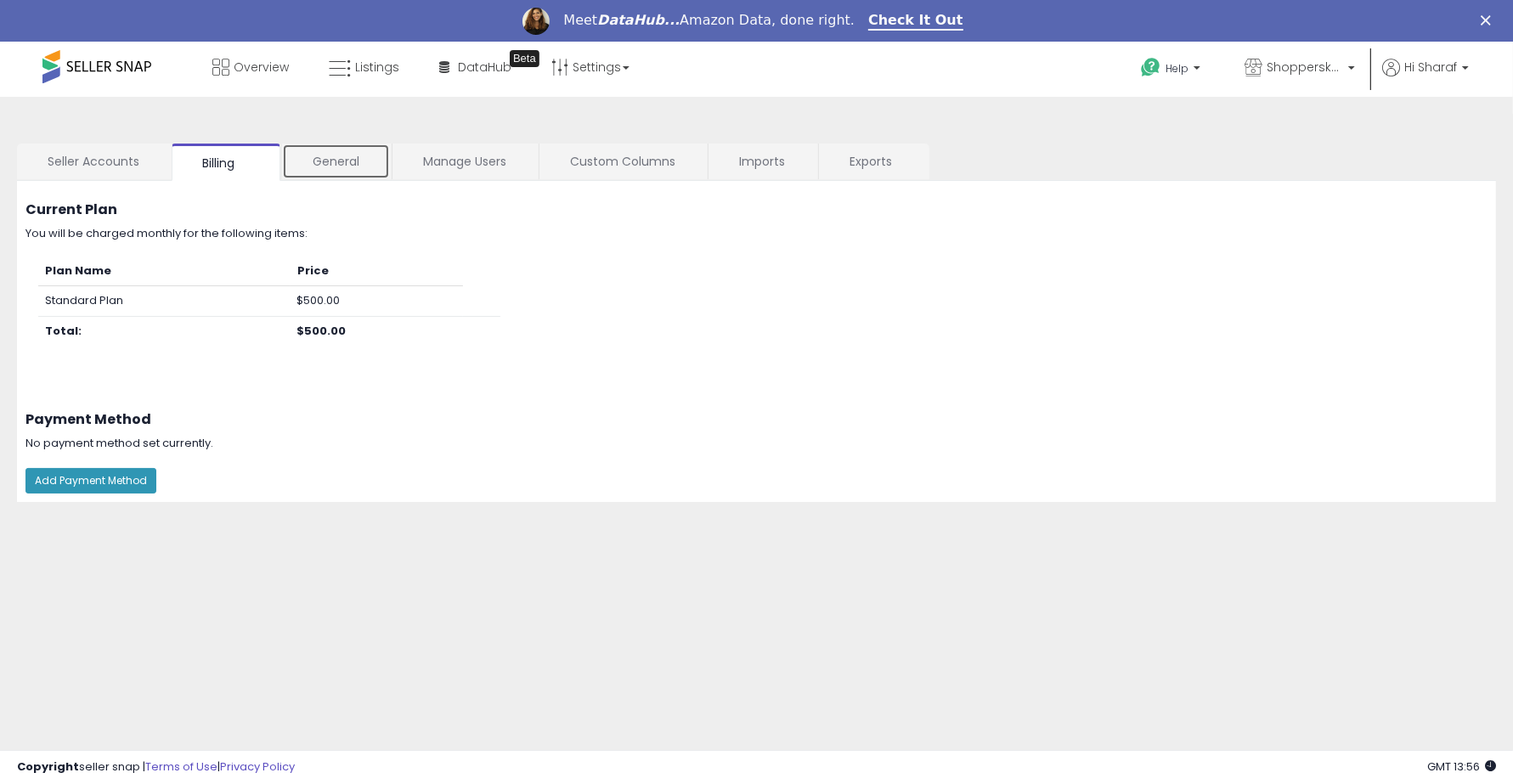
click at [366, 164] on link "General" at bounding box center [336, 161] width 108 height 35
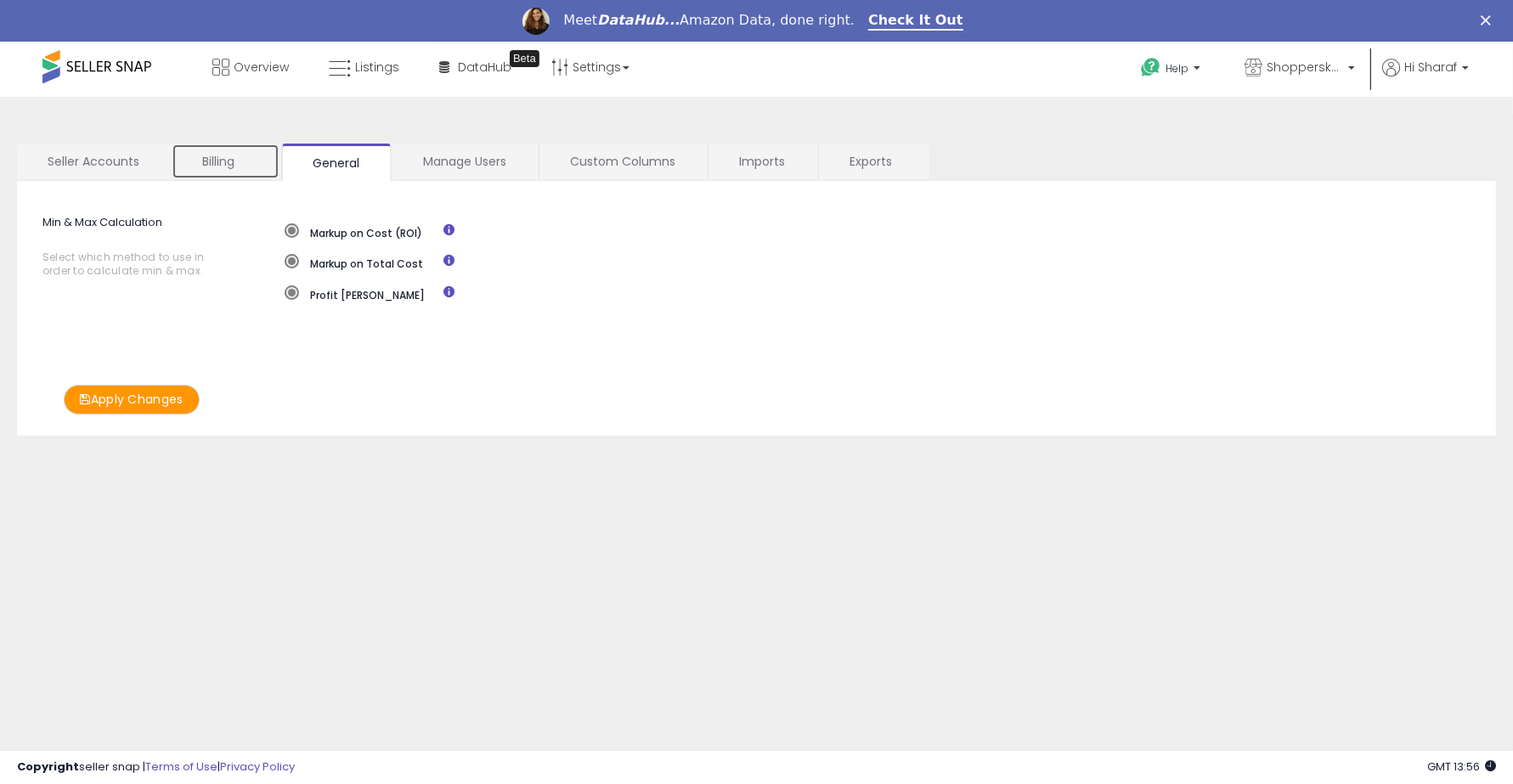
click at [257, 152] on link "Billing" at bounding box center [226, 161] width 108 height 35
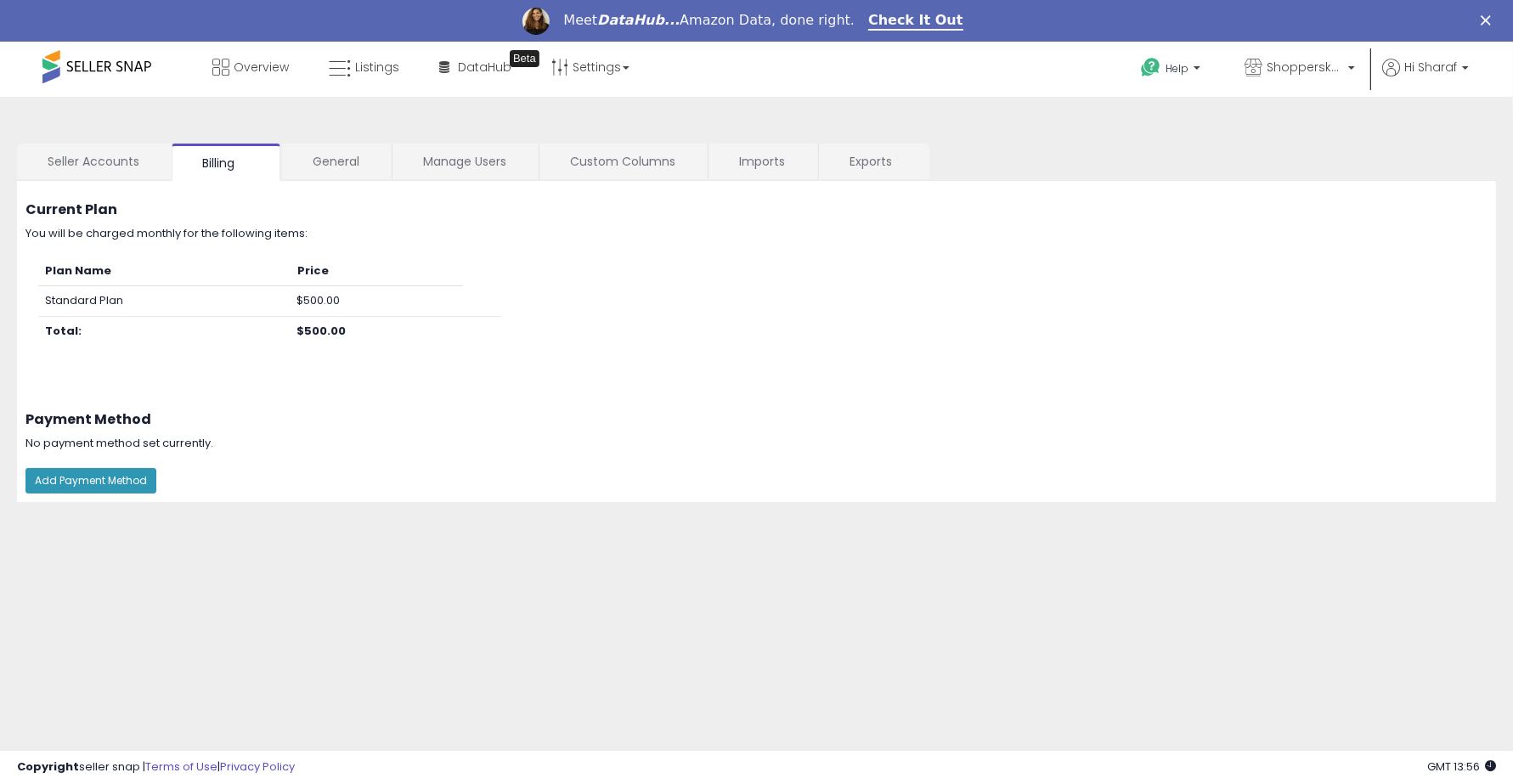
click at [329, 298] on td "$500.00" at bounding box center [377, 302] width 172 height 30
click at [469, 149] on link "Manage Users" at bounding box center [465, 161] width 145 height 35
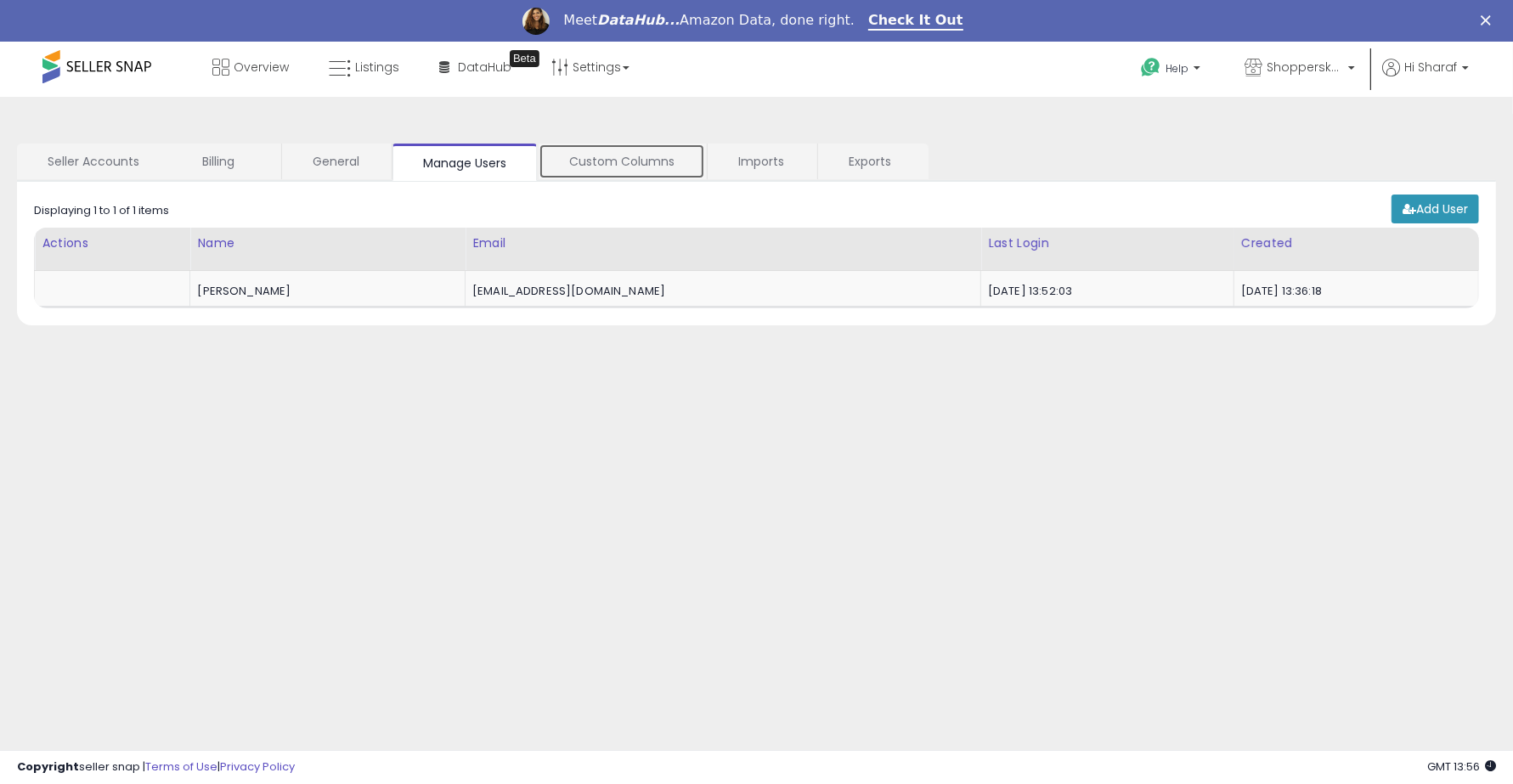
click at [610, 153] on link "Custom Columns" at bounding box center [622, 161] width 167 height 35
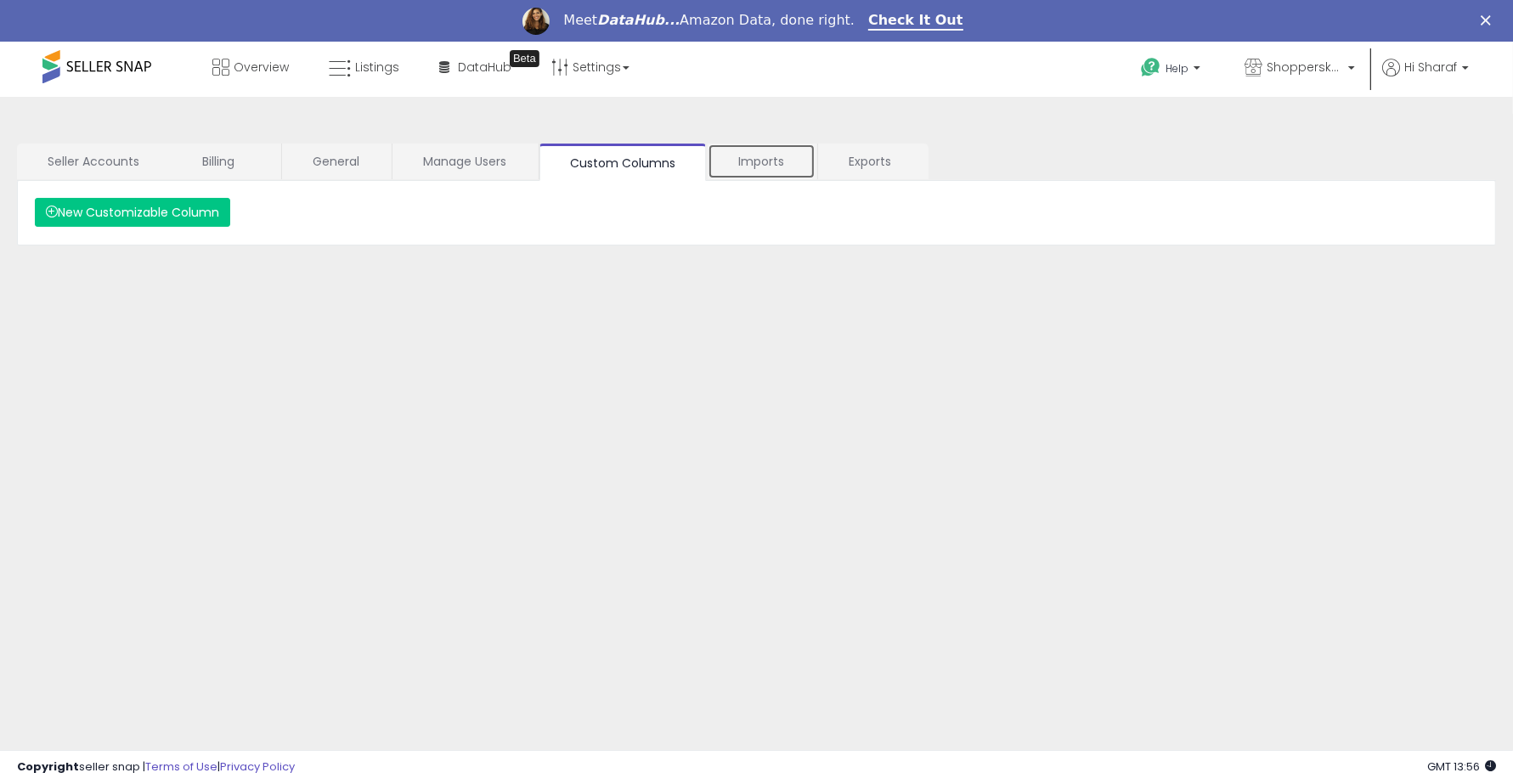
click at [808, 166] on link "Imports" at bounding box center [762, 161] width 108 height 35
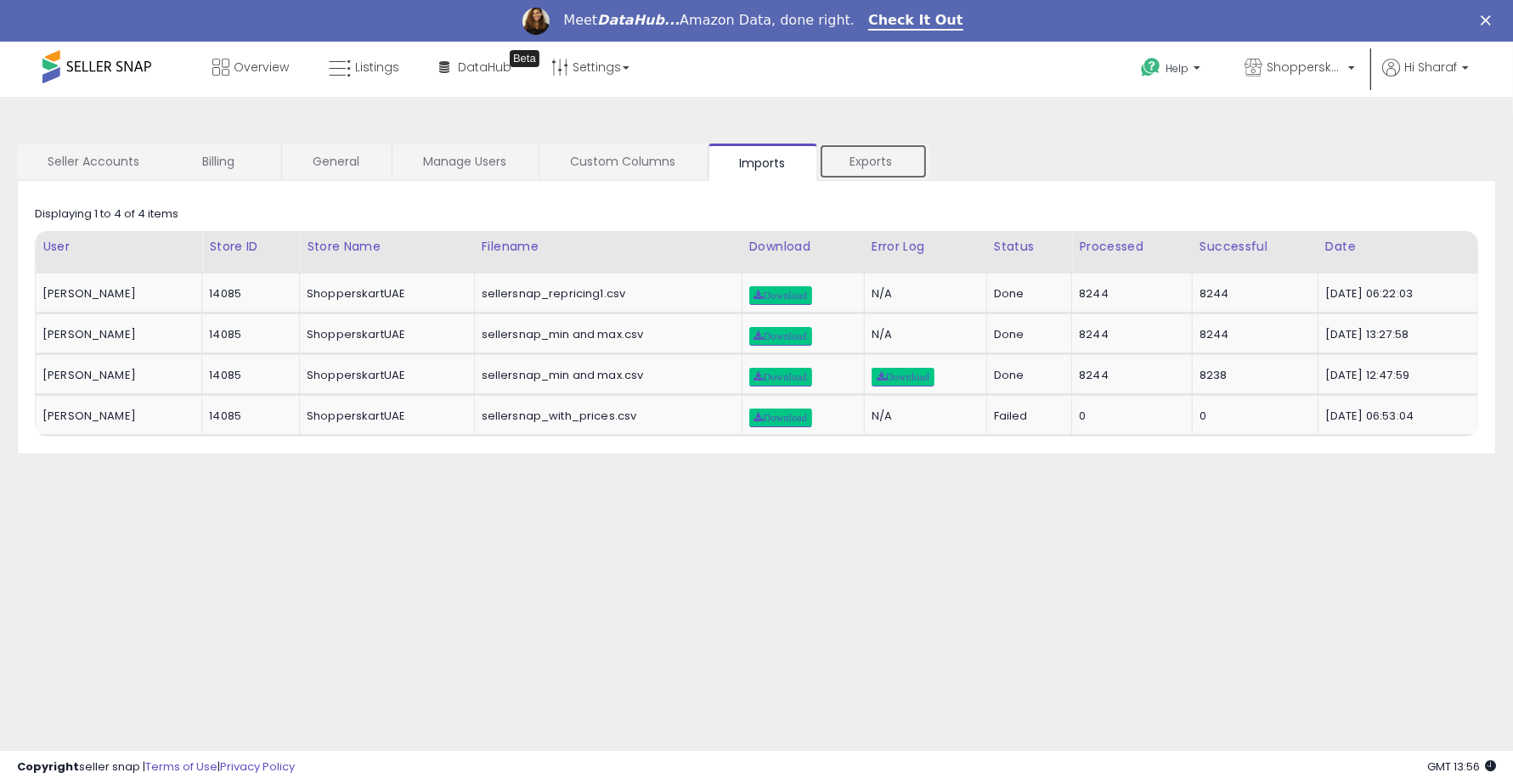
click at [851, 160] on link "Exports" at bounding box center [874, 161] width 109 height 35
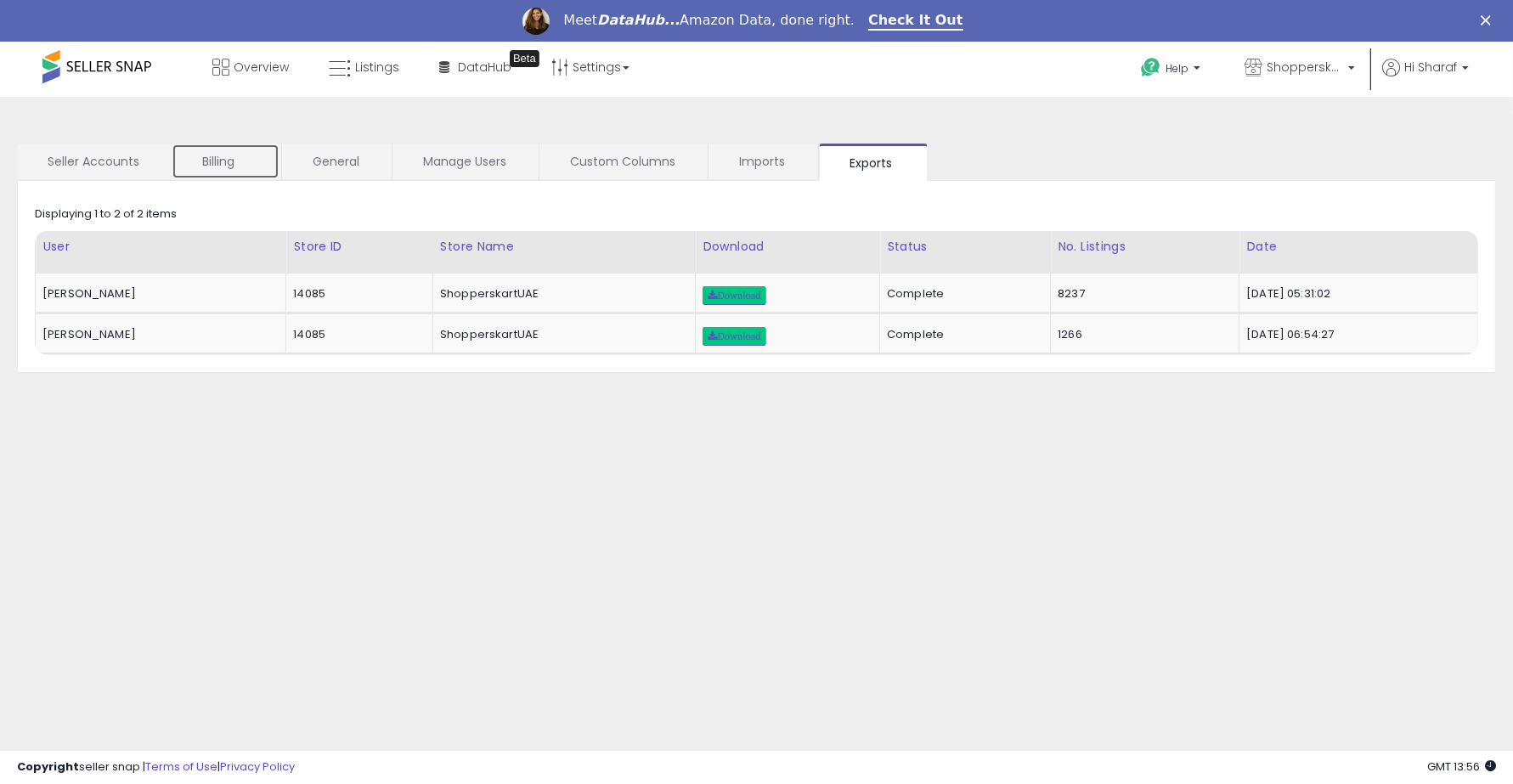
click at [252, 163] on link "Billing" at bounding box center [226, 161] width 108 height 35
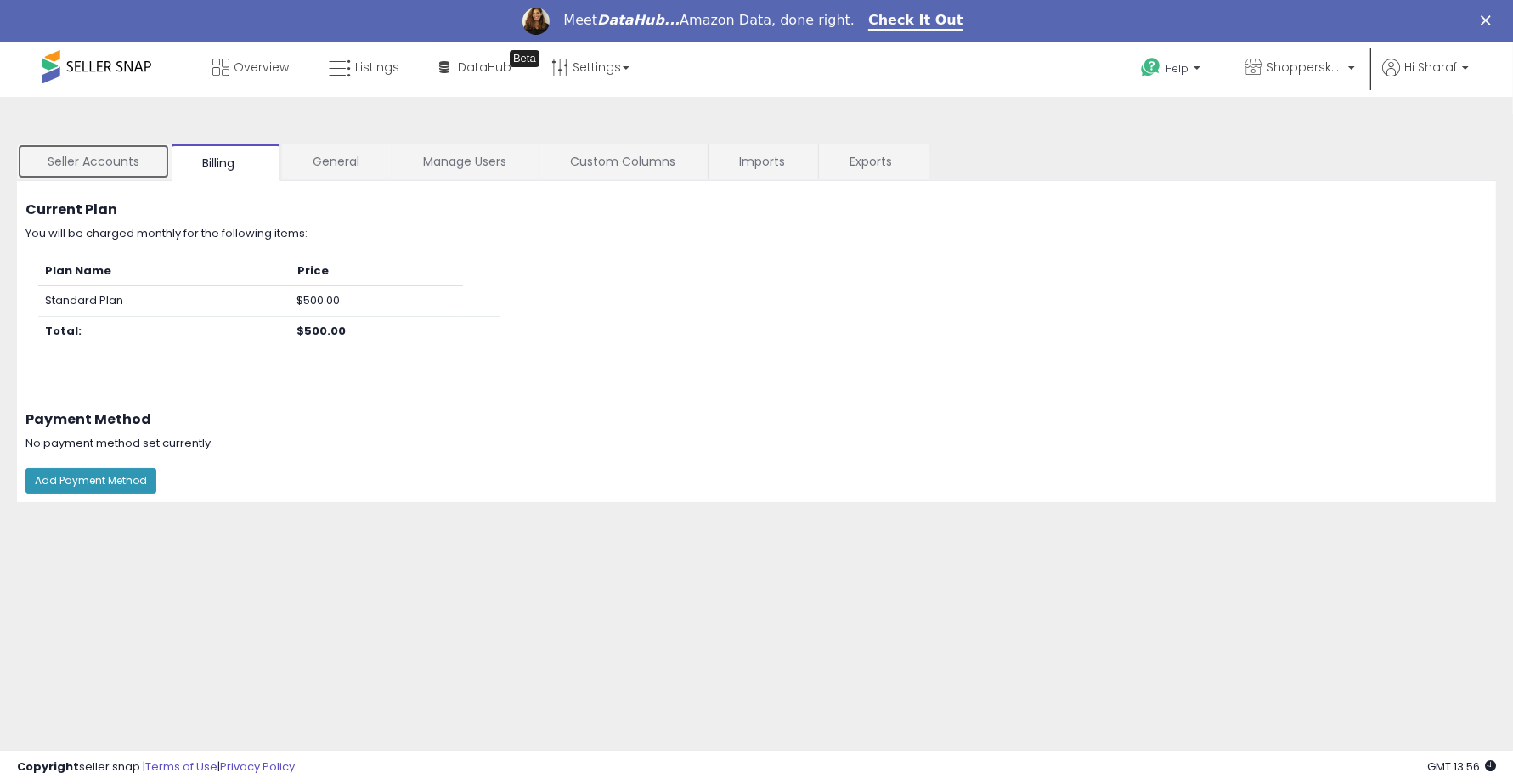
click at [122, 149] on link "Seller Accounts" at bounding box center [93, 161] width 153 height 35
